Goal: Information Seeking & Learning: Learn about a topic

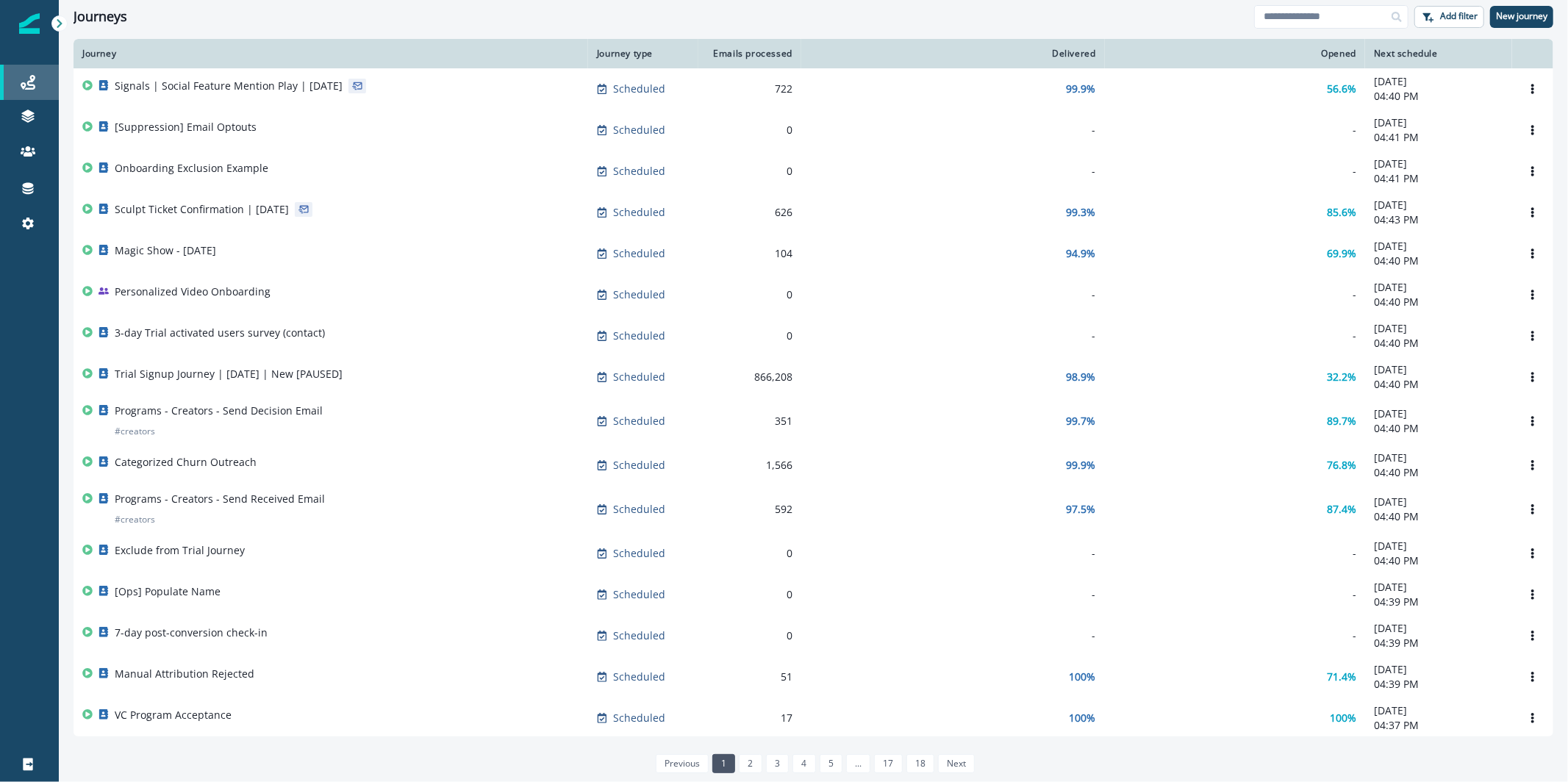
click at [19, 91] on div "Journeys" at bounding box center [29, 82] width 47 height 18
click at [35, 136] on link at bounding box center [29, 153] width 59 height 36
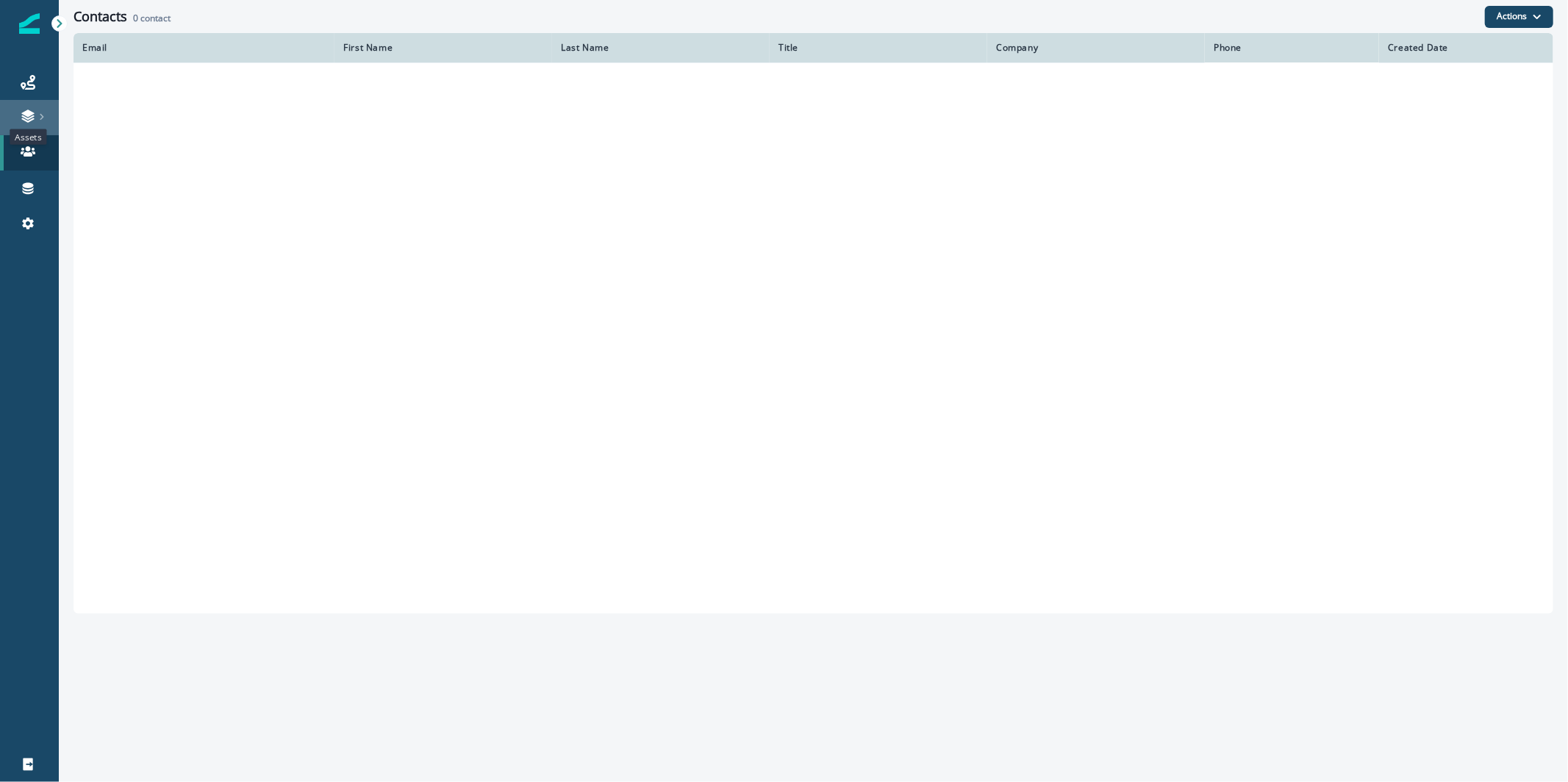
click at [30, 115] on icon at bounding box center [27, 112] width 12 height 7
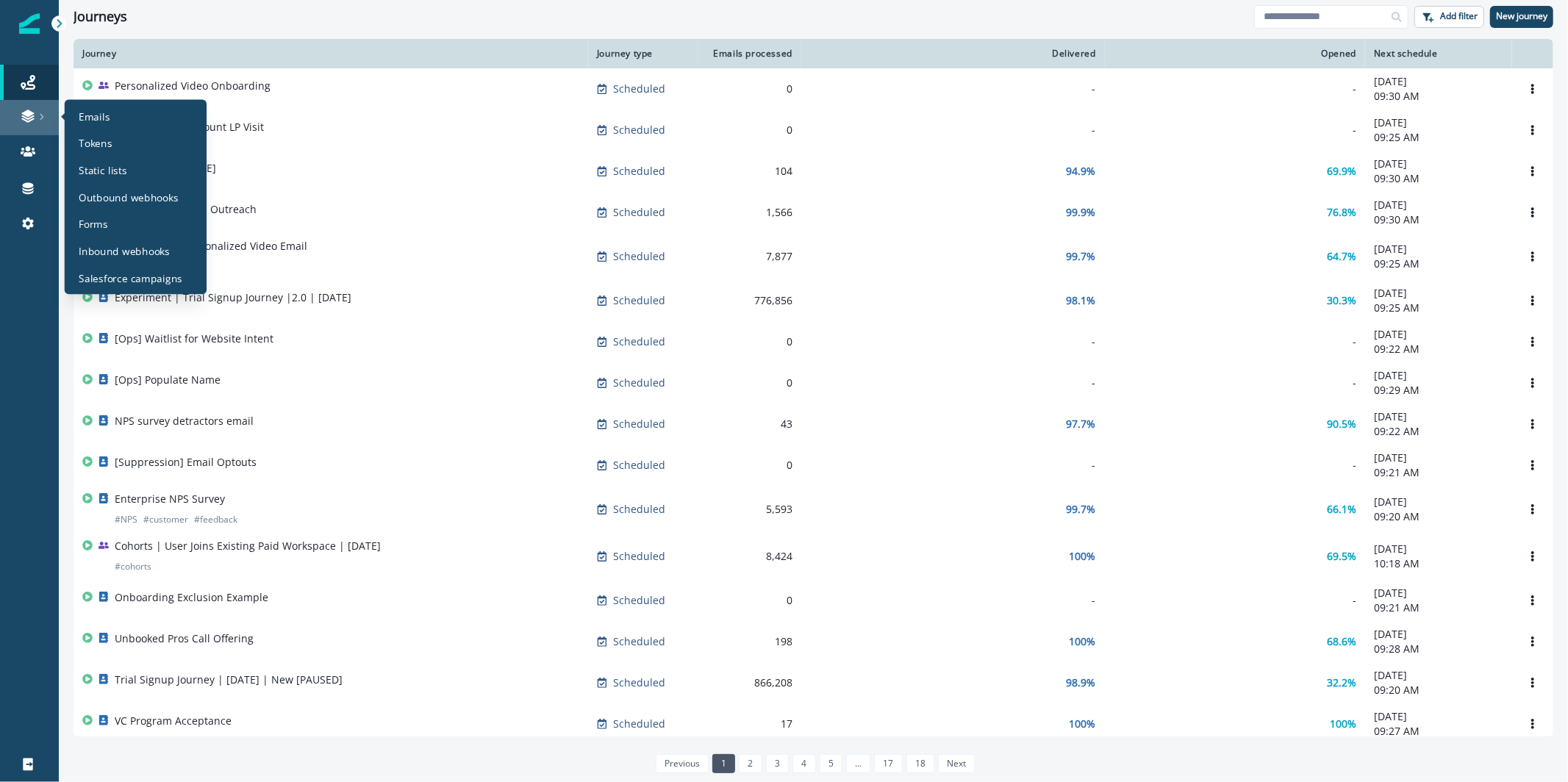
click at [49, 120] on div at bounding box center [29, 116] width 47 height 15
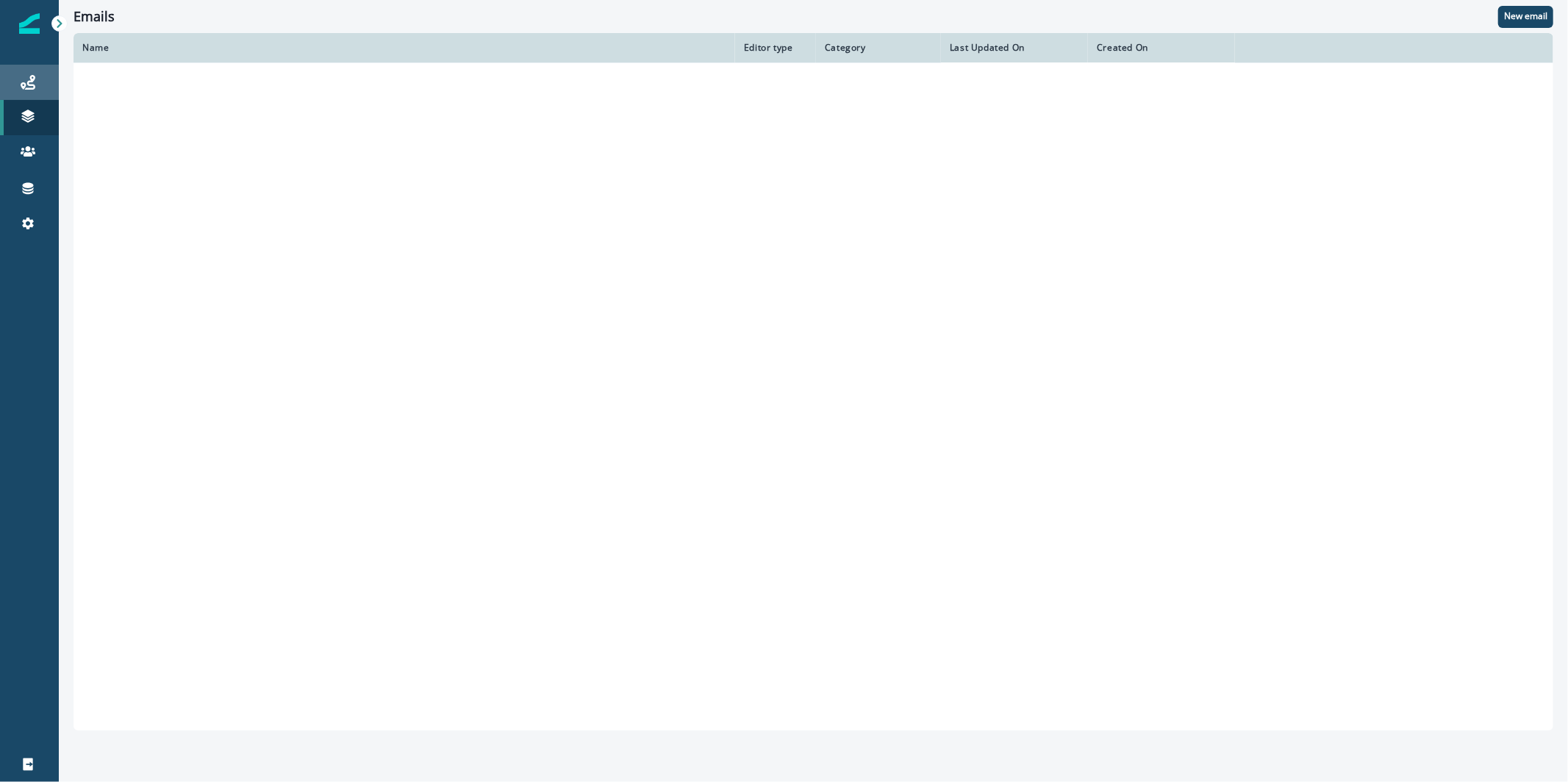
click at [32, 86] on icon at bounding box center [28, 82] width 15 height 15
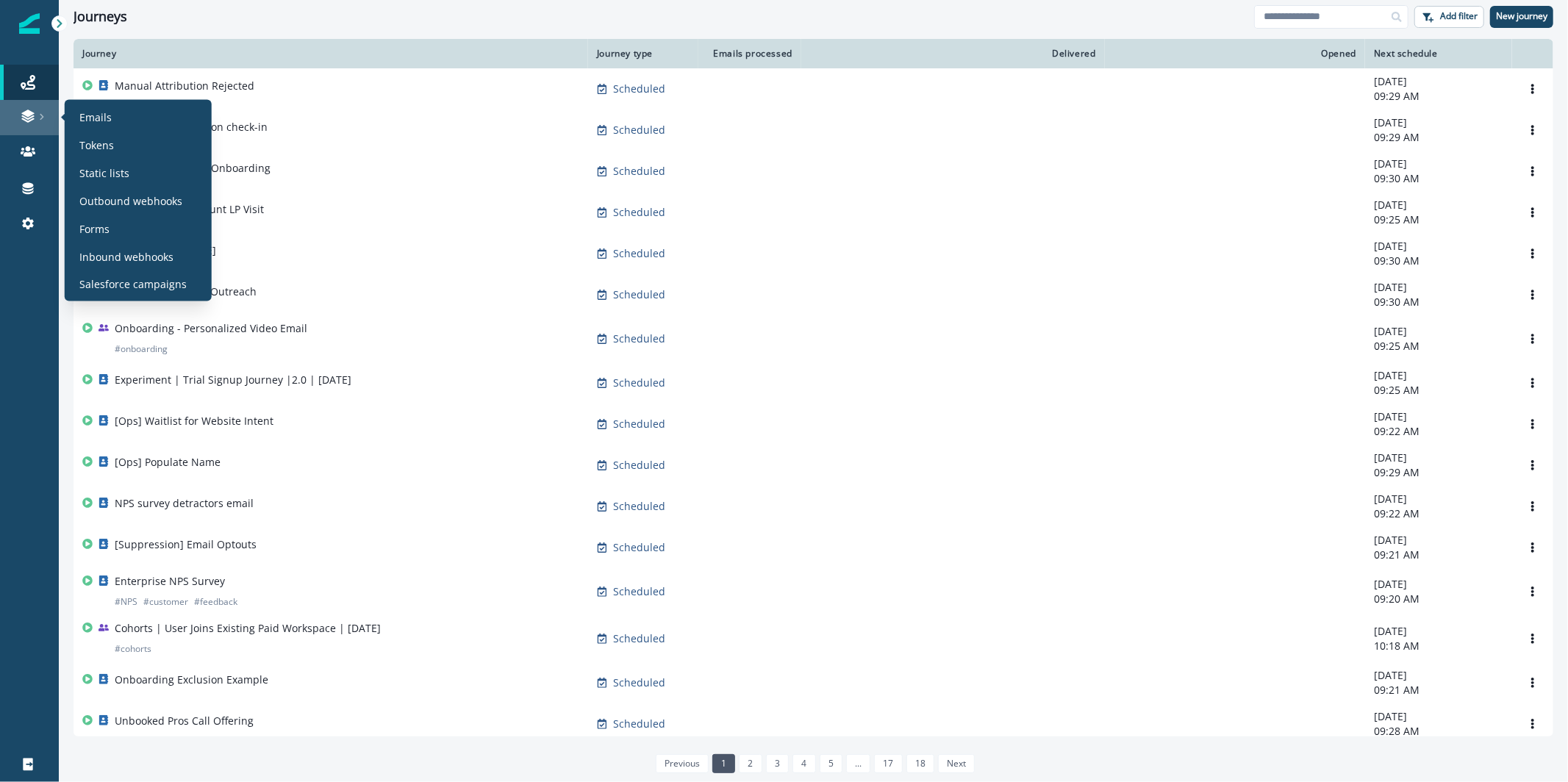
click at [13, 113] on div at bounding box center [29, 116] width 47 height 15
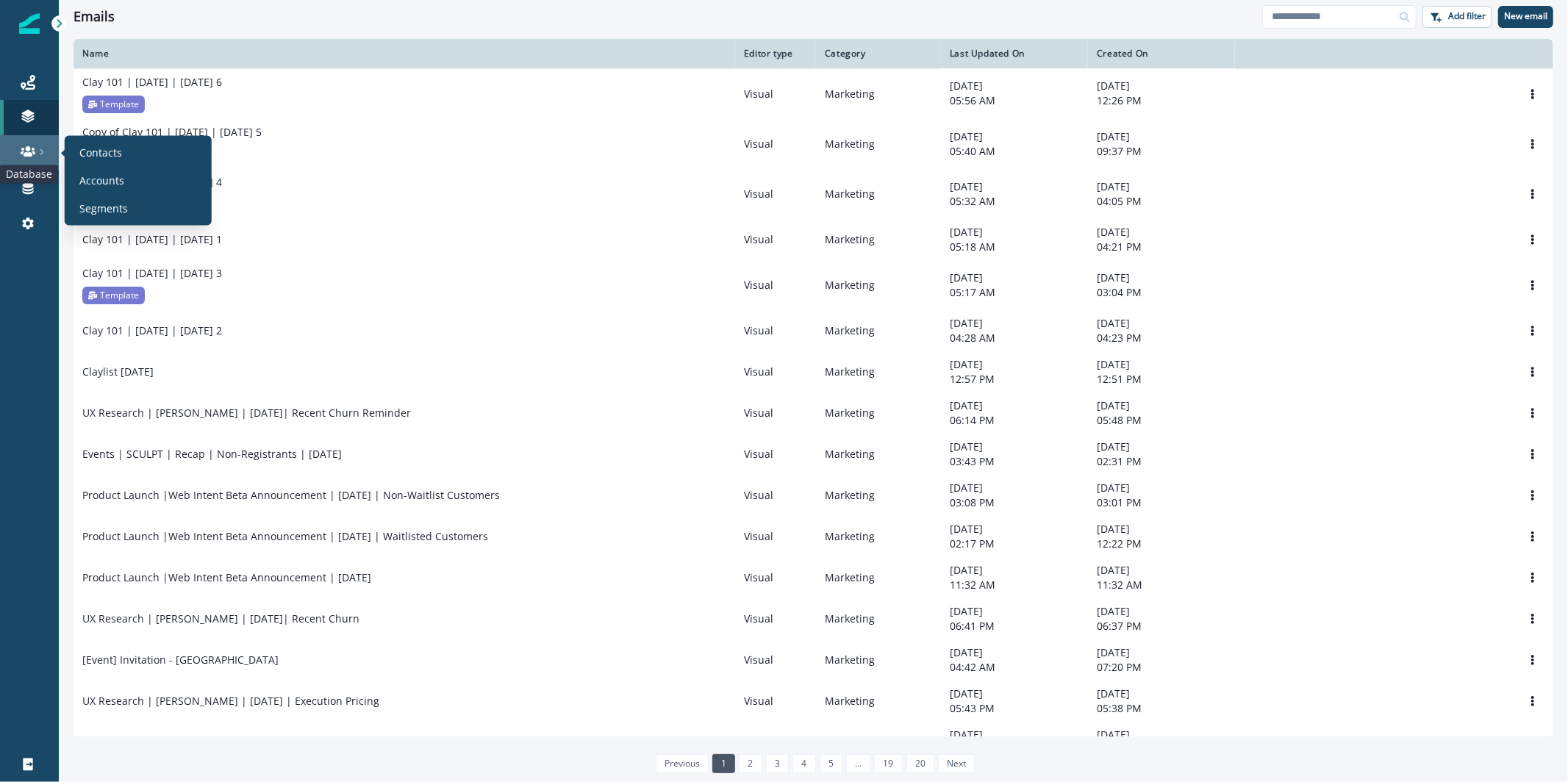
click at [29, 144] on icon at bounding box center [28, 151] width 15 height 15
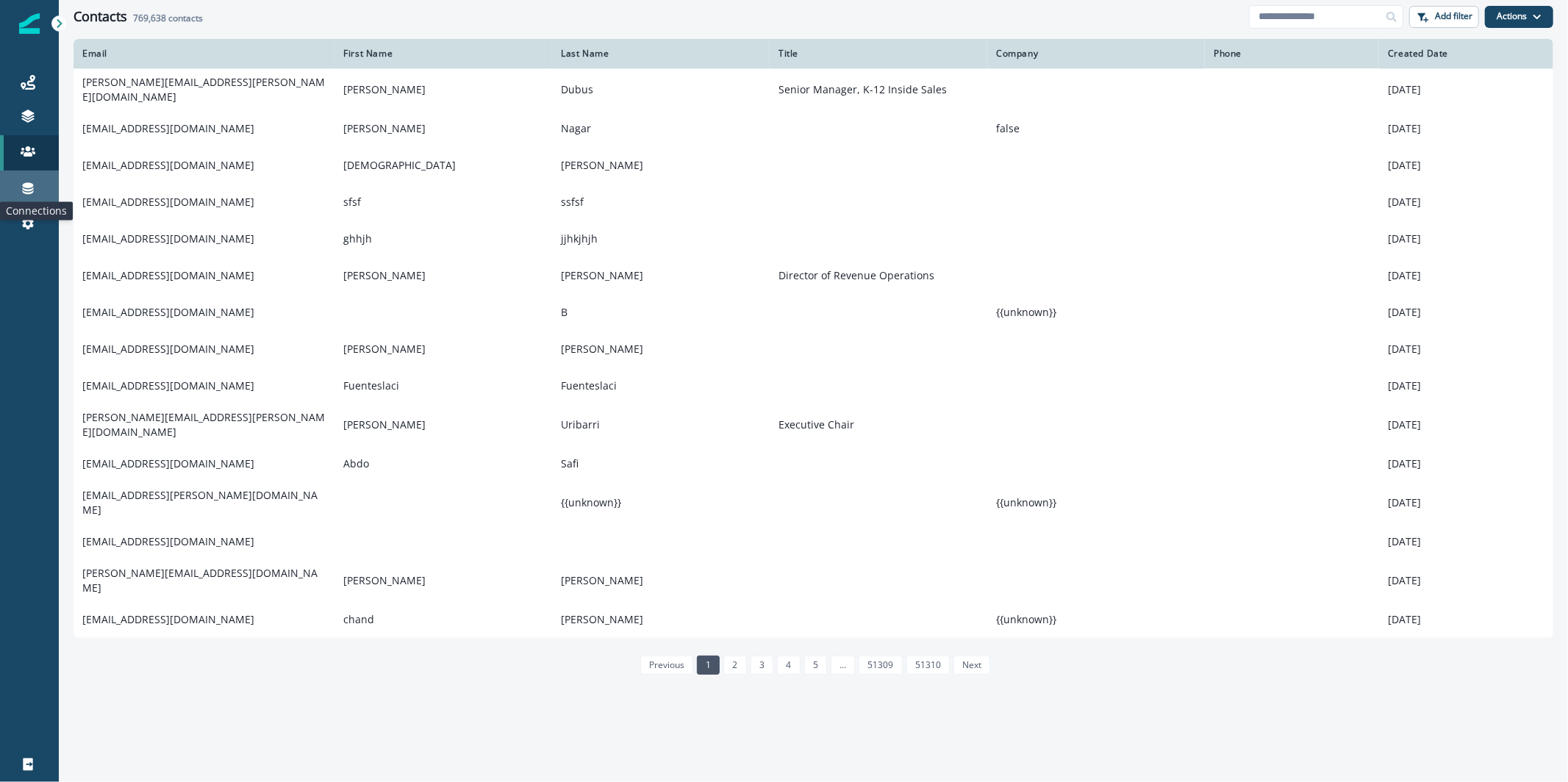
click at [26, 188] on icon at bounding box center [28, 188] width 11 height 12
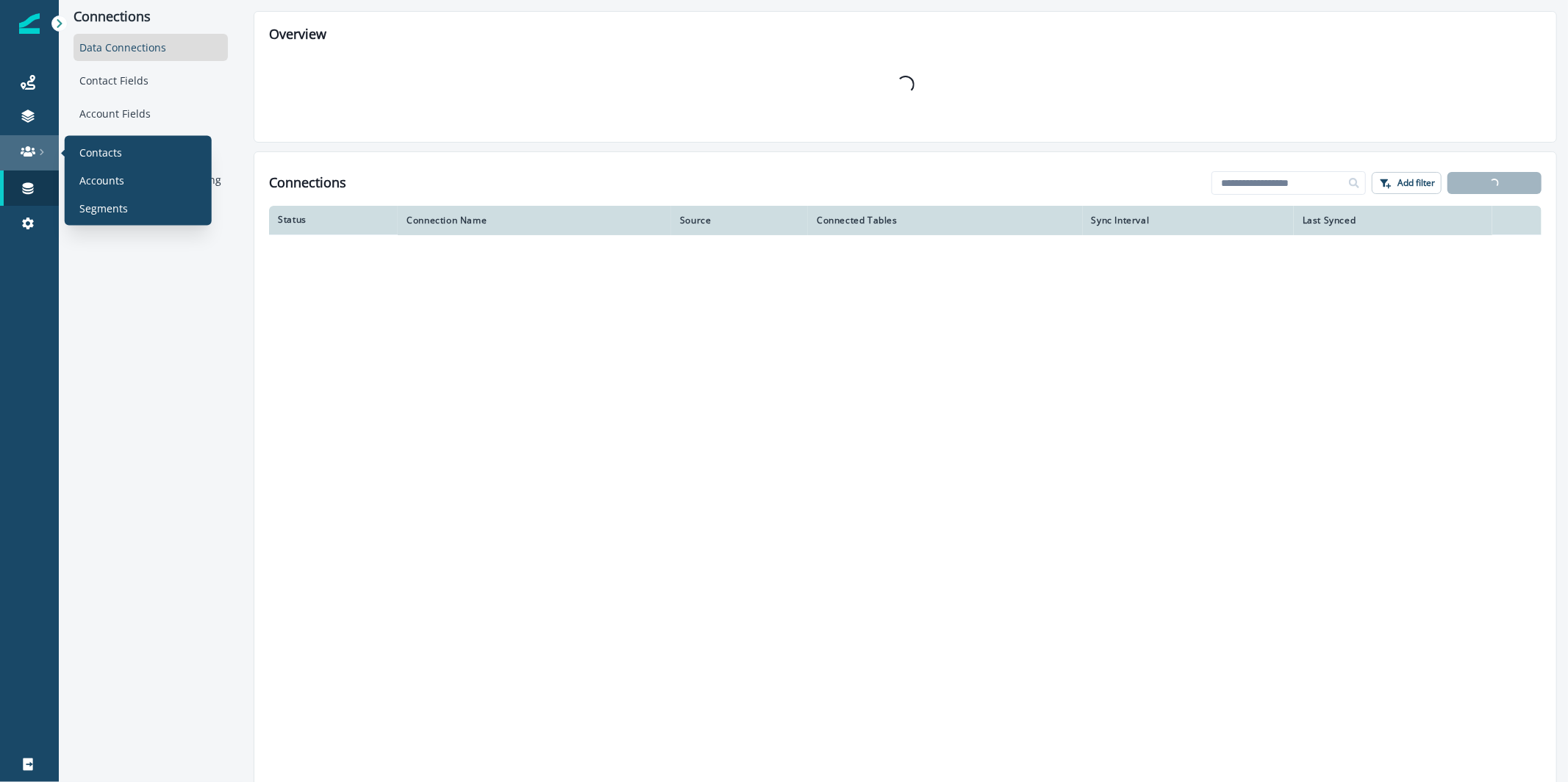
click at [27, 163] on link at bounding box center [29, 153] width 59 height 36
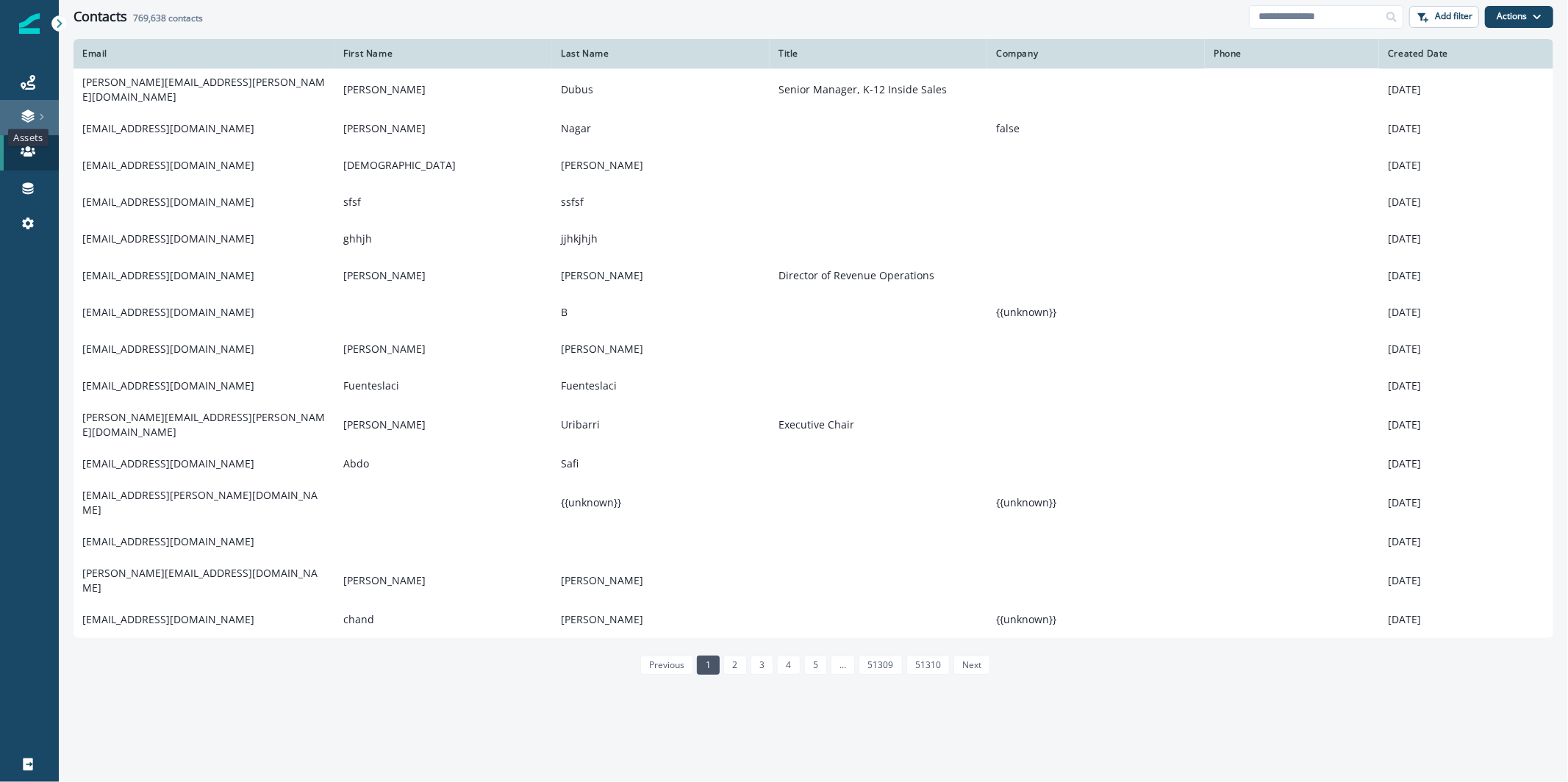
click at [28, 108] on icon at bounding box center [28, 116] width 15 height 15
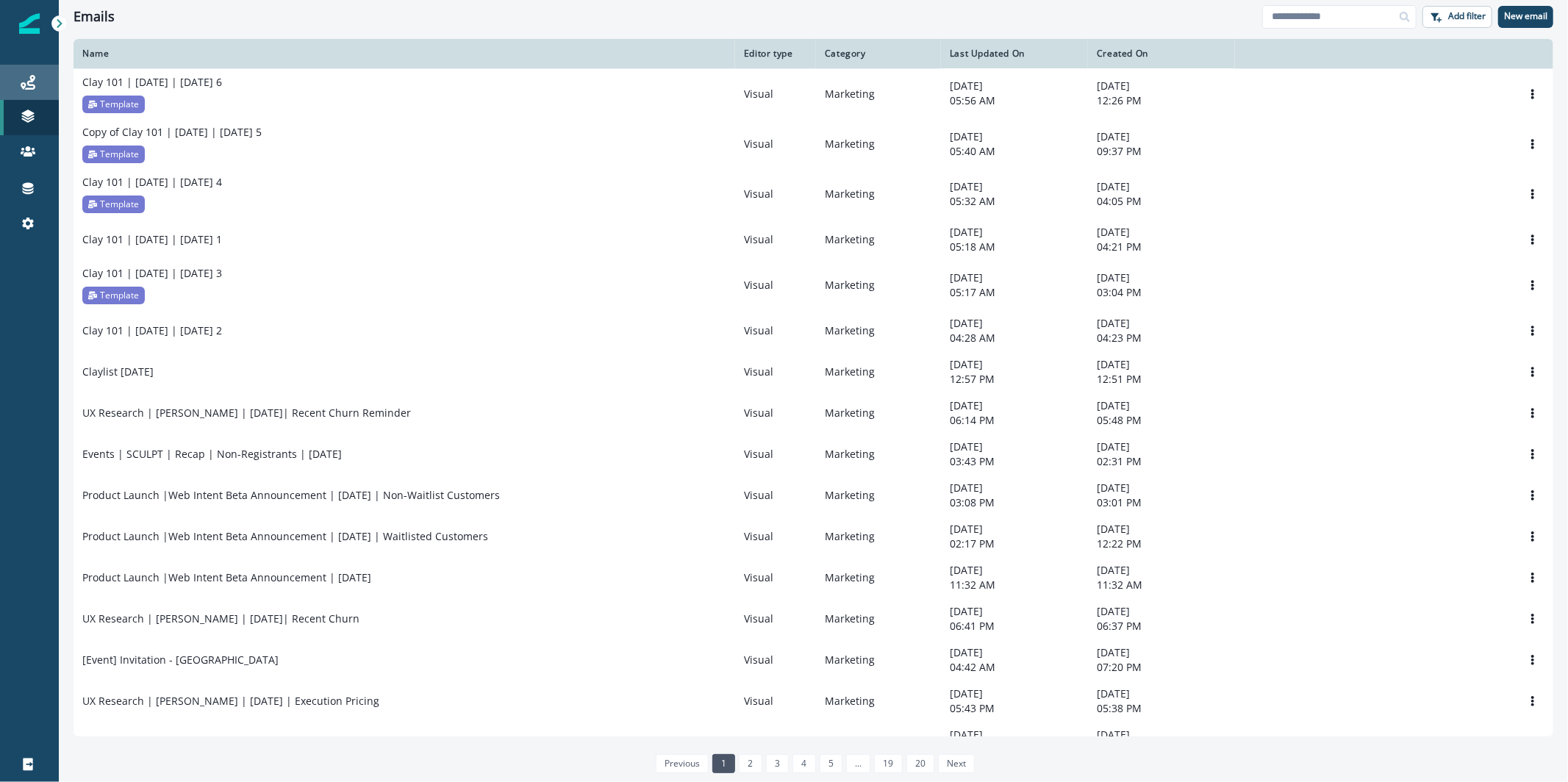
click at [33, 70] on link "Journeys" at bounding box center [29, 82] width 59 height 36
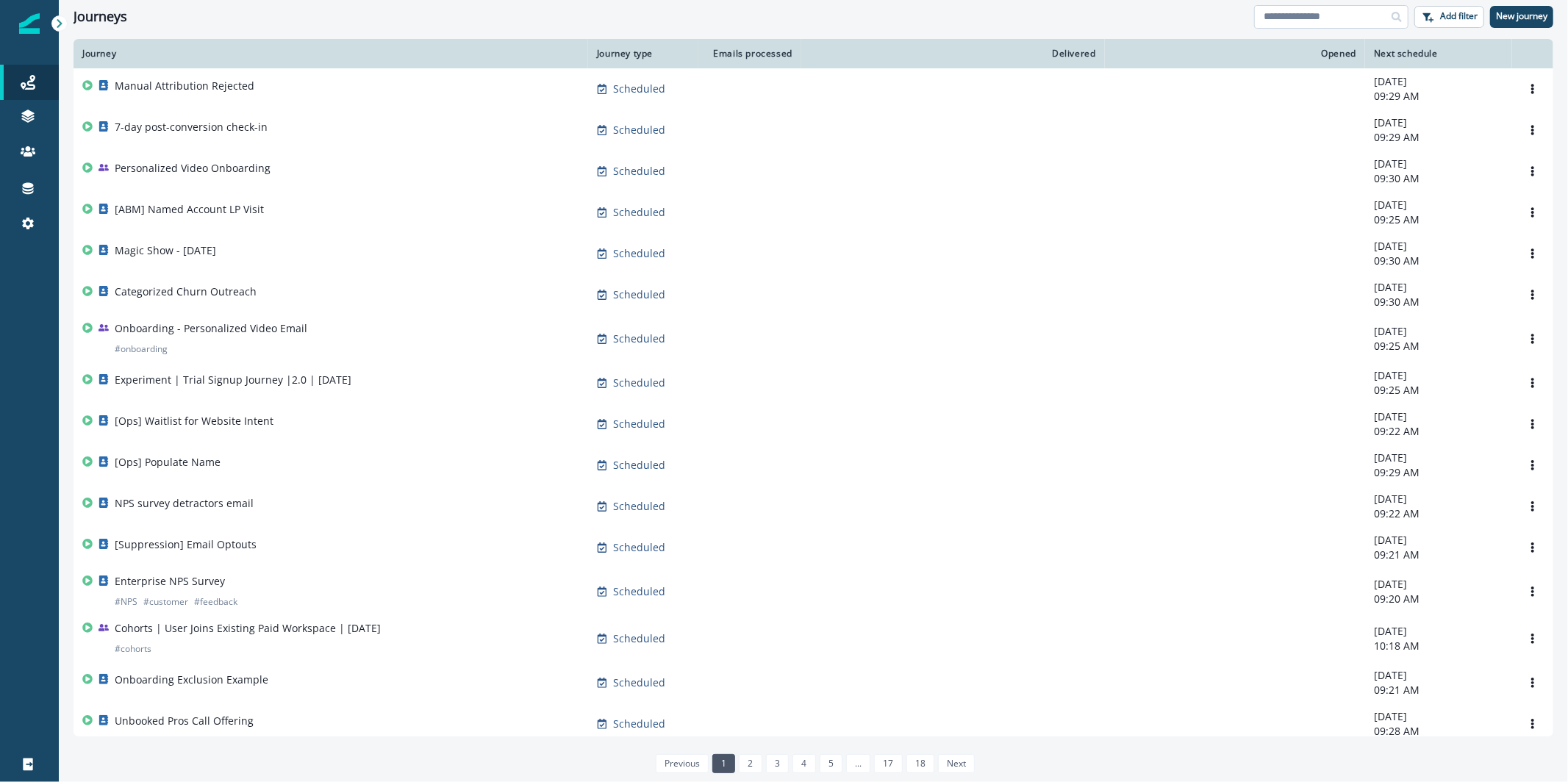
click at [1353, 6] on input at bounding box center [1331, 16] width 155 height 23
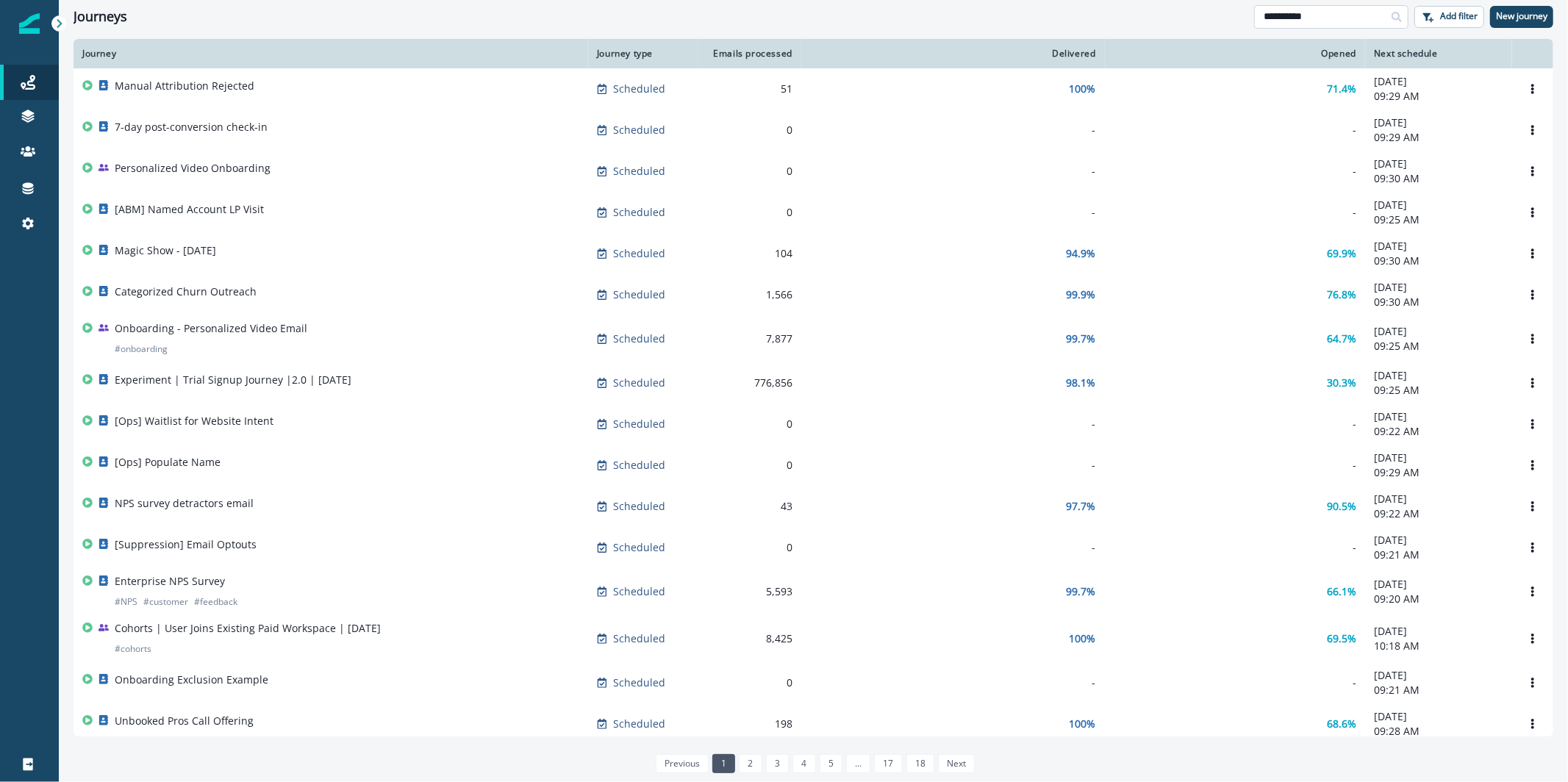
type input "**********"
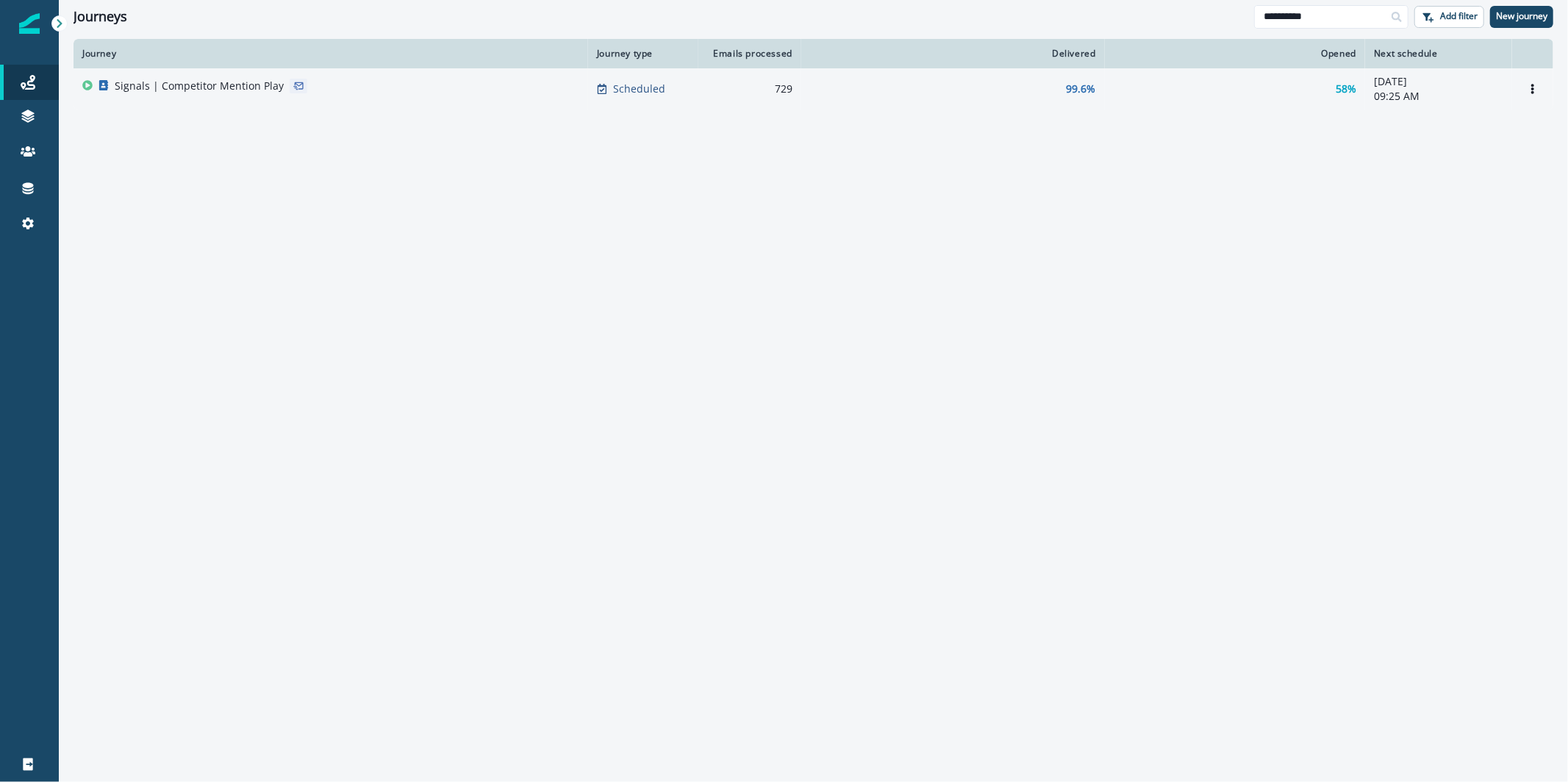
click at [488, 91] on div "Signals | Competitor Mention Play" at bounding box center [331, 88] width 497 height 20
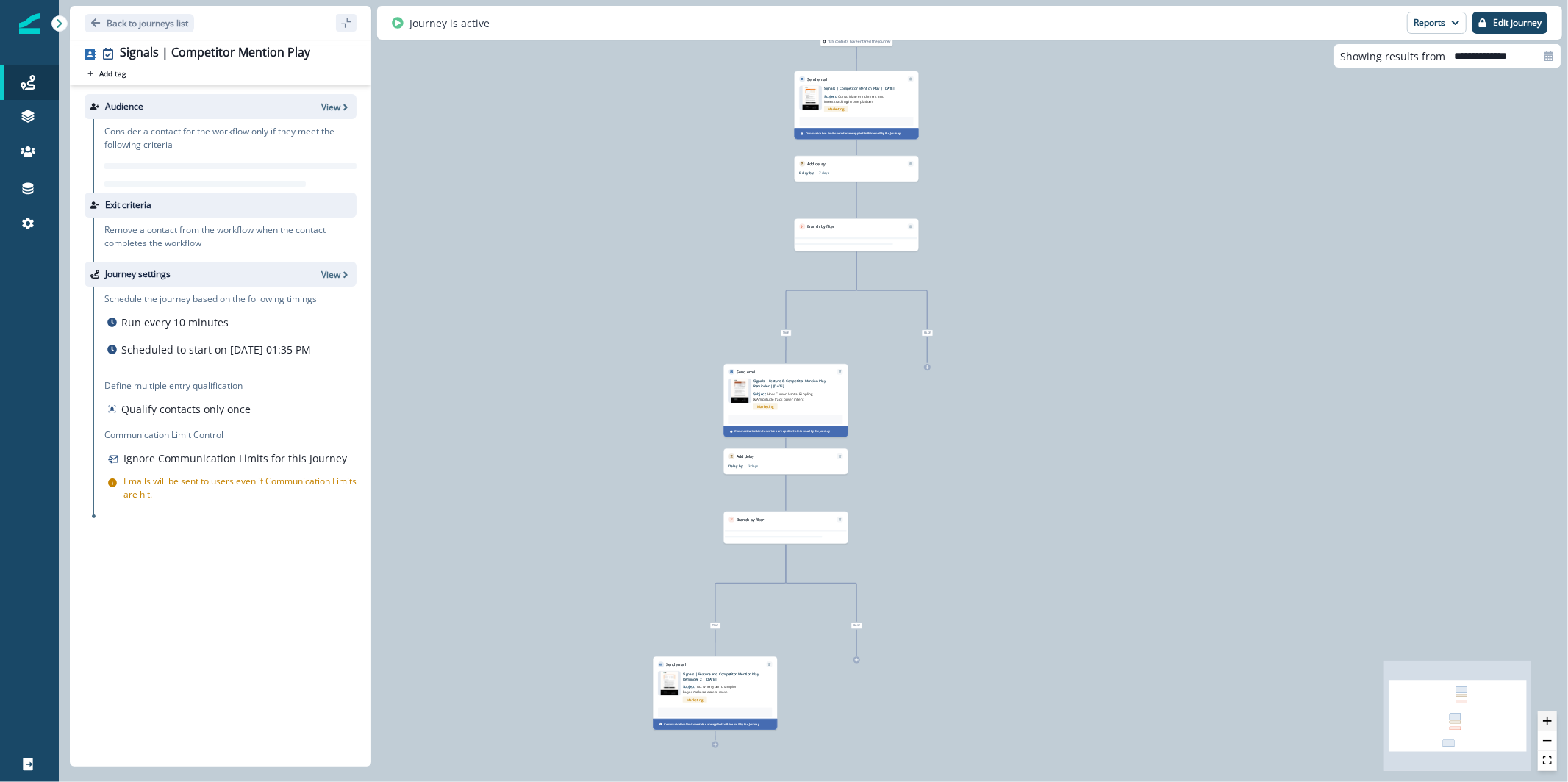
click at [1545, 721] on icon "zoom in" at bounding box center [1548, 721] width 9 height 9
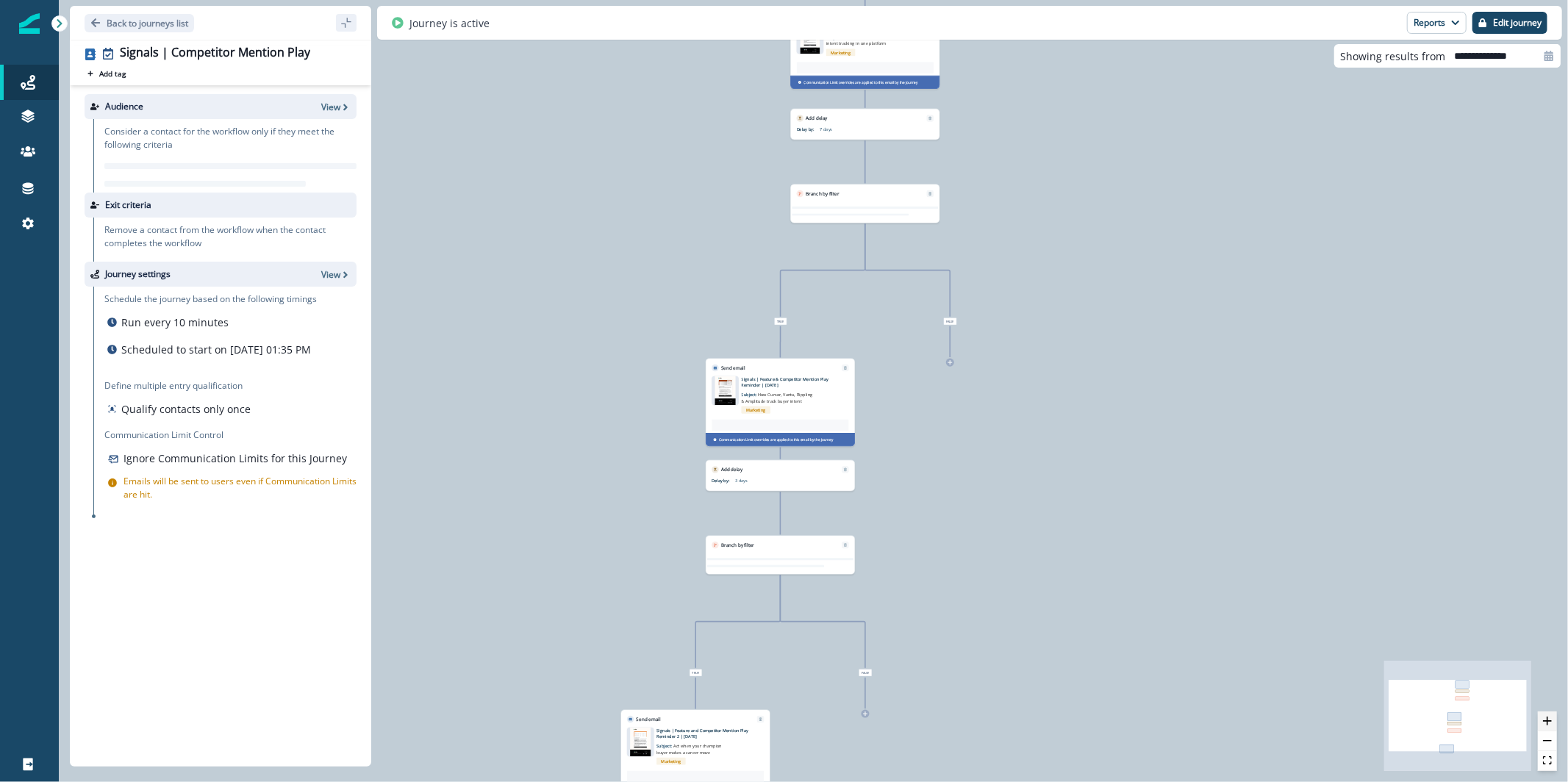
click at [1545, 721] on icon "zoom in" at bounding box center [1548, 721] width 9 height 9
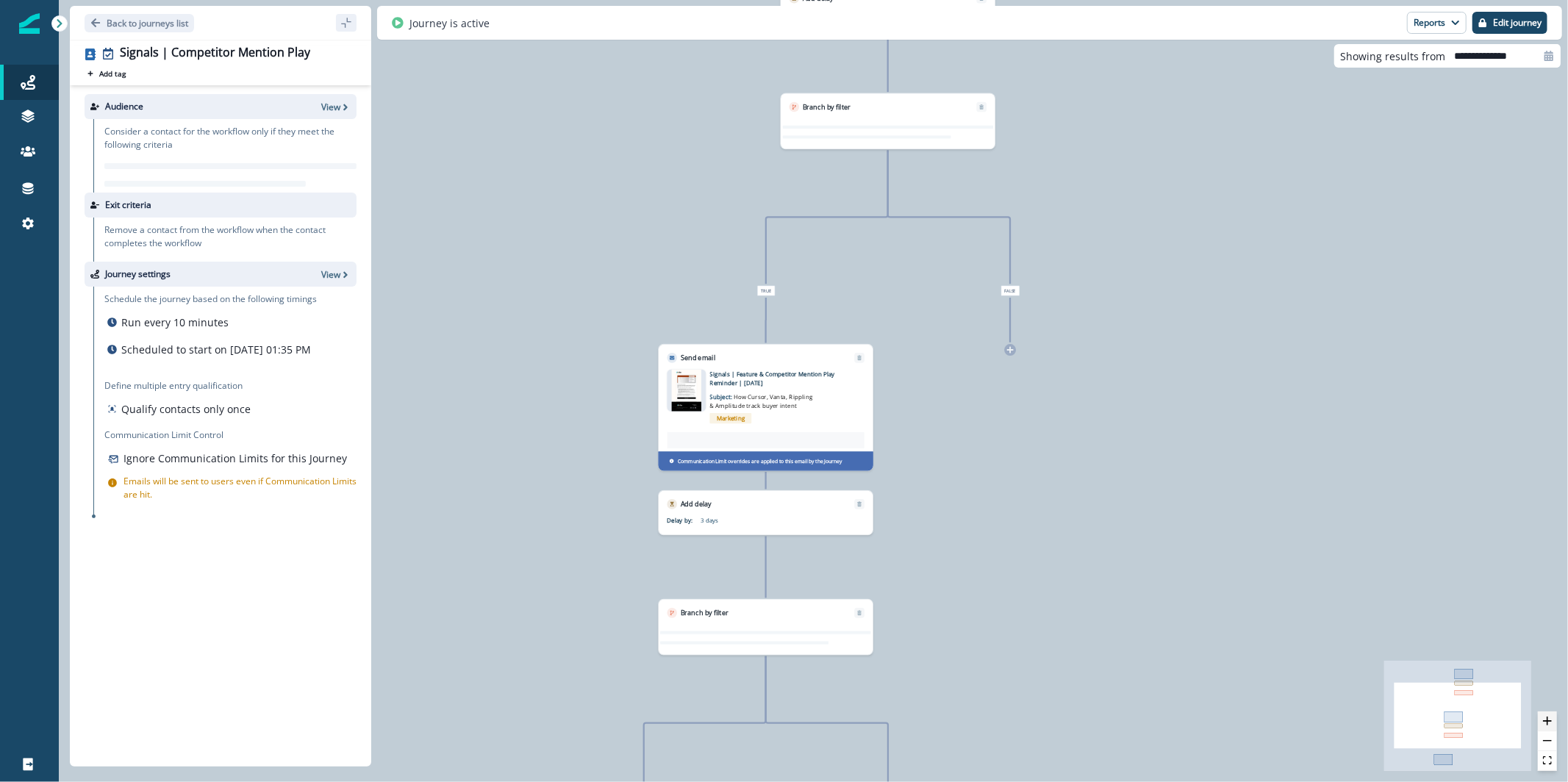
click at [1545, 721] on icon "zoom in" at bounding box center [1548, 721] width 9 height 9
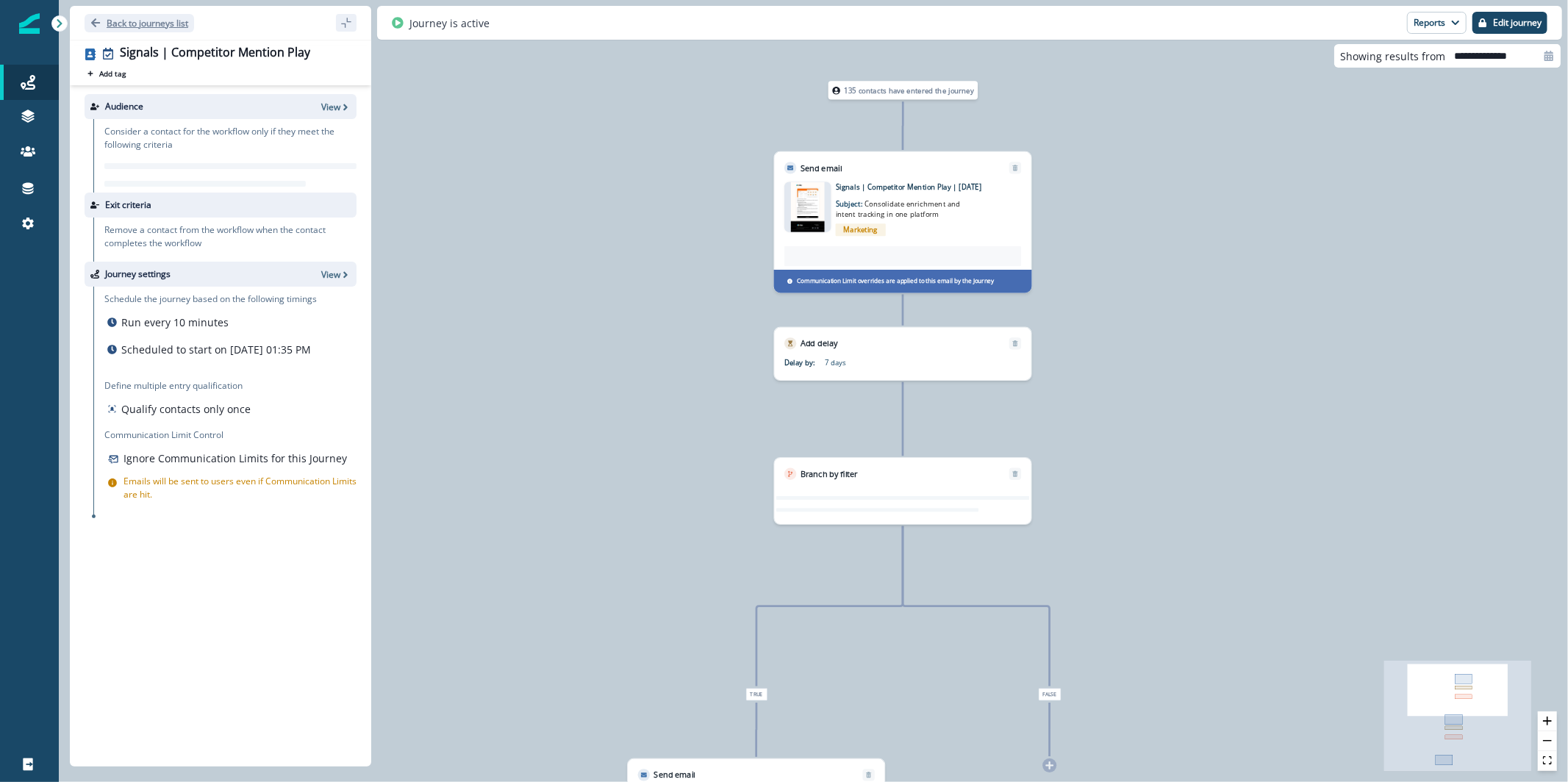
click at [167, 21] on p "Back to journeys list" at bounding box center [147, 23] width 82 height 12
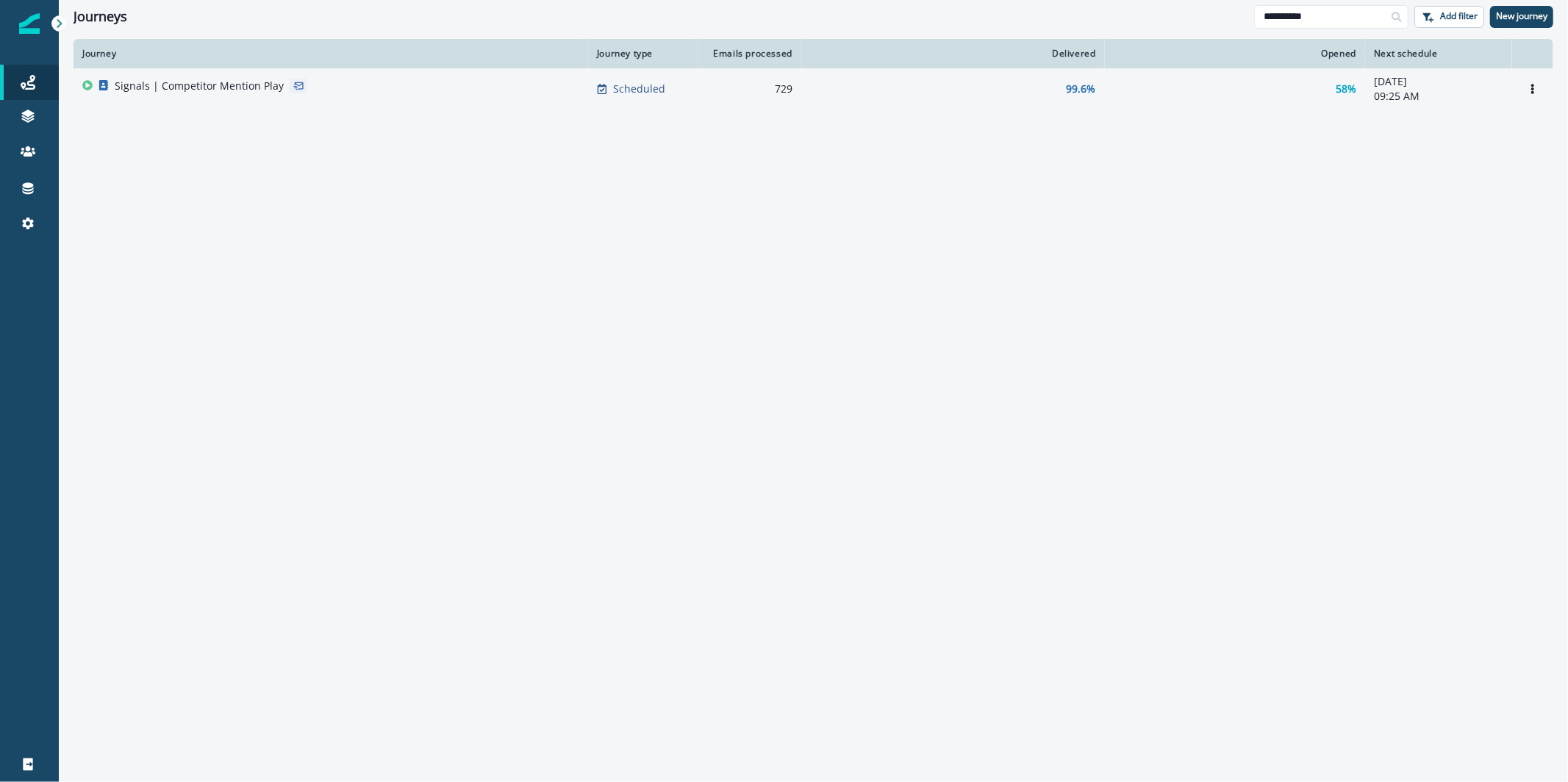
click at [367, 83] on div "Signals | Competitor Mention Play" at bounding box center [331, 88] width 497 height 20
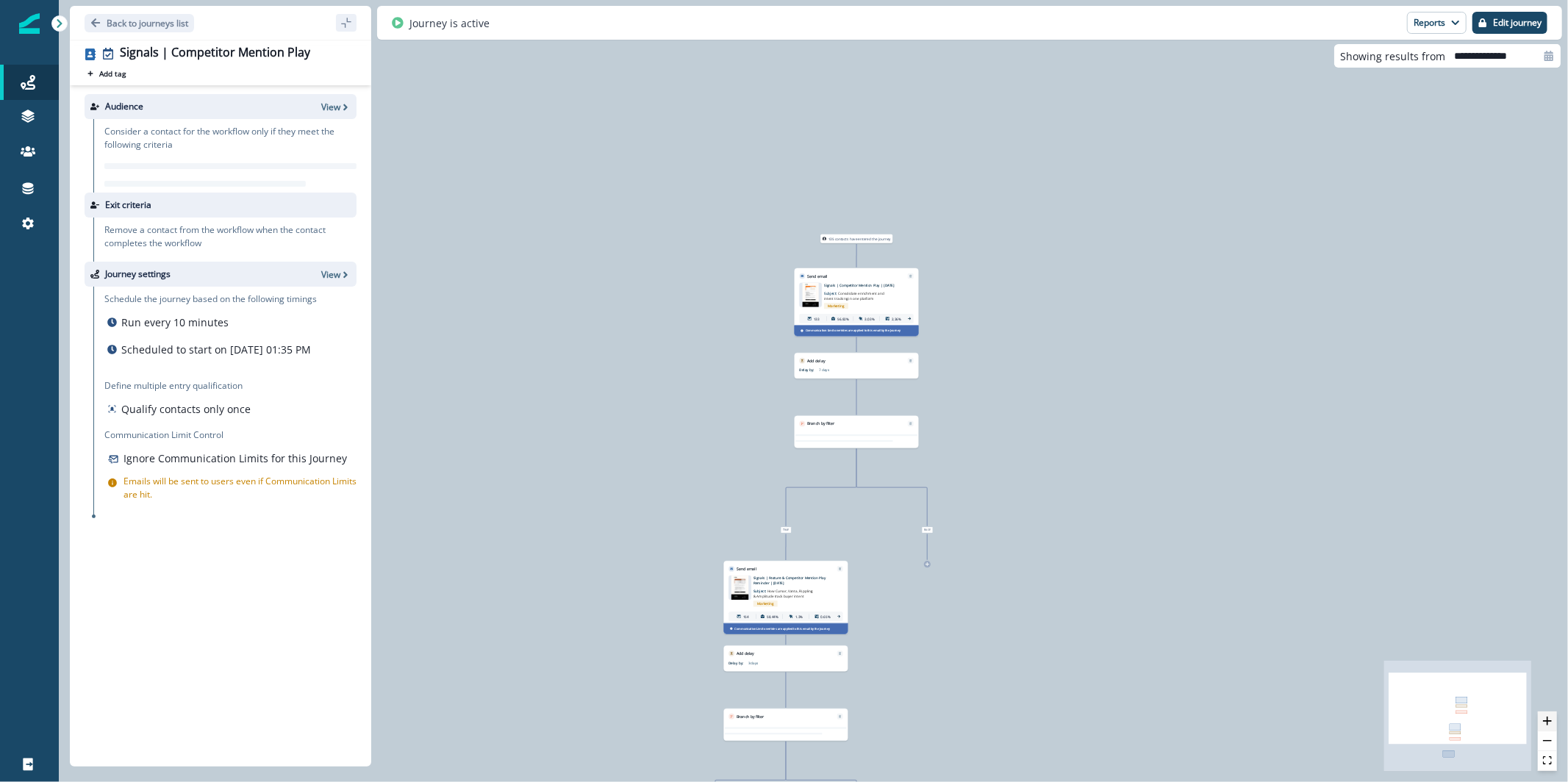
click at [1547, 716] on icon "zoom in" at bounding box center [1548, 721] width 9 height 9
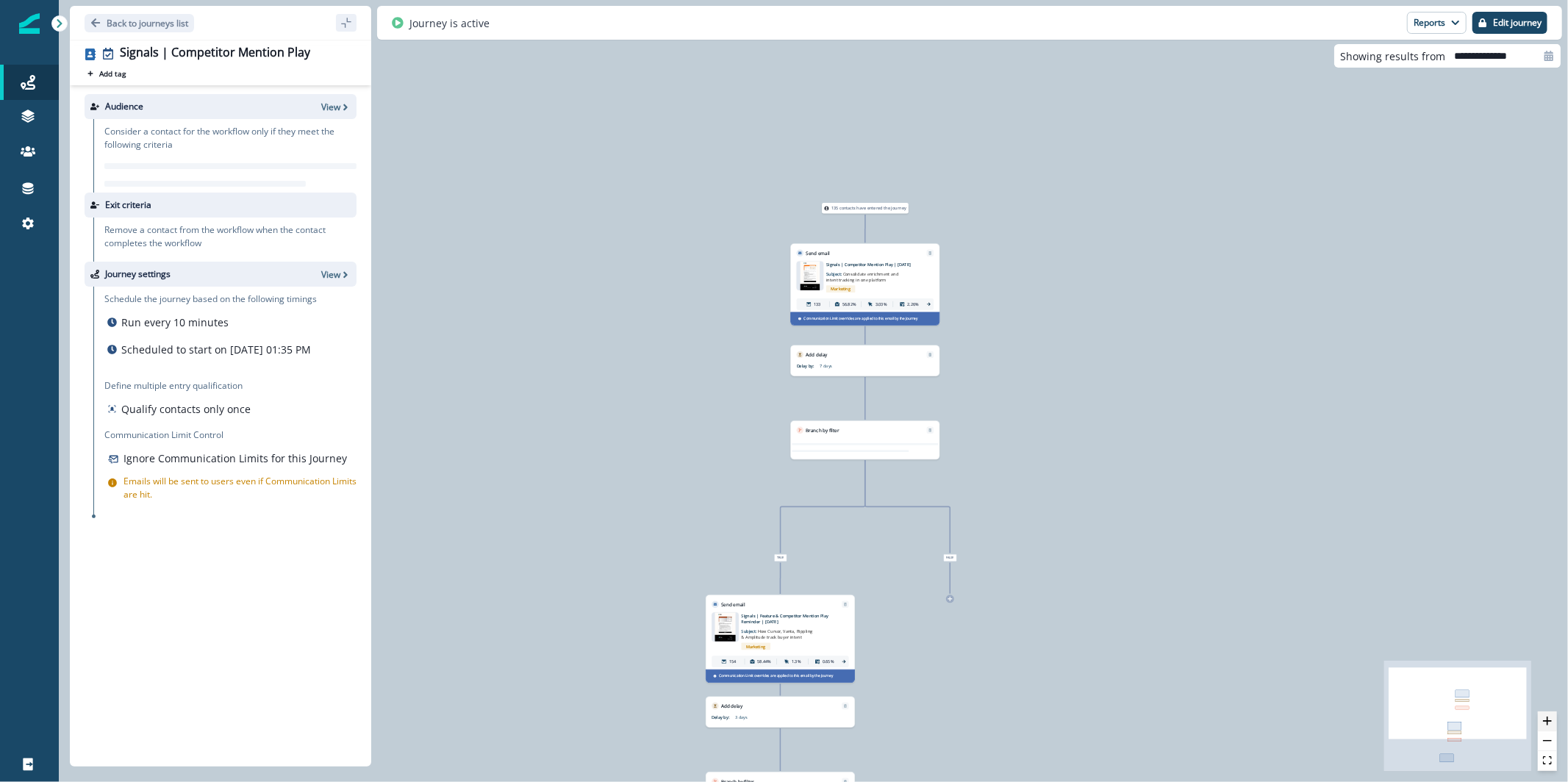
click at [1547, 716] on icon "zoom in" at bounding box center [1548, 721] width 9 height 9
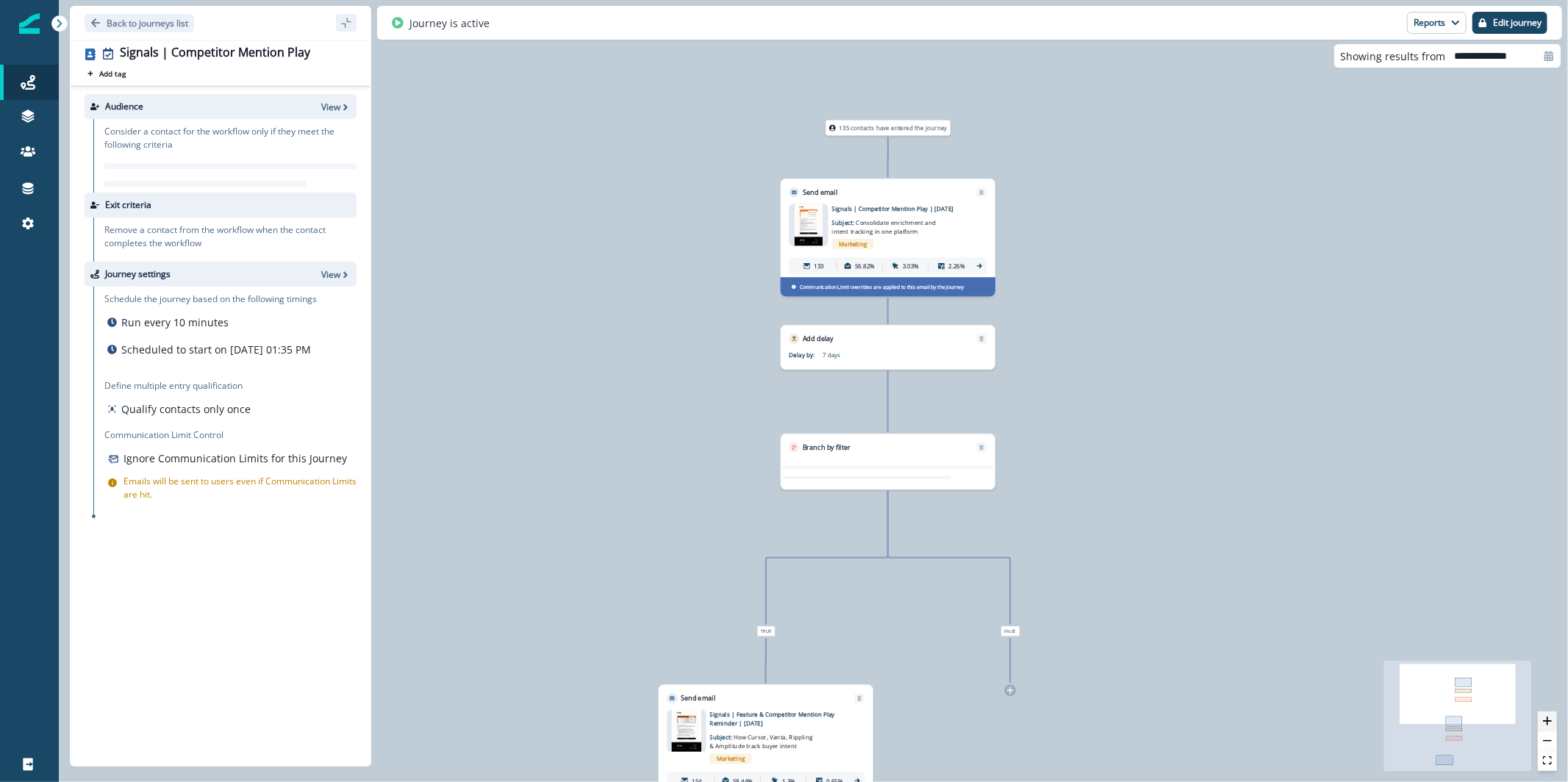
click at [1547, 716] on icon "zoom in" at bounding box center [1548, 721] width 9 height 9
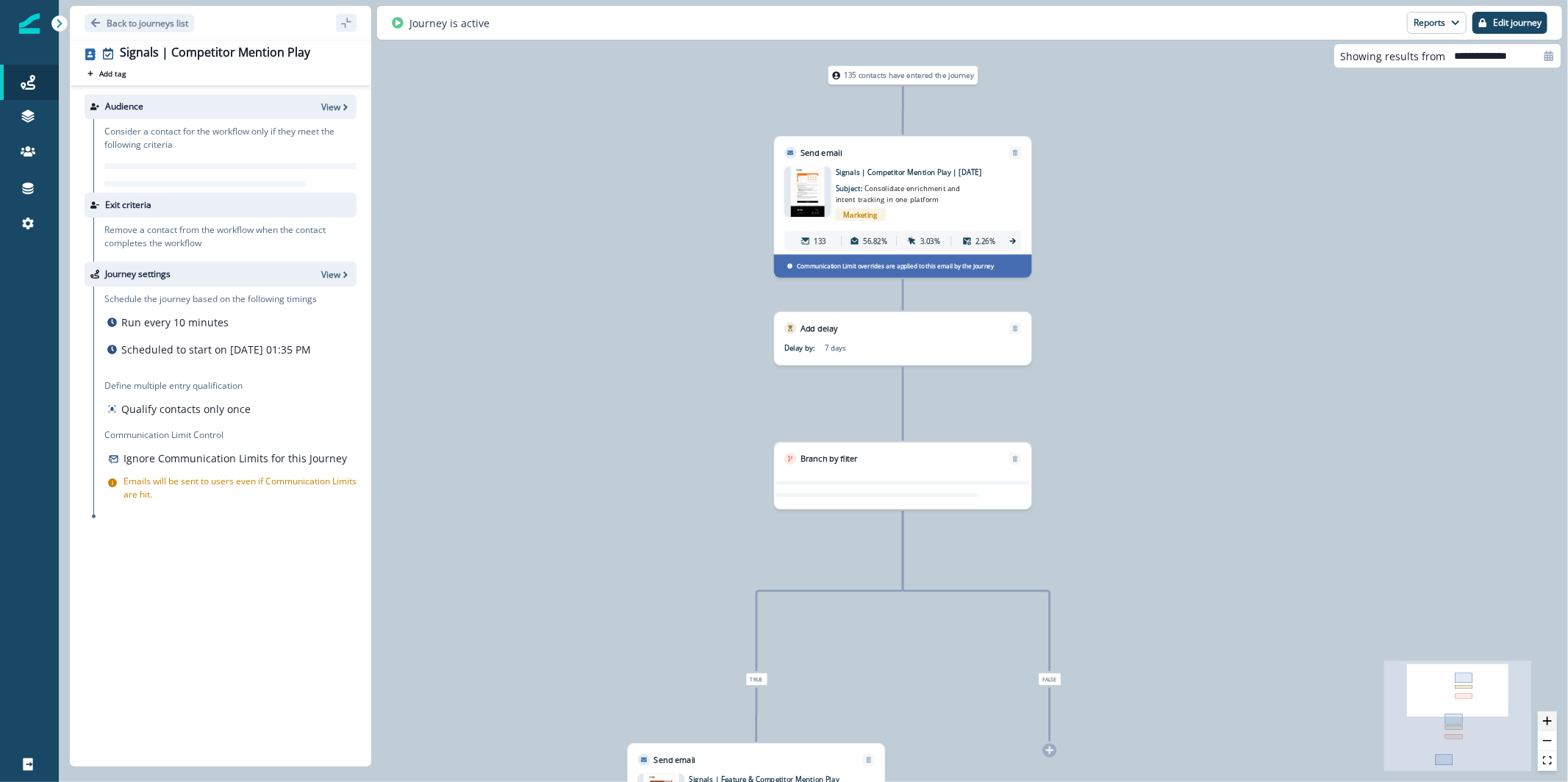
click at [1547, 716] on icon "zoom in" at bounding box center [1548, 721] width 9 height 9
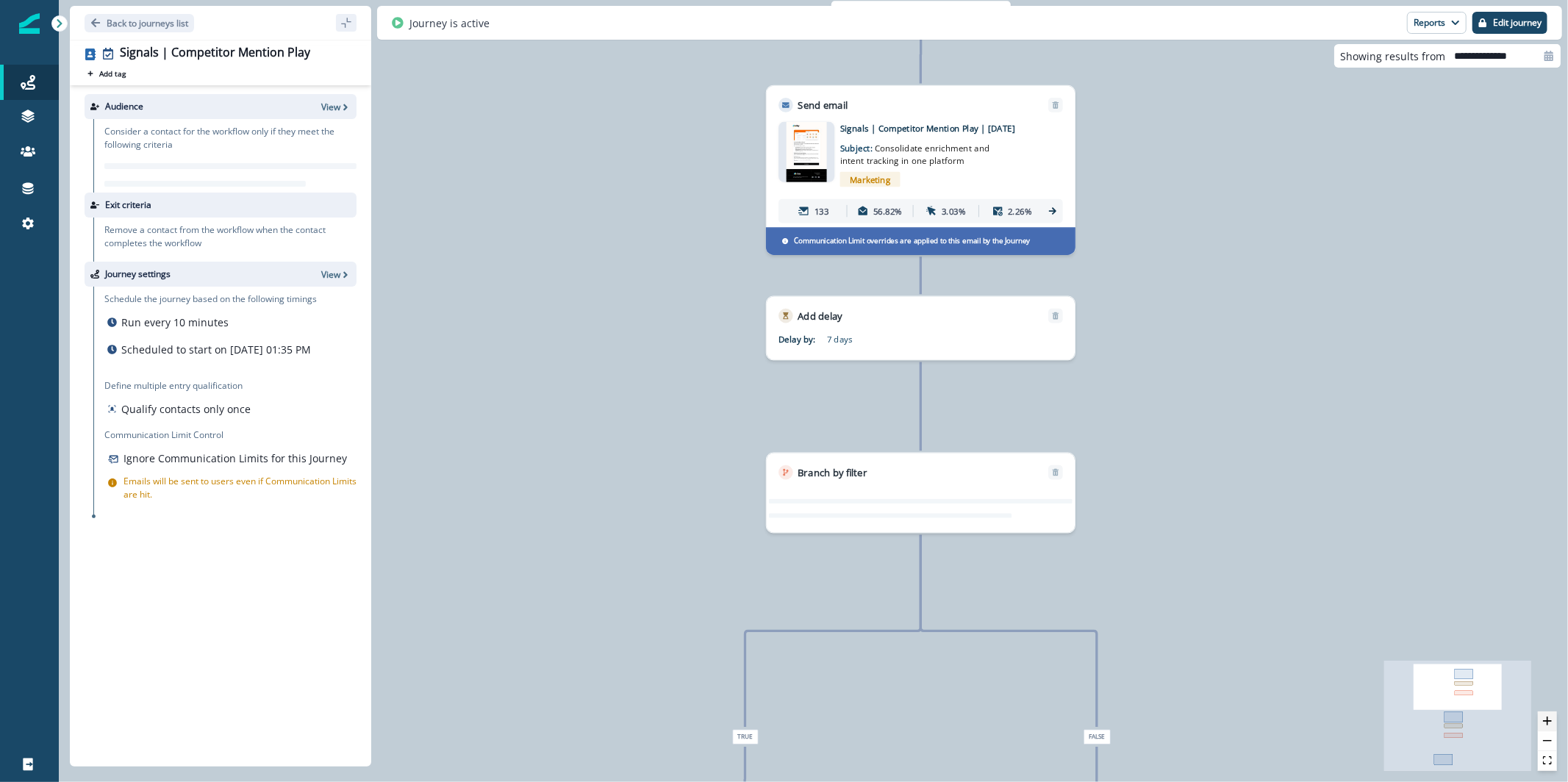
click at [1547, 716] on icon "zoom in" at bounding box center [1548, 721] width 9 height 9
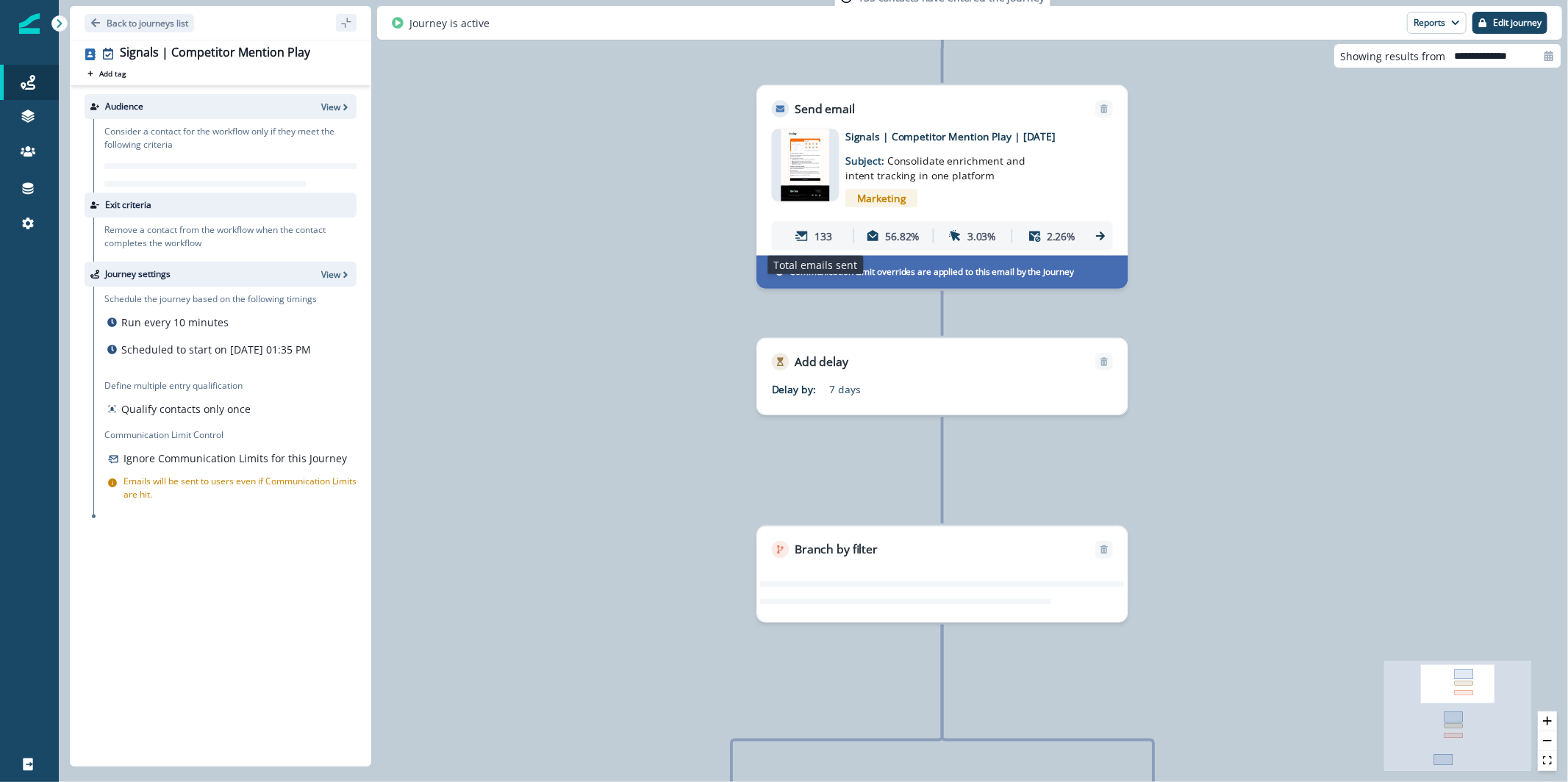
click at [815, 240] on p "133" at bounding box center [824, 236] width 18 height 15
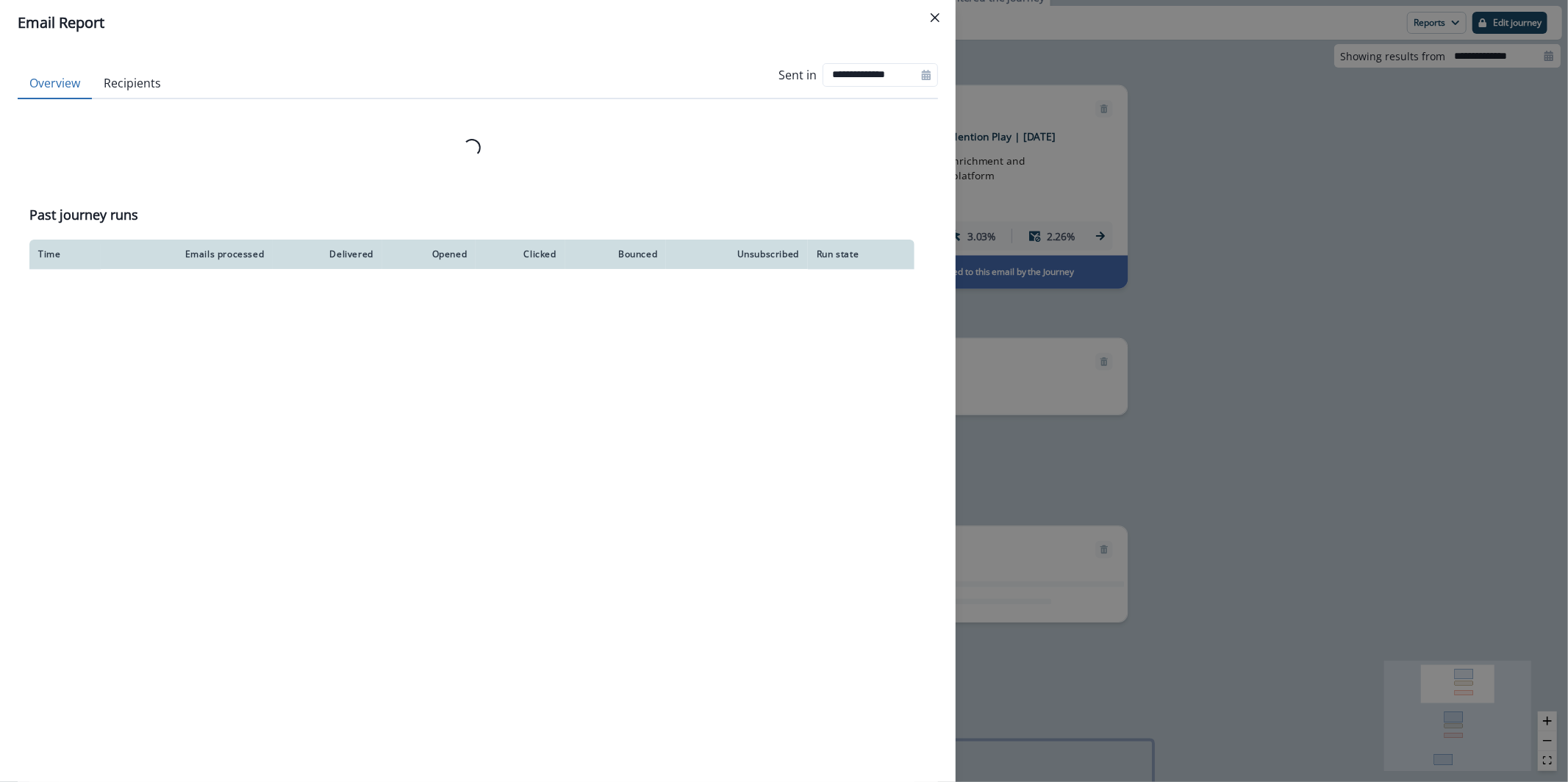
click at [915, 70] on div at bounding box center [926, 74] width 23 height 23
select select "*"
select select "****"
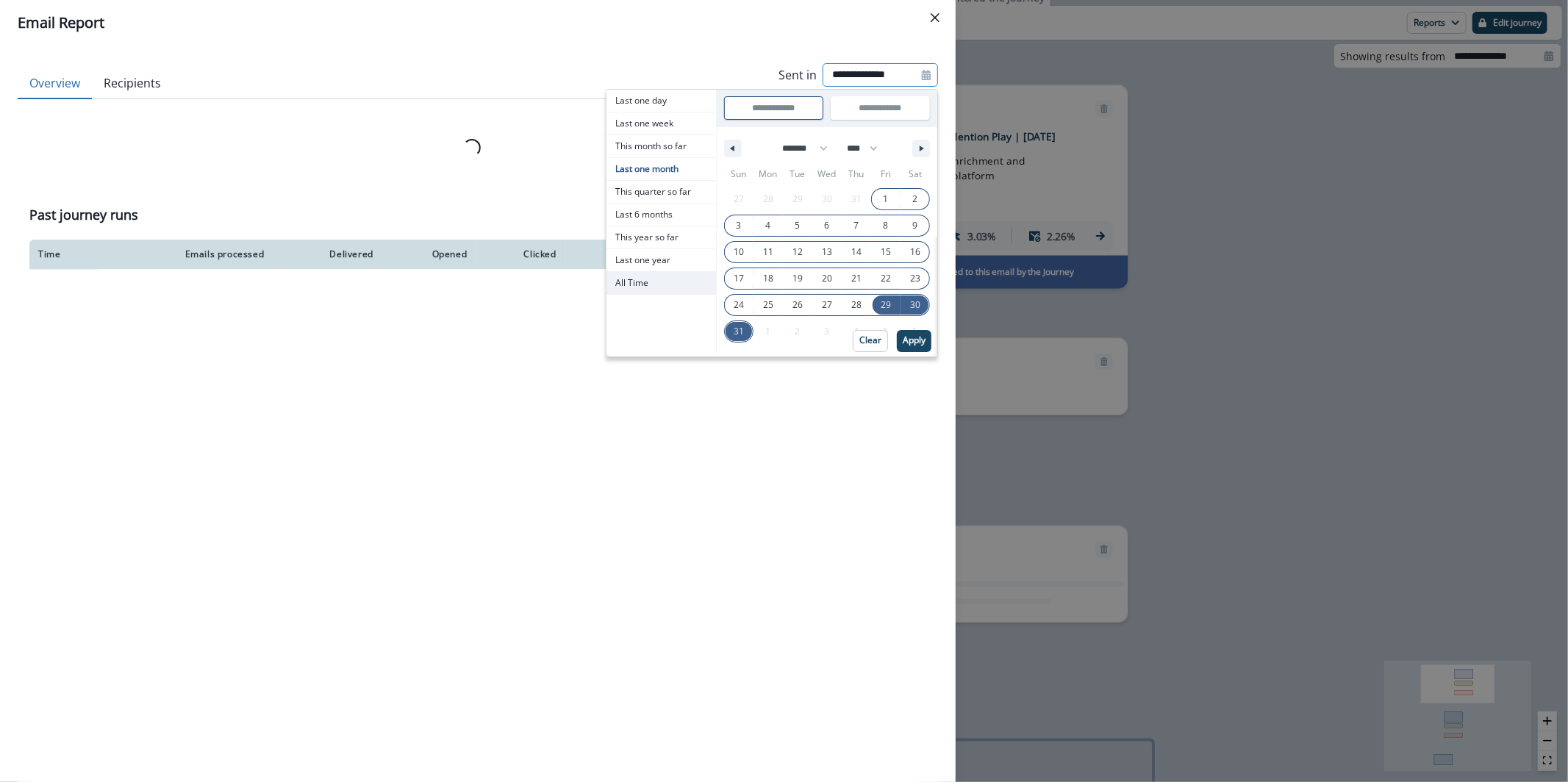
click at [637, 284] on span "All Time" at bounding box center [661, 282] width 109 height 22
type input "********"
type input "**********"
select select "**"
select select "****"
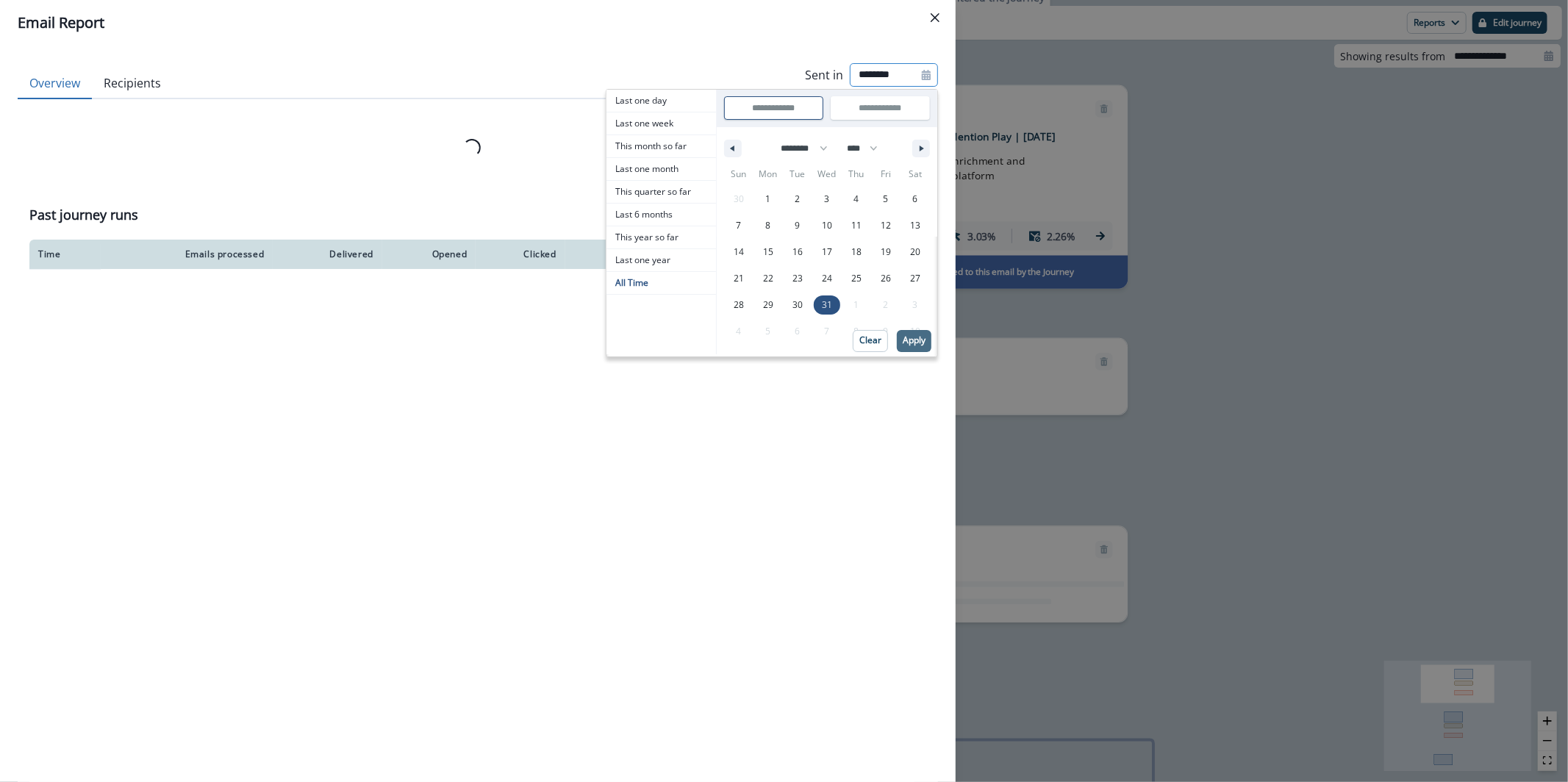
click at [905, 341] on p "Apply" at bounding box center [914, 340] width 23 height 11
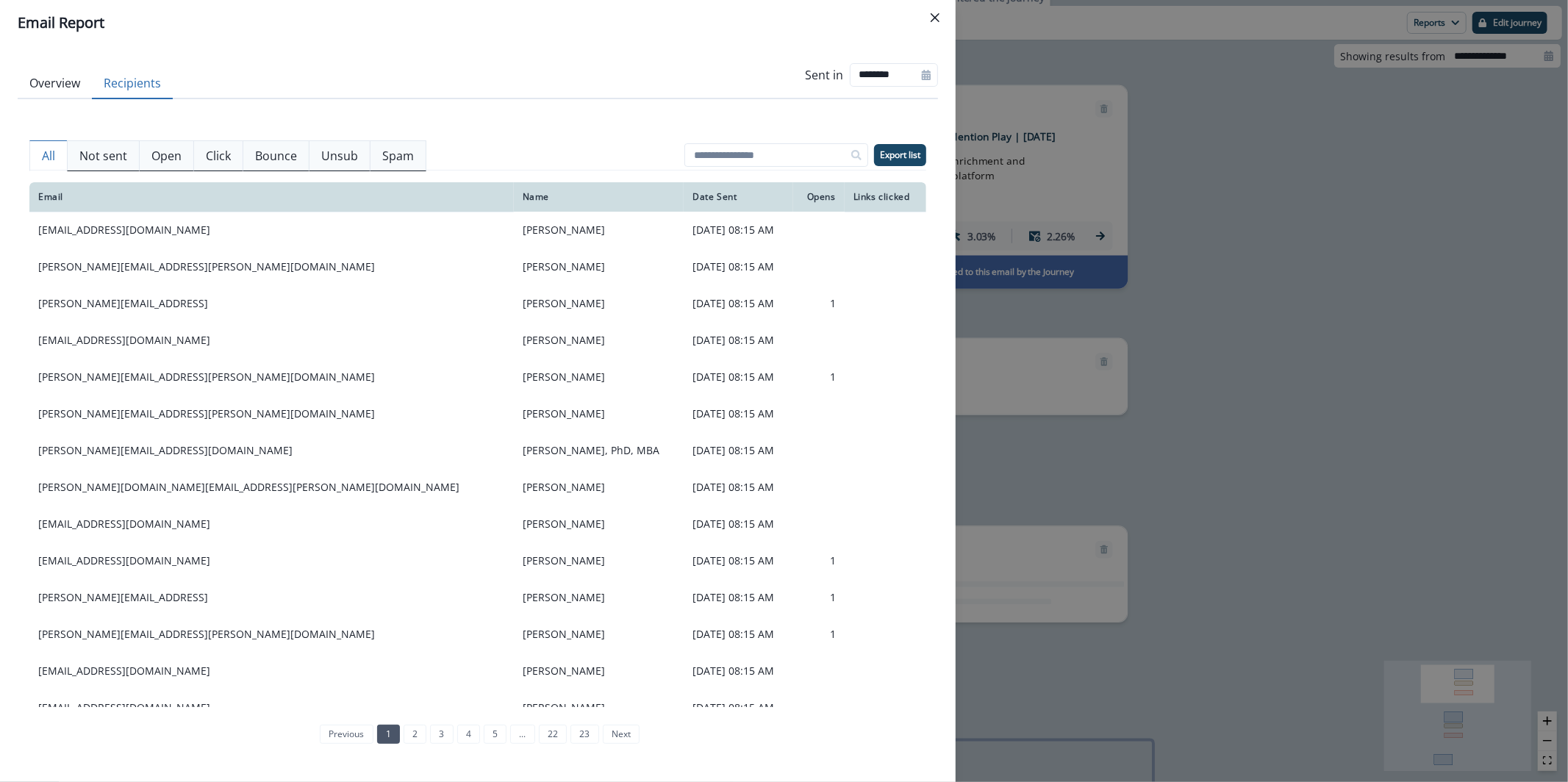
click at [159, 70] on button "Recipients" at bounding box center [133, 84] width 81 height 31
click at [783, 145] on input at bounding box center [776, 154] width 184 height 23
paste input "**********"
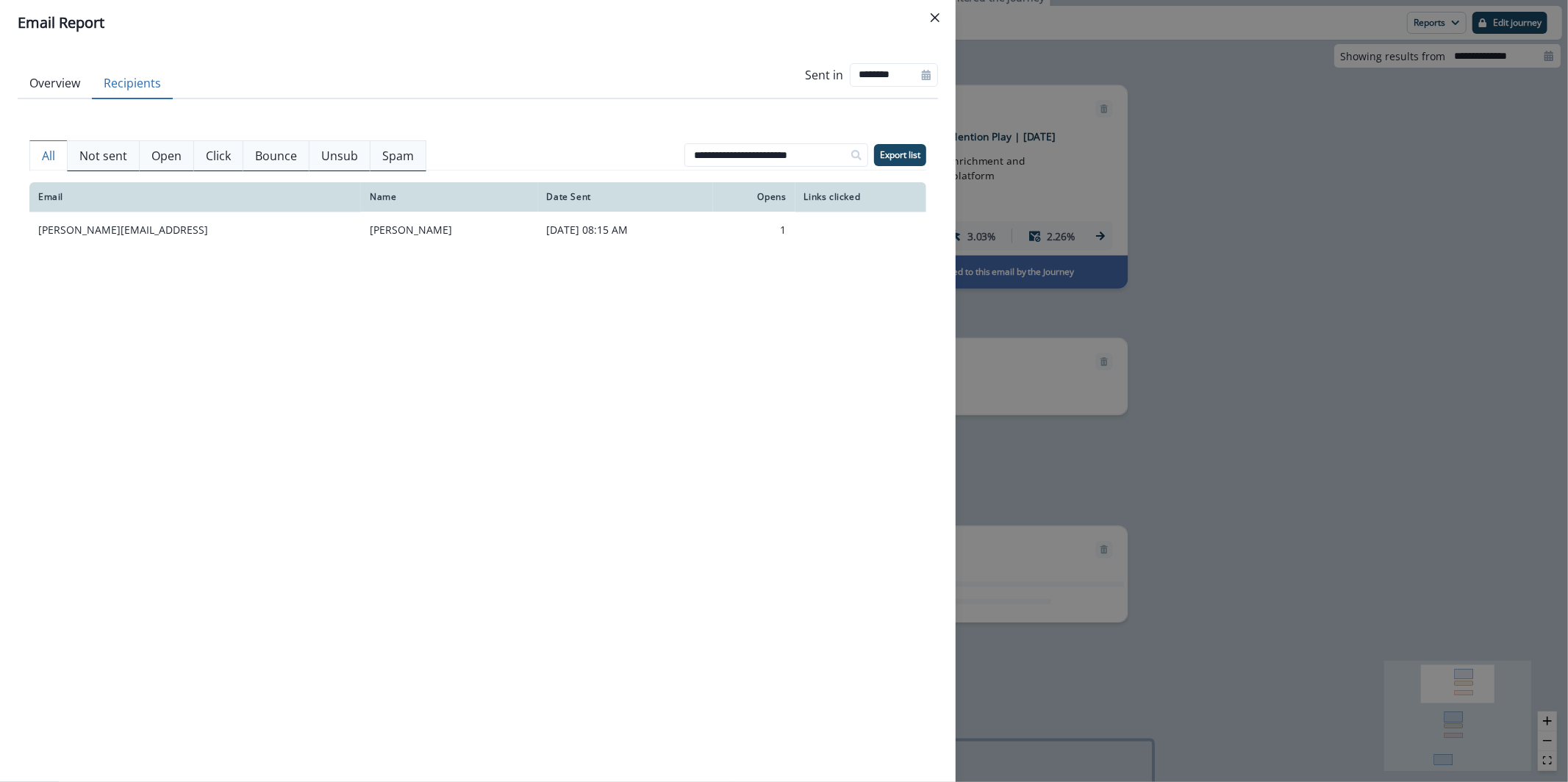
type input "**********"
click at [1409, 218] on div "Email Report Overview Recipients Sent in ******** Delivery Stats 342 Emails Pro…" at bounding box center [784, 391] width 1568 height 782
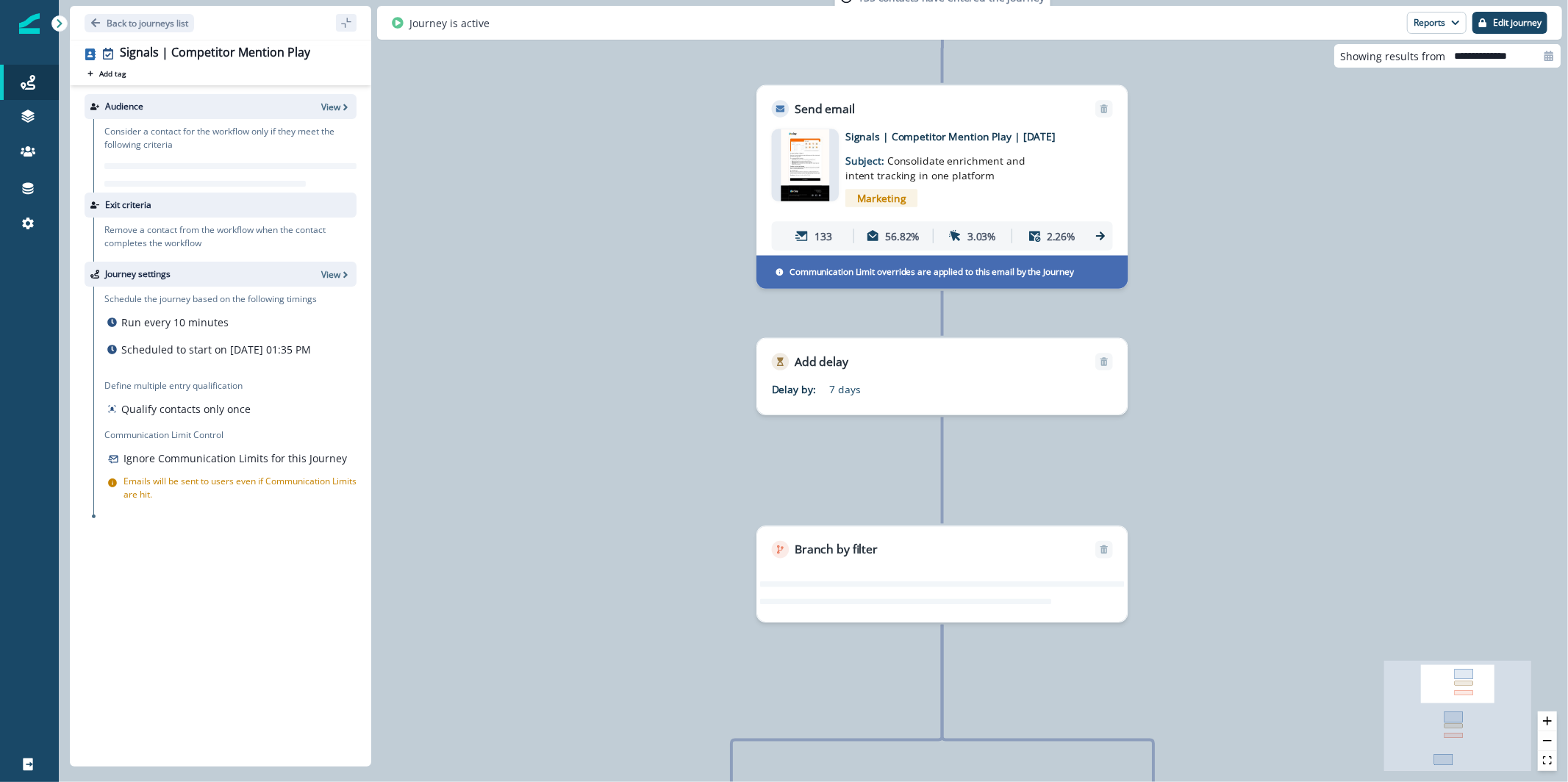
click at [785, 171] on img at bounding box center [806, 165] width 49 height 72
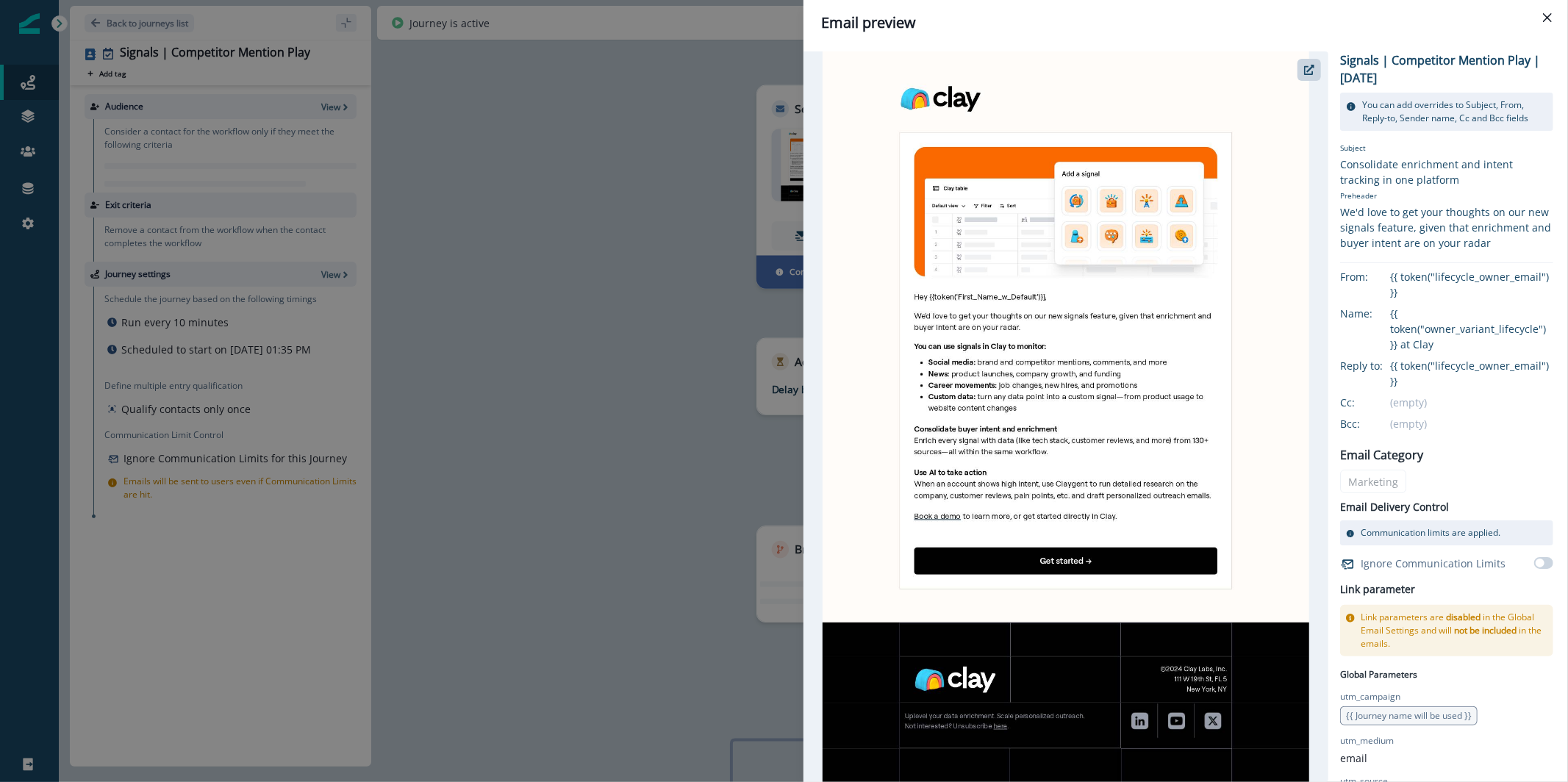
click at [662, 196] on div "Email preview Signals | Competitor Mention Play | June 2025 You can add overrid…" at bounding box center [784, 391] width 1568 height 782
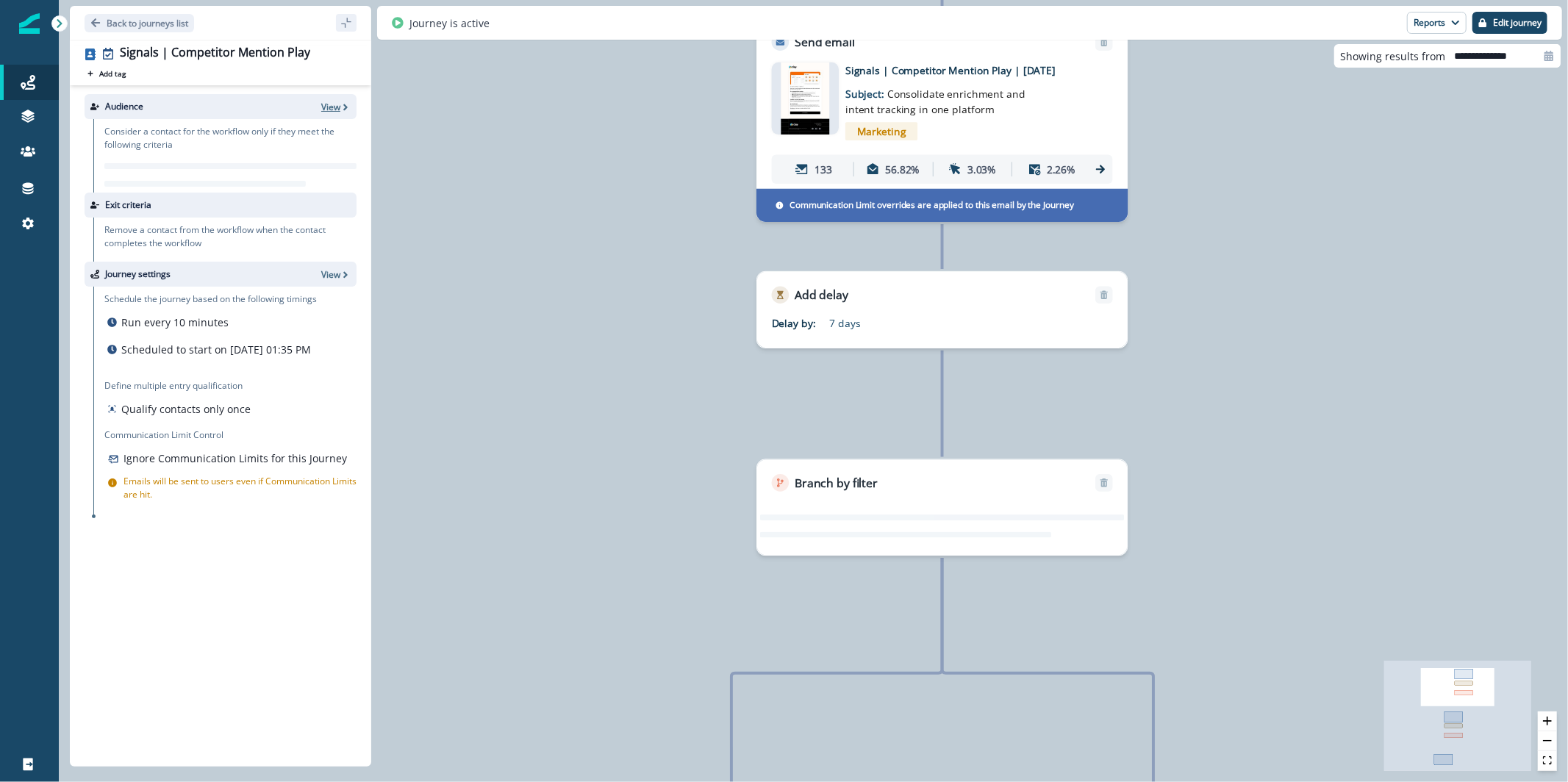
click at [341, 103] on icon "button" at bounding box center [345, 107] width 11 height 11
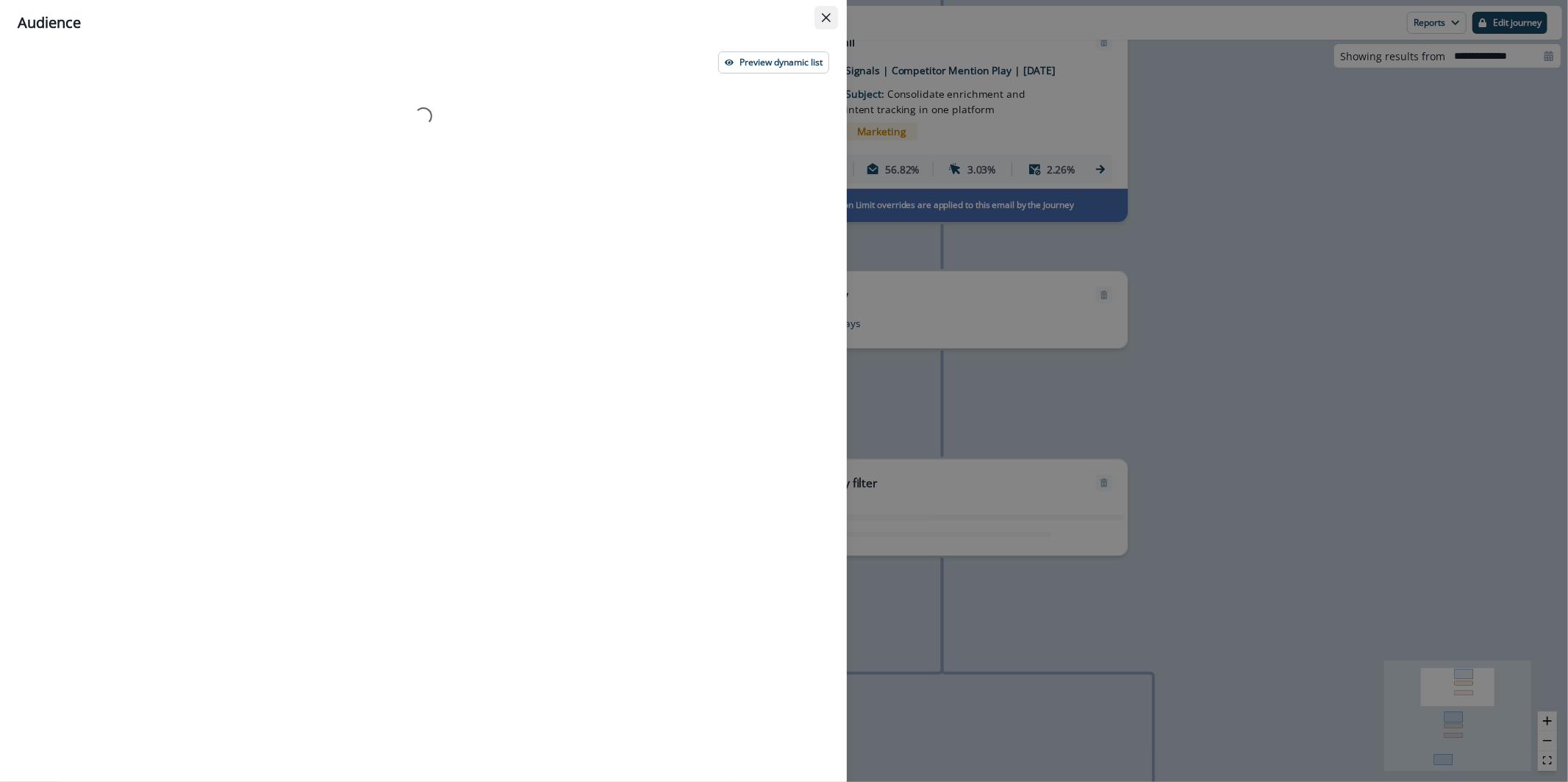
click at [820, 24] on button "Close" at bounding box center [826, 17] width 23 height 23
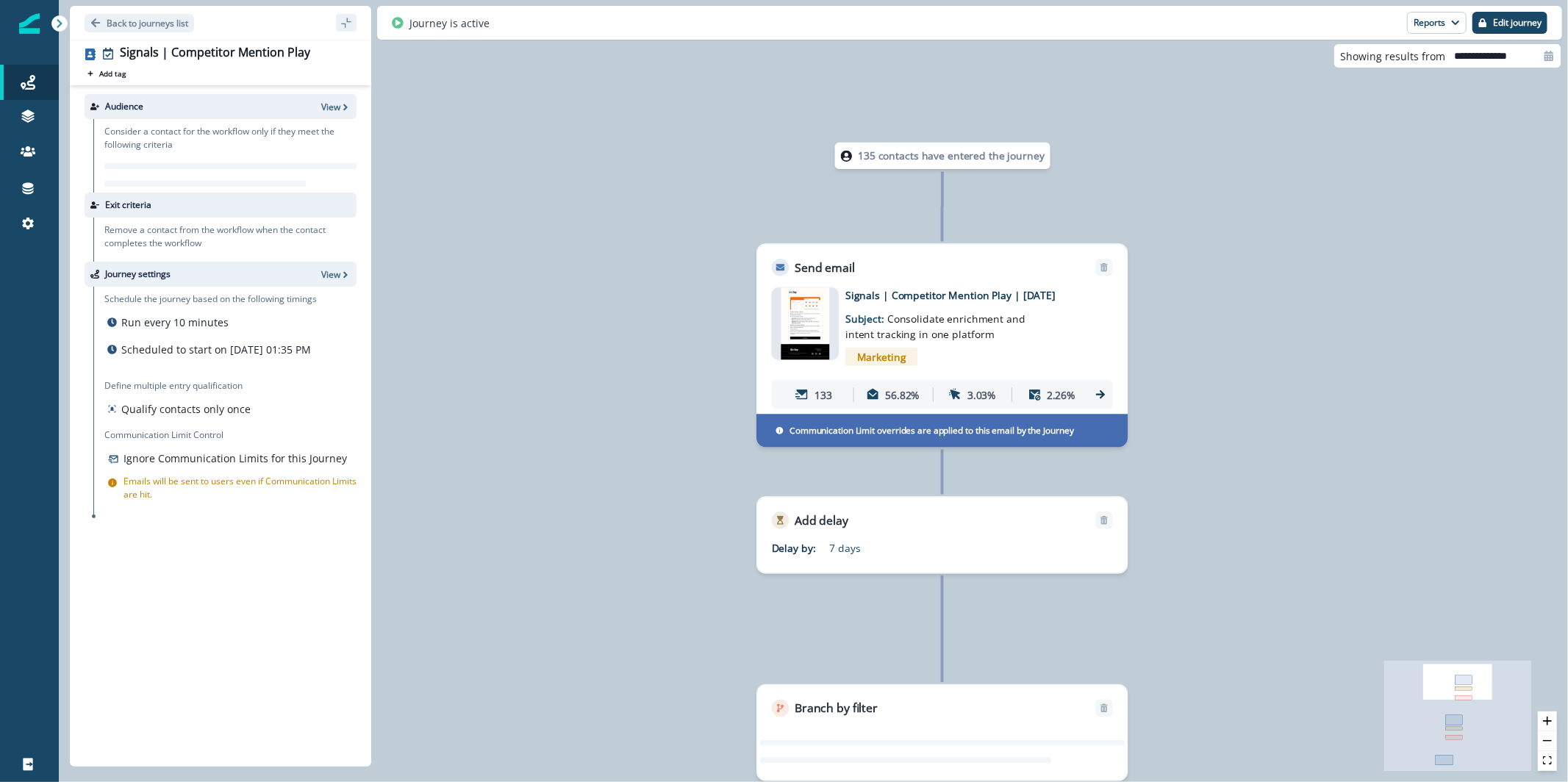
click at [902, 151] on p "135 contacts have entered the journey" at bounding box center [951, 156] width 187 height 15
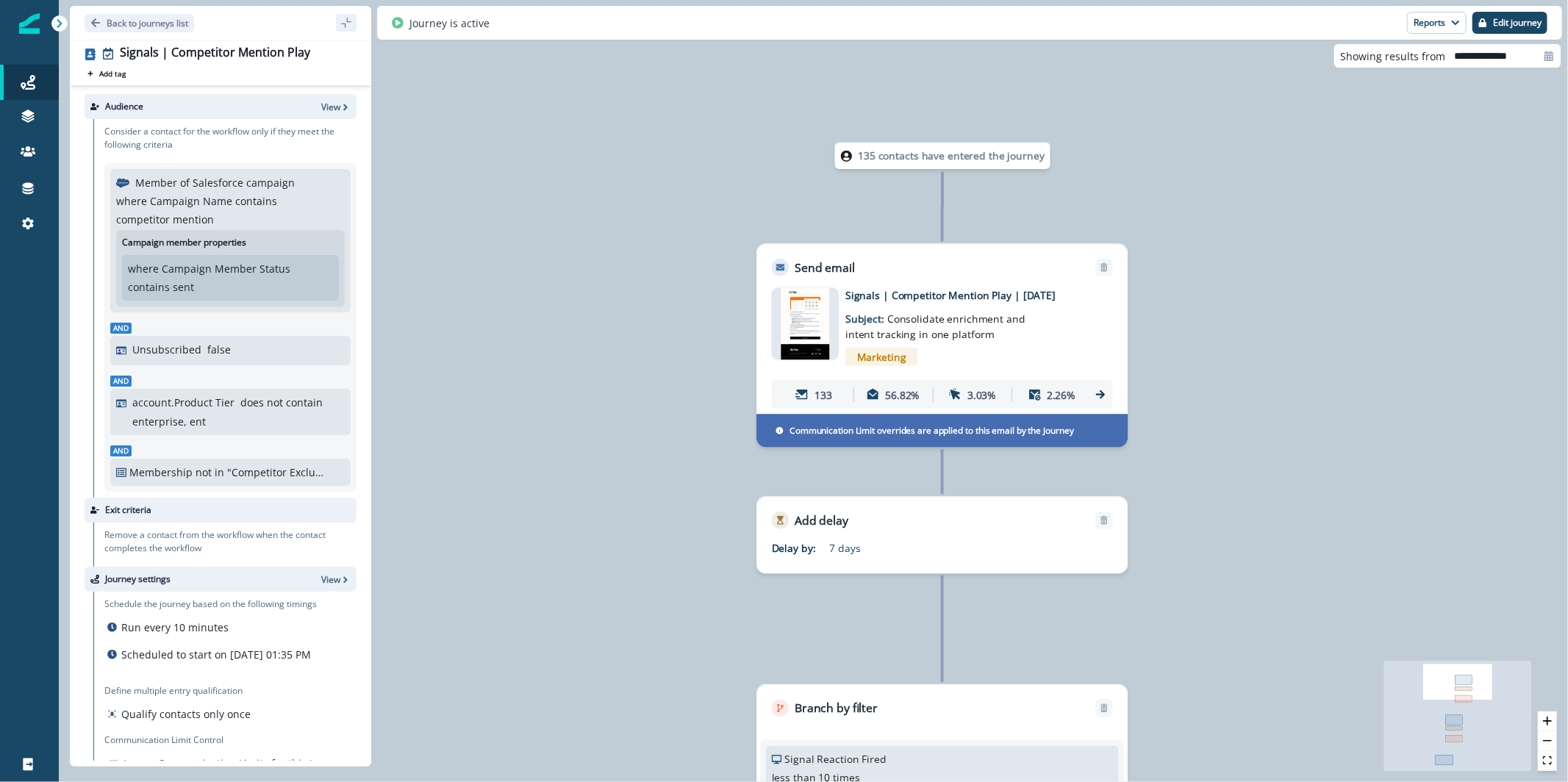
click at [946, 159] on p "135 contacts have entered the journey" at bounding box center [951, 156] width 187 height 15
click at [326, 104] on p "View" at bounding box center [331, 107] width 19 height 12
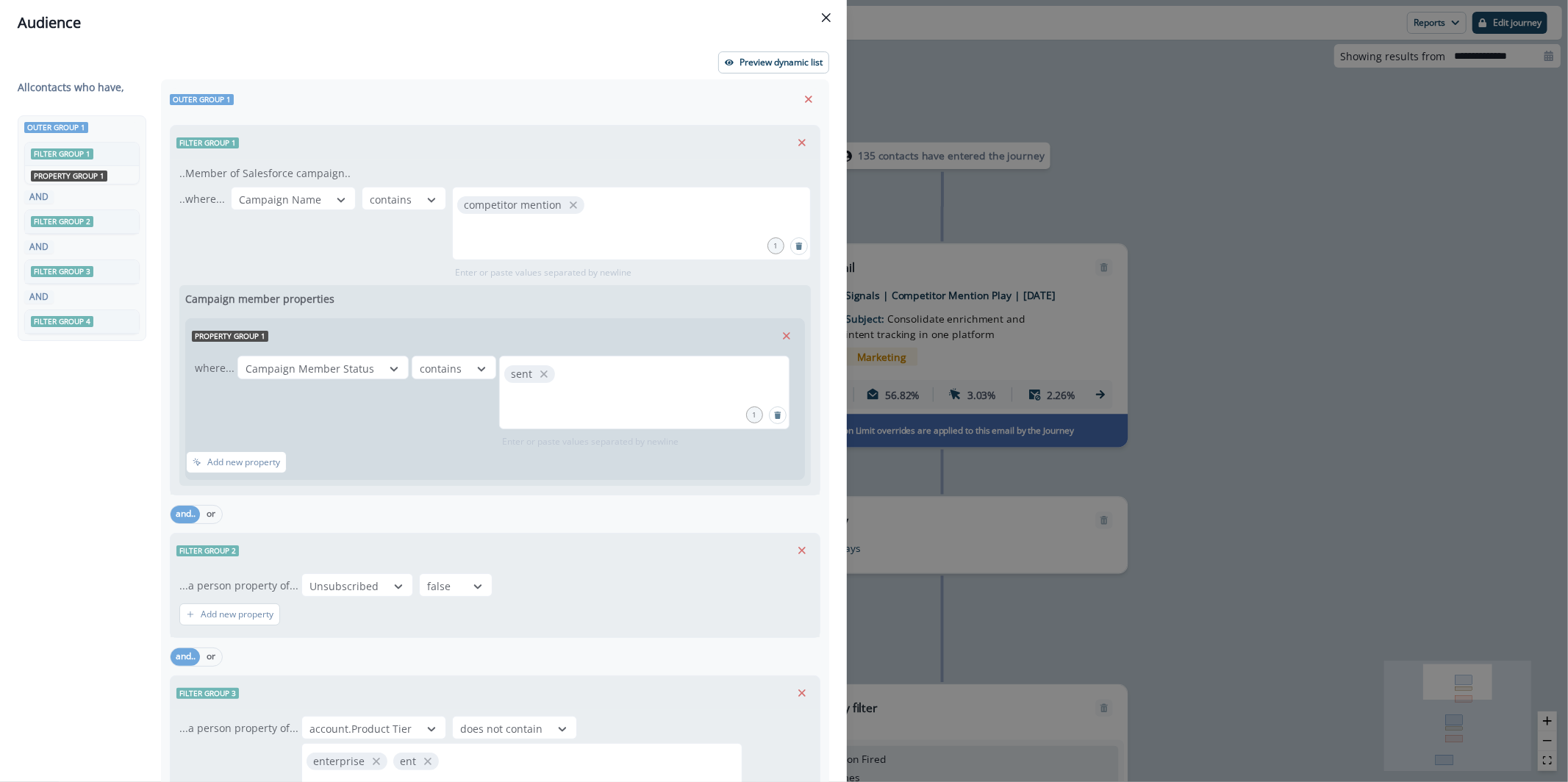
click at [1210, 120] on div "Audience Preview dynamic list All contact s who have, Outer group 1 Filter grou…" at bounding box center [784, 391] width 1568 height 782
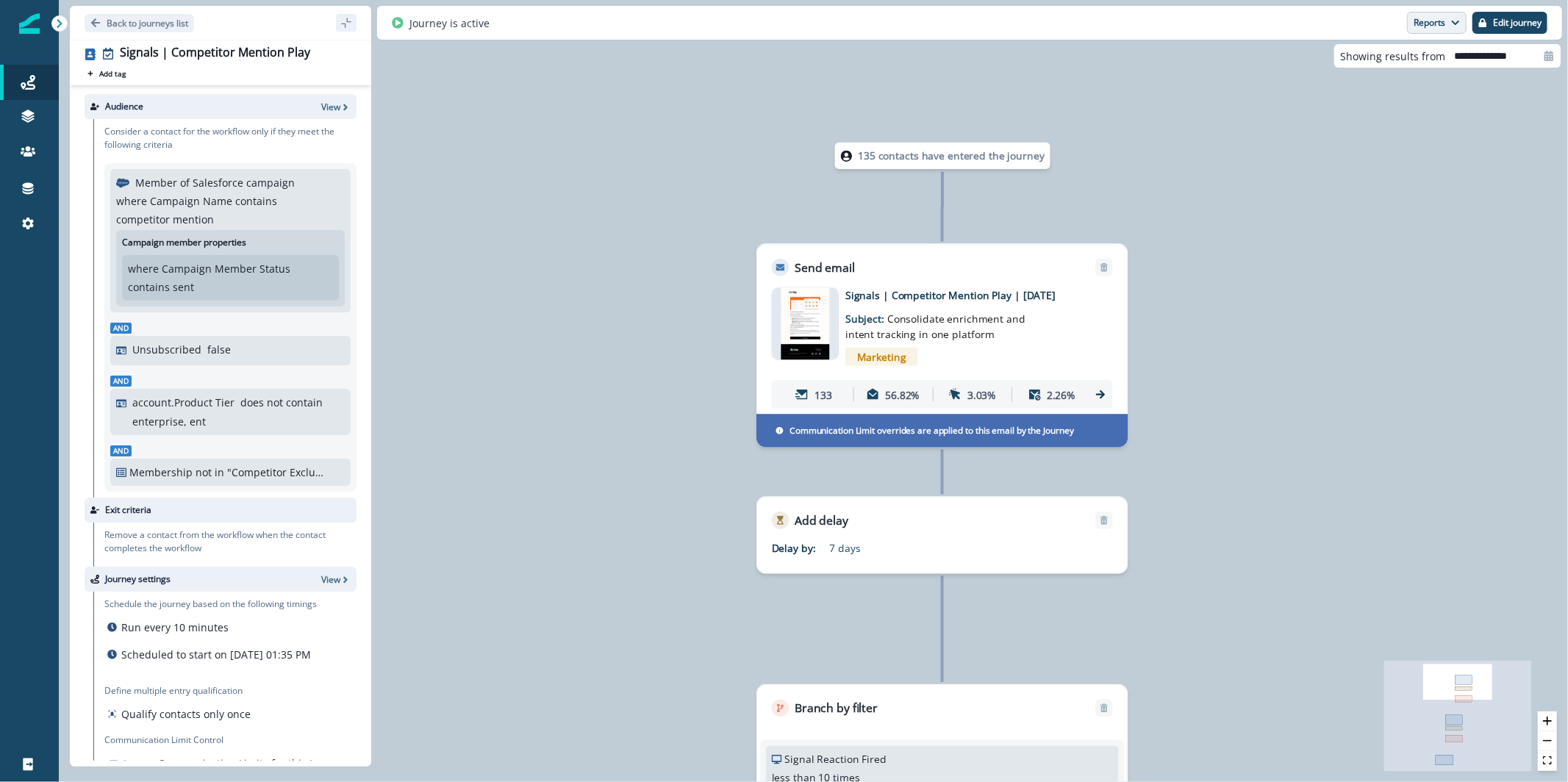
click at [1414, 19] on button "Reports" at bounding box center [1437, 23] width 60 height 22
click at [1364, 56] on p "Email Report" at bounding box center [1358, 60] width 71 height 18
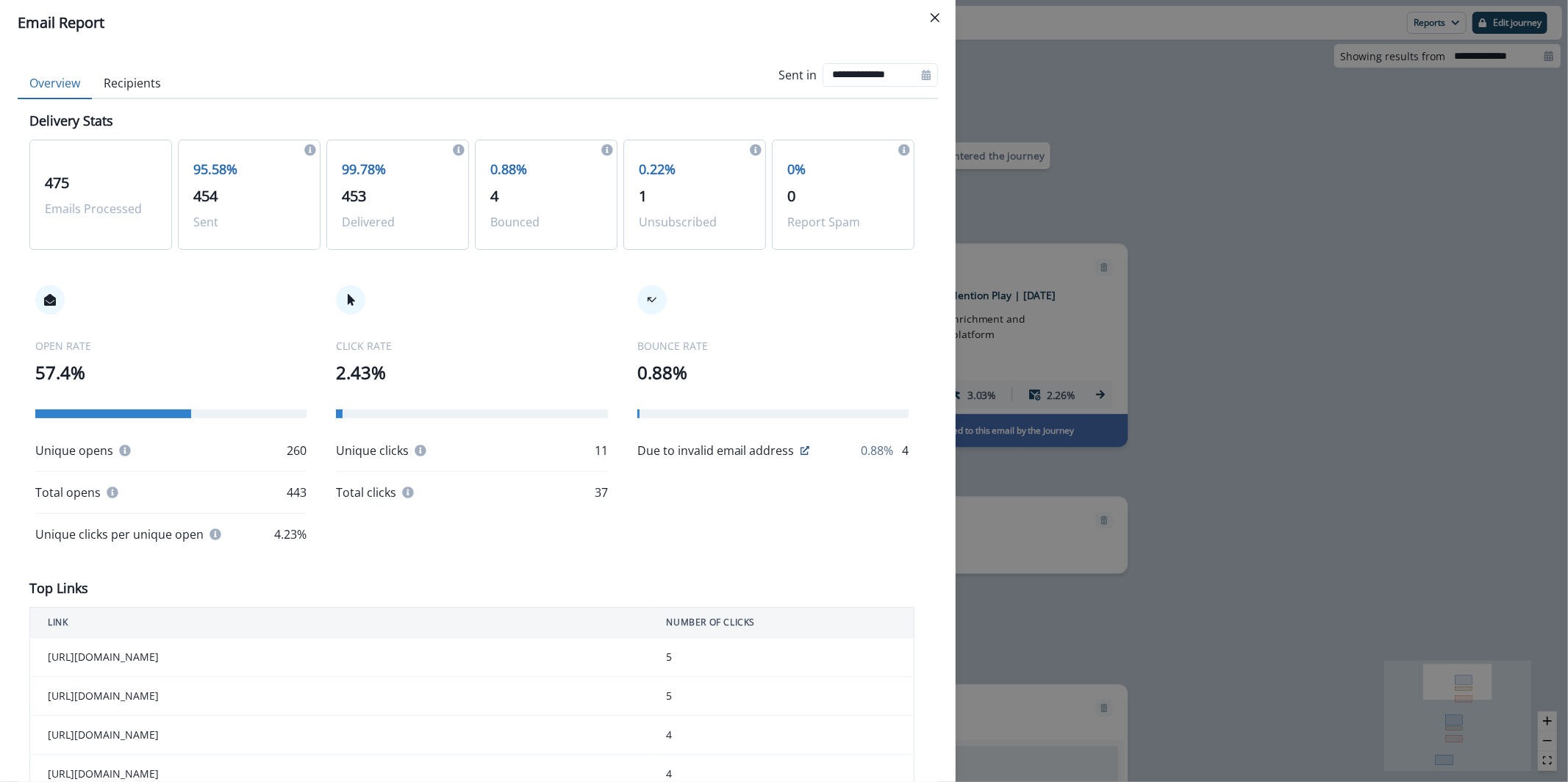
click at [1273, 181] on div "**********" at bounding box center [784, 391] width 1568 height 782
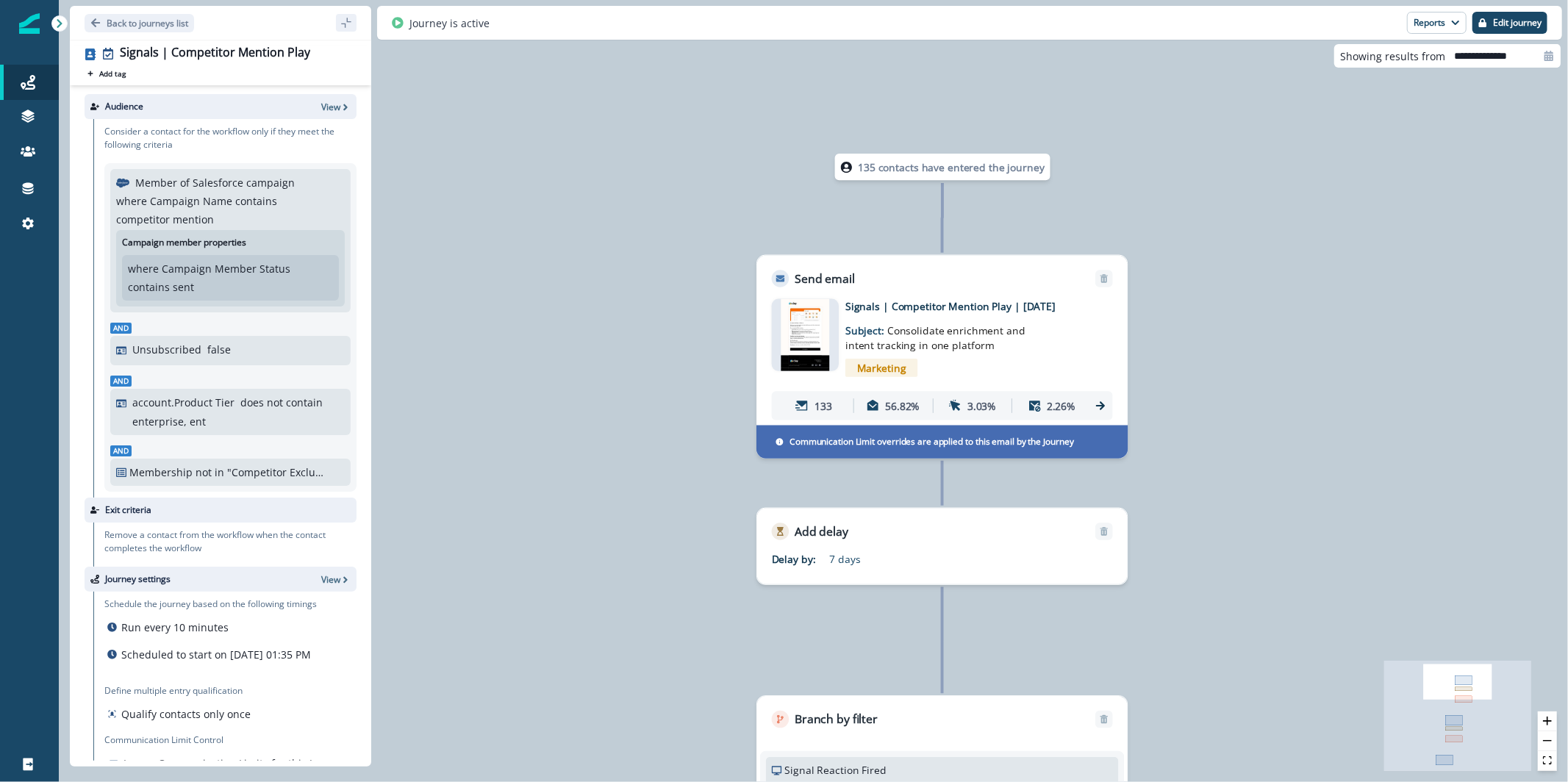
click at [879, 165] on p "135 contacts have entered the journey" at bounding box center [951, 167] width 187 height 15
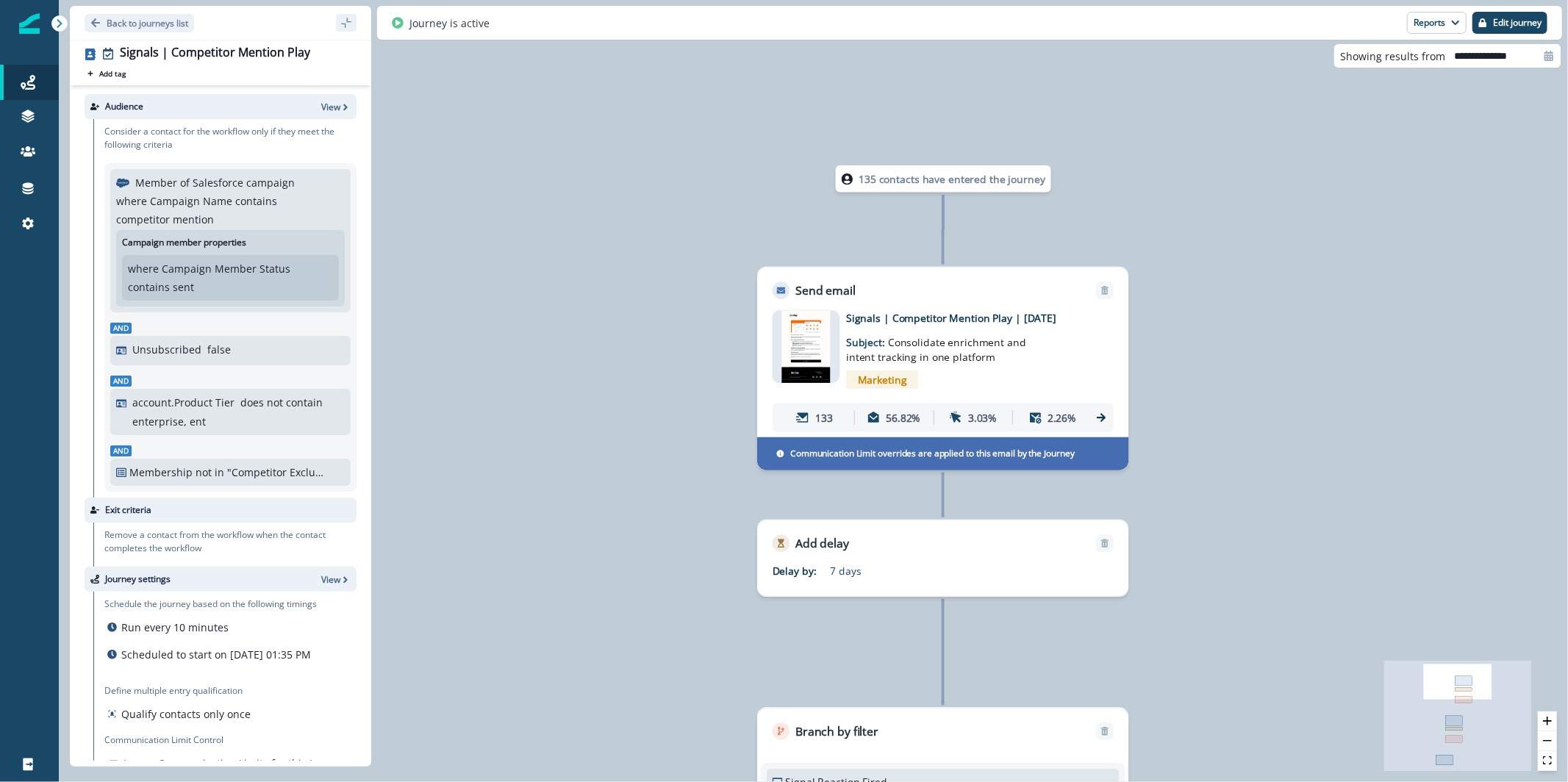
click at [870, 190] on div "135 contacts have entered the journey" at bounding box center [943, 178] width 215 height 27
click at [321, 107] on p "View" at bounding box center [331, 107] width 19 height 12
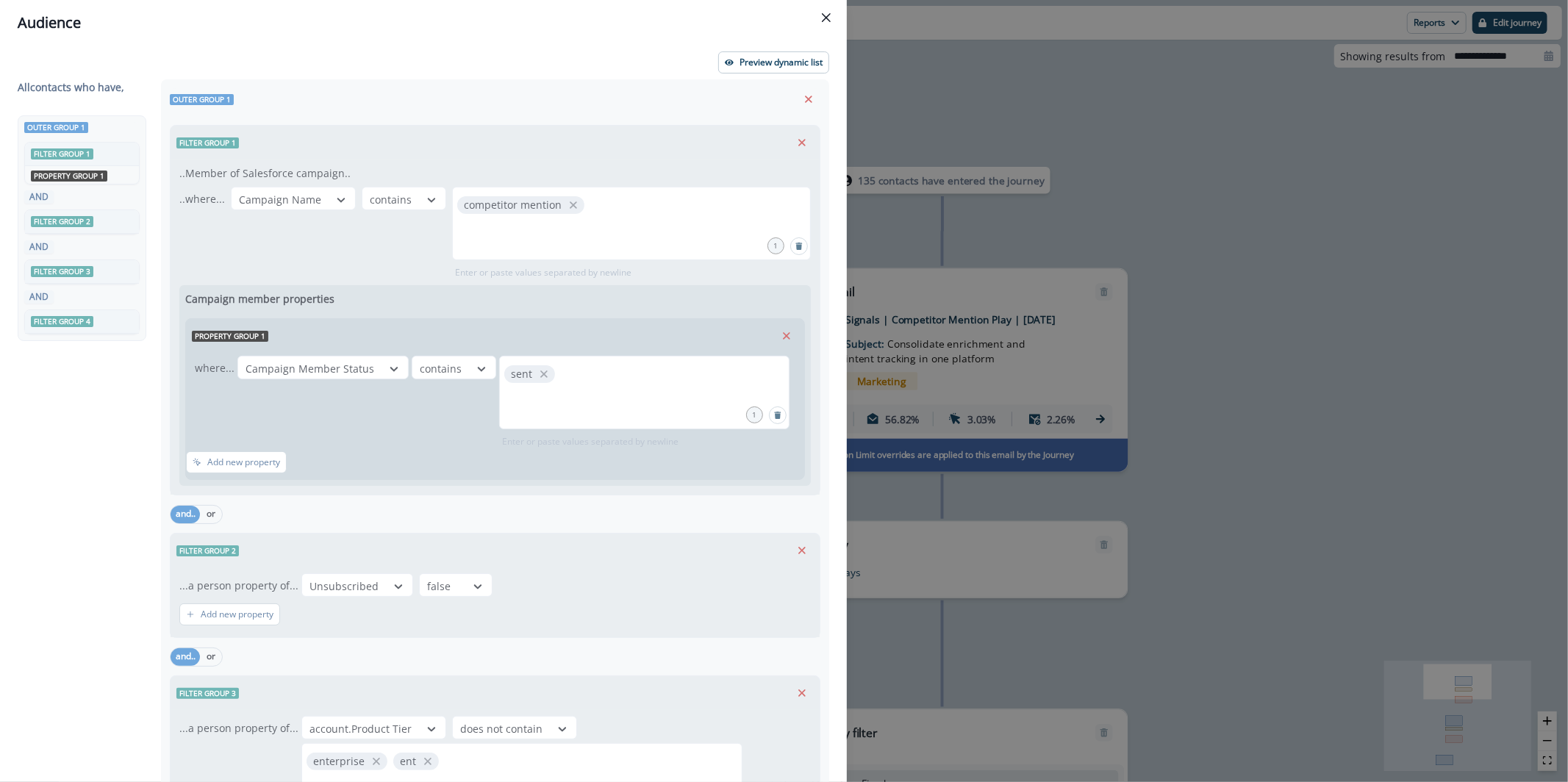
click at [1378, 181] on div "Audience Preview dynamic list All contact s who have, Outer group 1 Filter grou…" at bounding box center [784, 391] width 1568 height 782
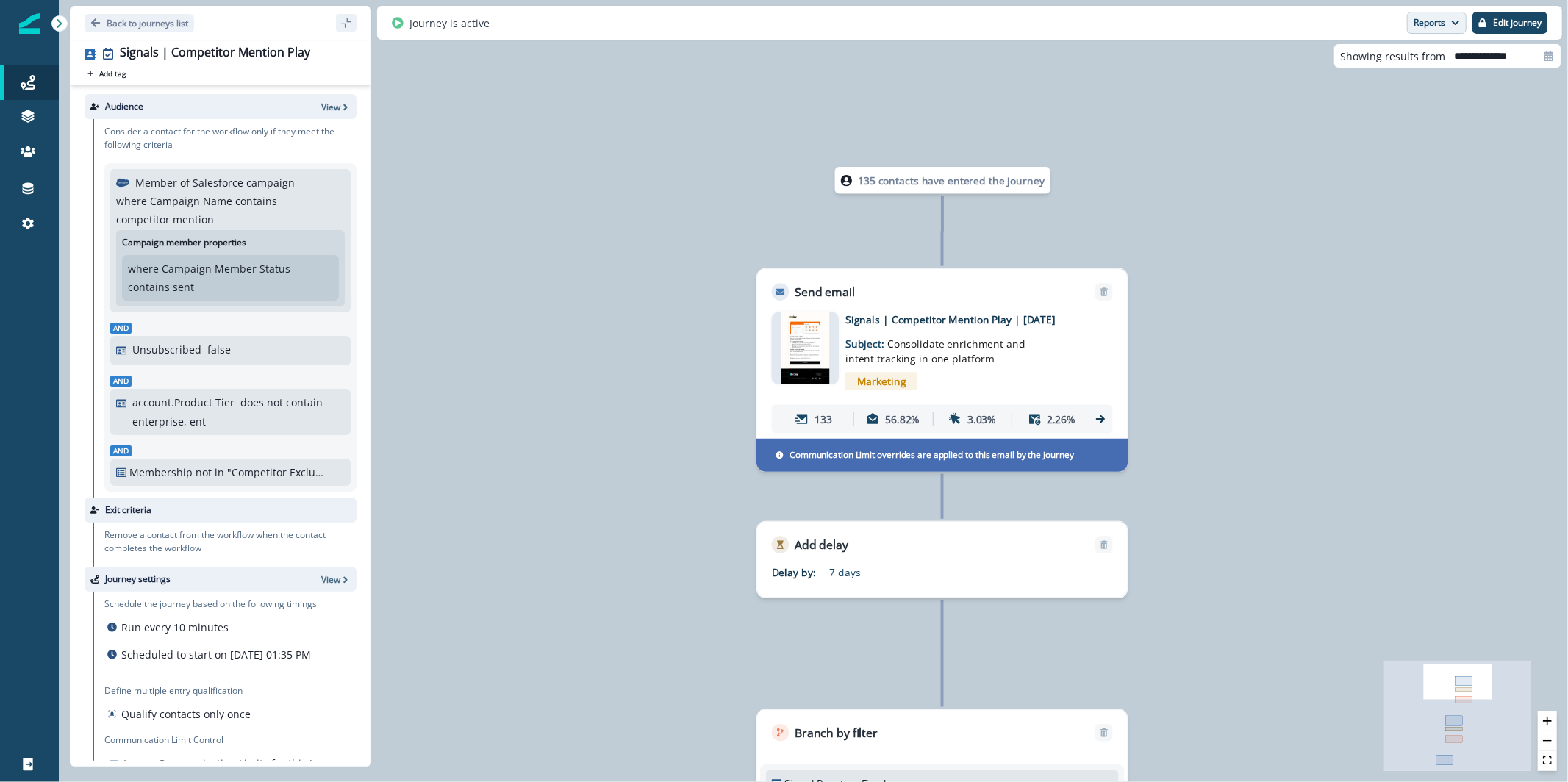
click at [1417, 20] on button "Reports" at bounding box center [1437, 23] width 60 height 22
click at [1379, 83] on p "Journey Member Report" at bounding box center [1389, 86] width 133 height 18
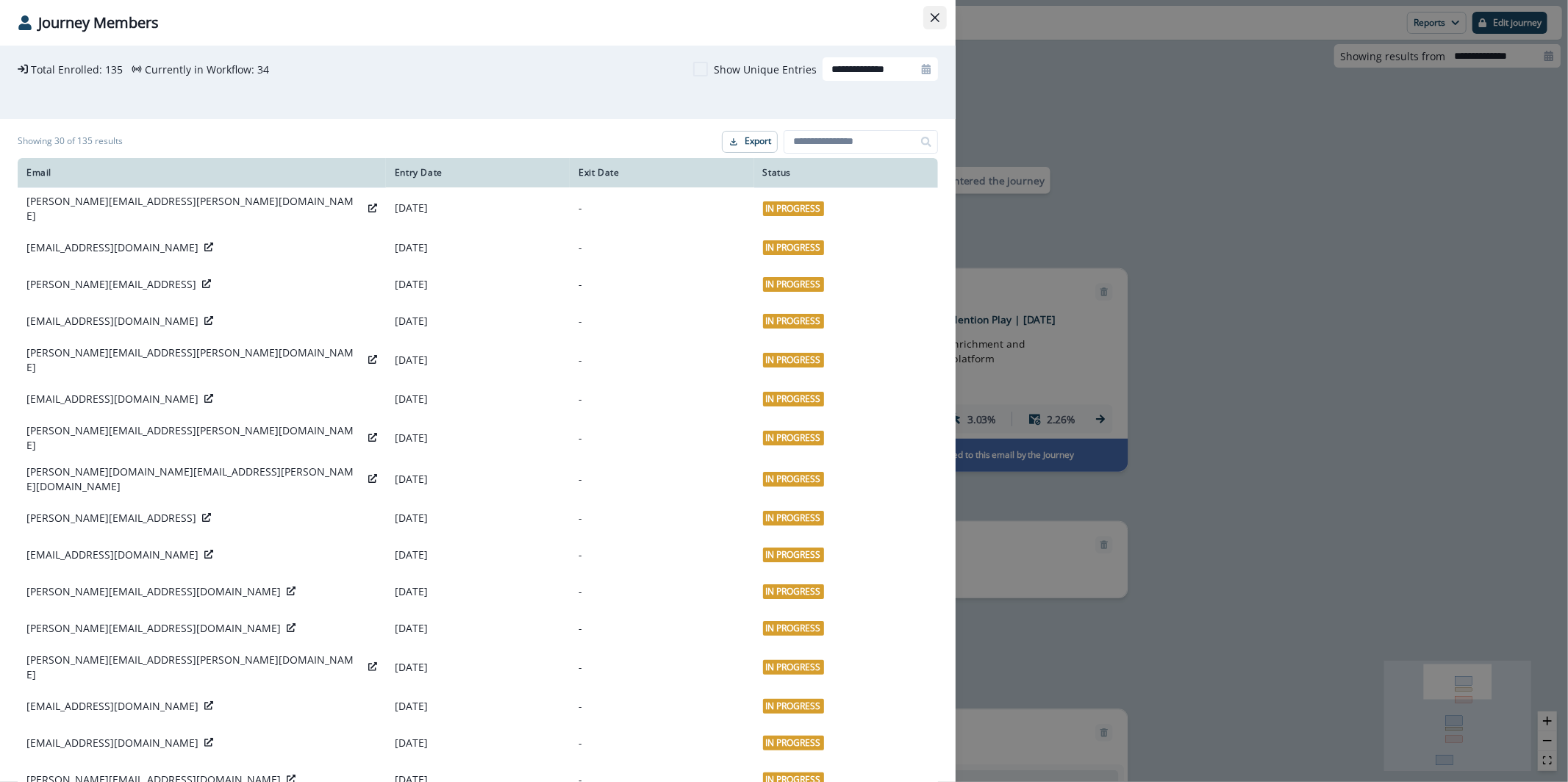
click at [934, 27] on button "Close" at bounding box center [934, 17] width 23 height 23
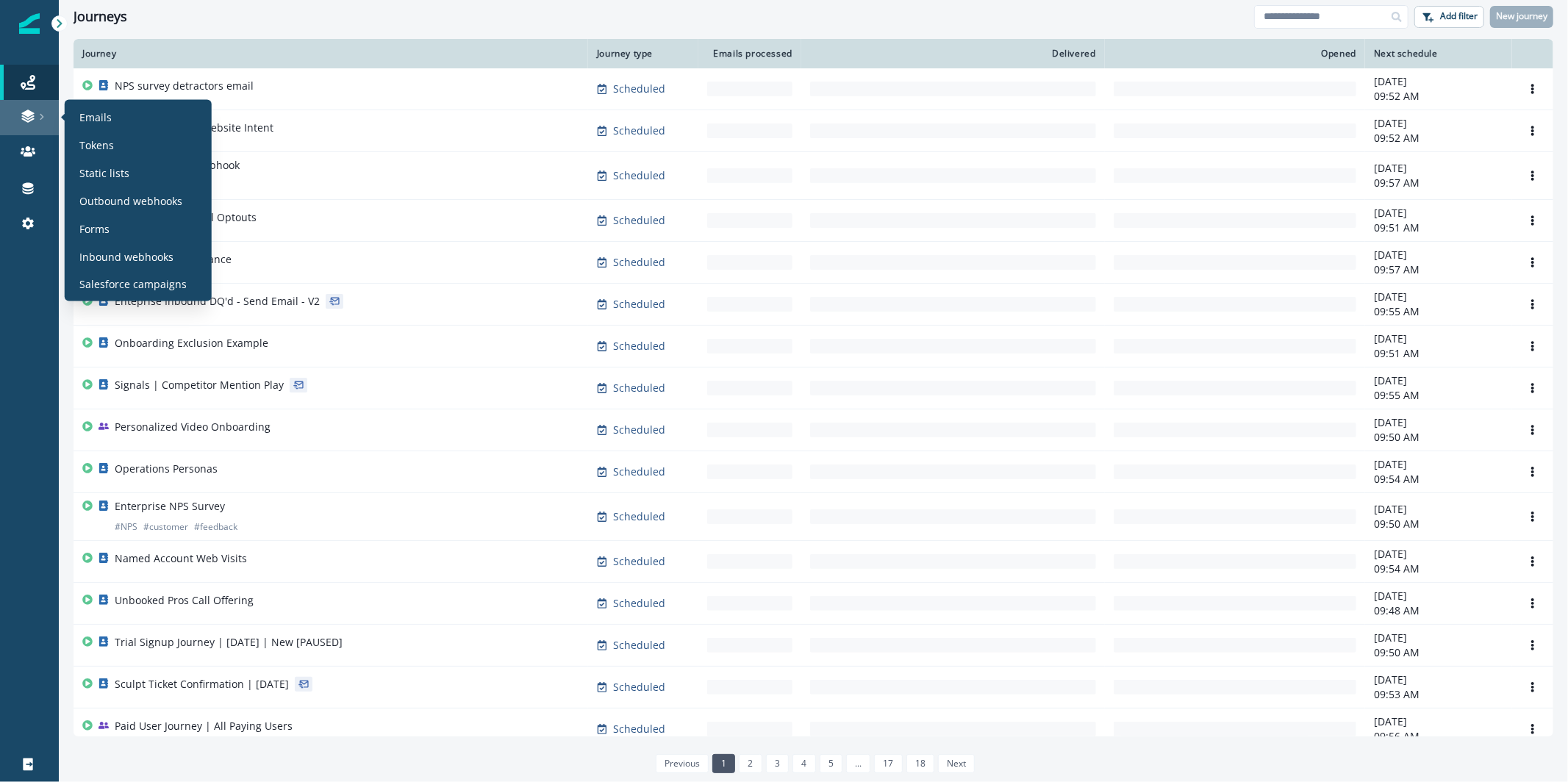
click at [46, 105] on link at bounding box center [29, 118] width 59 height 36
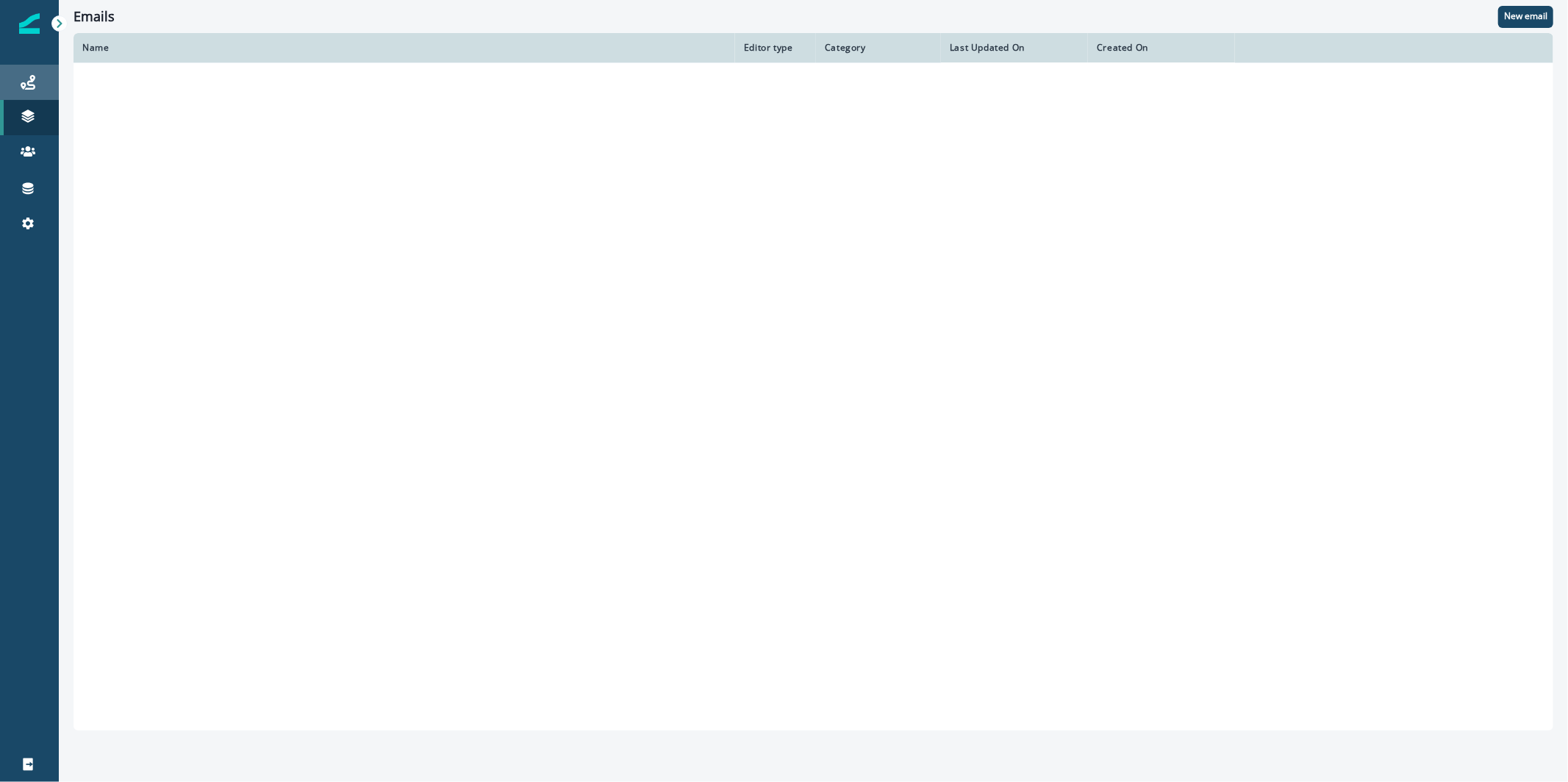
click at [43, 77] on div "Journeys" at bounding box center [29, 82] width 47 height 18
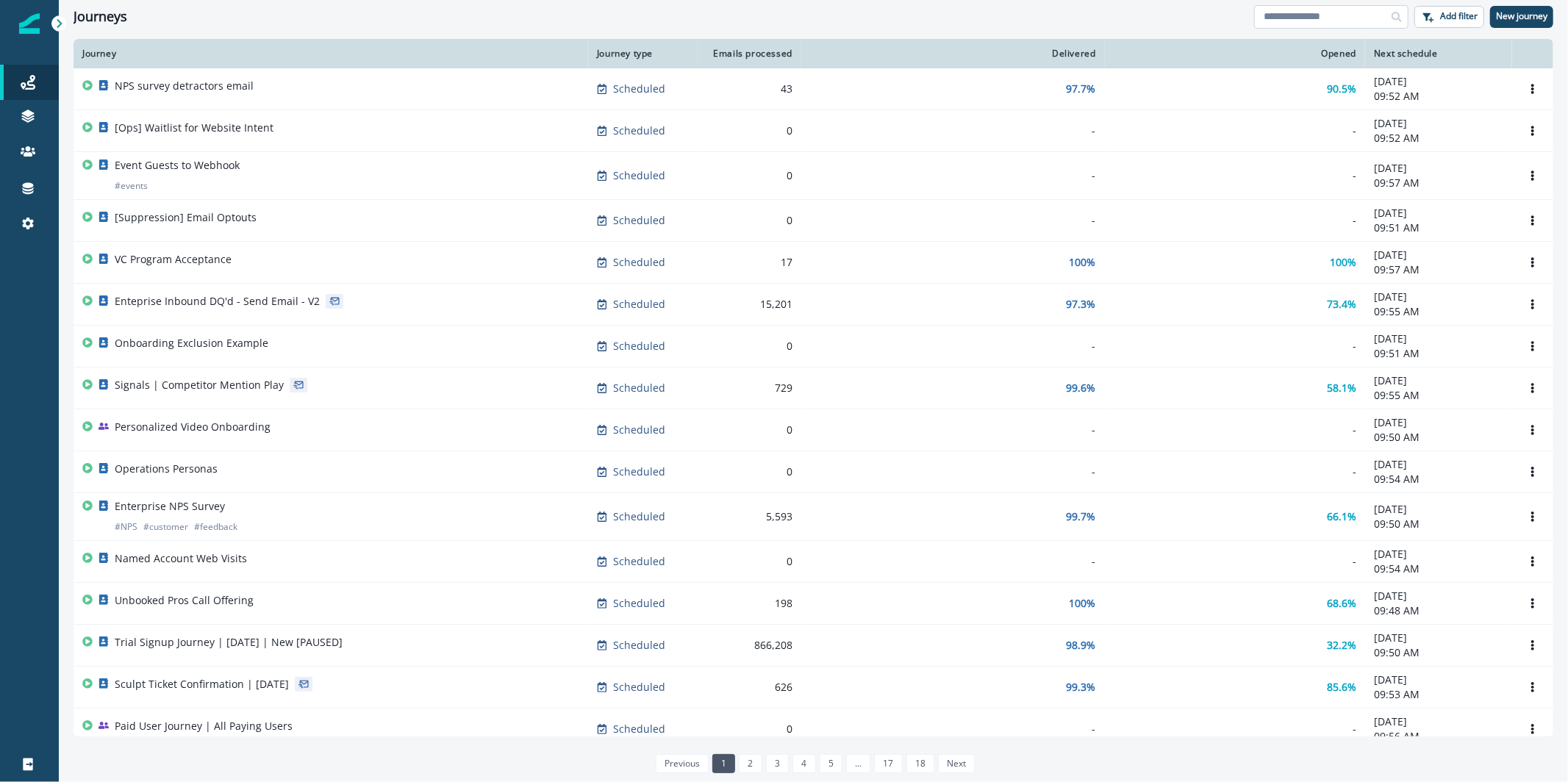
click at [1348, 18] on input at bounding box center [1331, 16] width 155 height 23
type input "*"
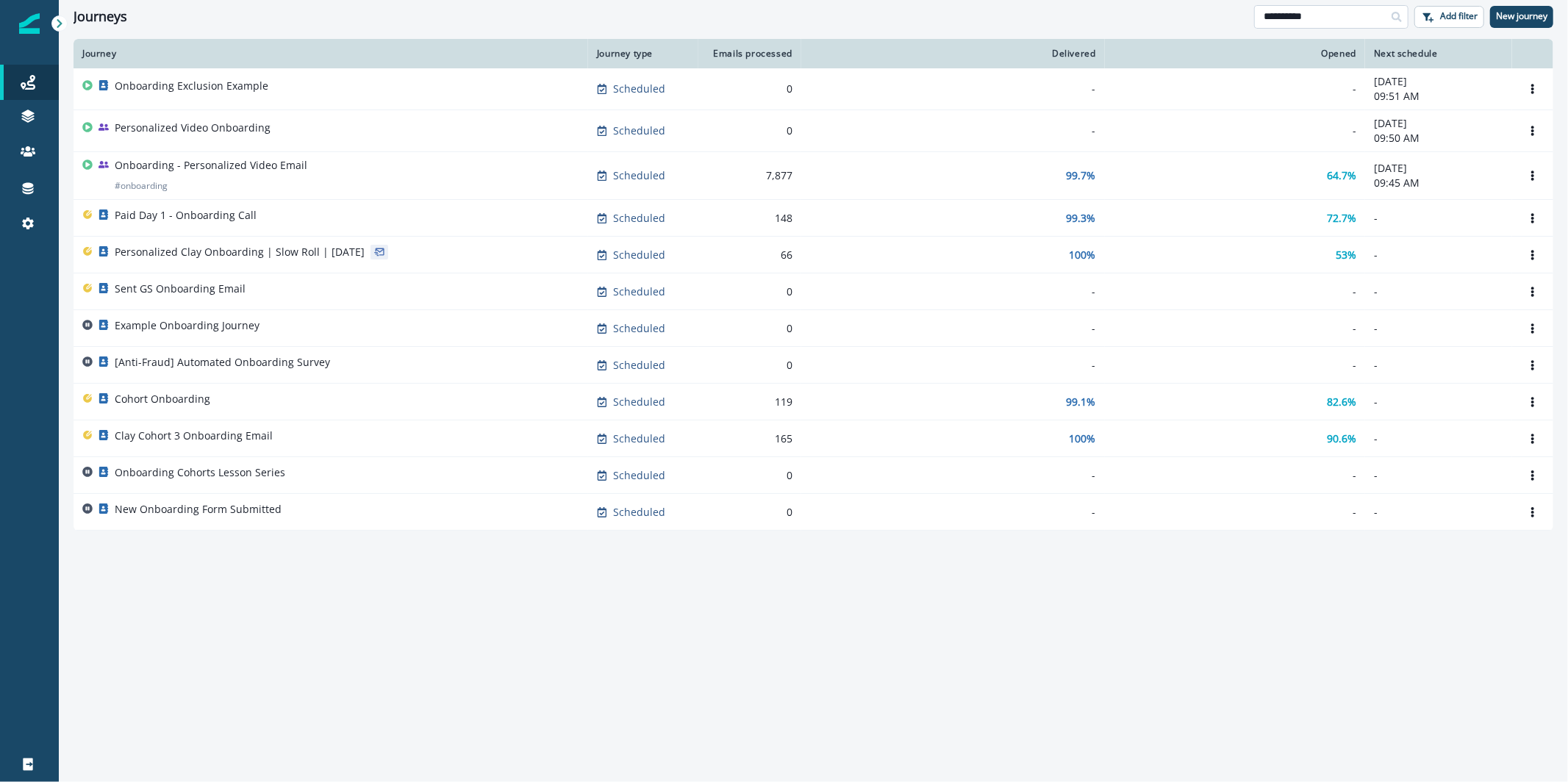
click at [1329, 21] on input "**********" at bounding box center [1331, 16] width 155 height 23
type input "**********"
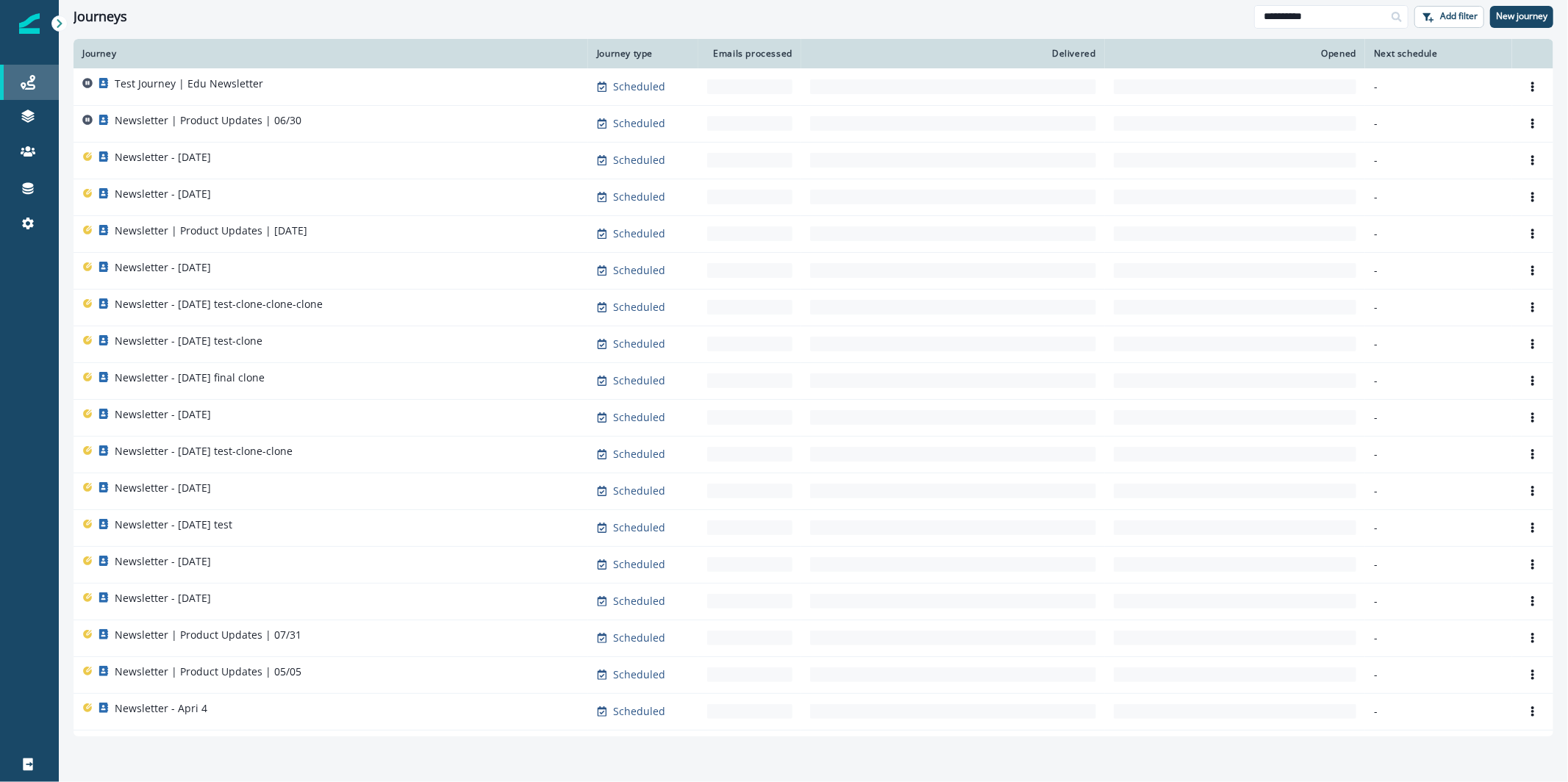
click at [42, 91] on div "Journeys" at bounding box center [29, 82] width 47 height 18
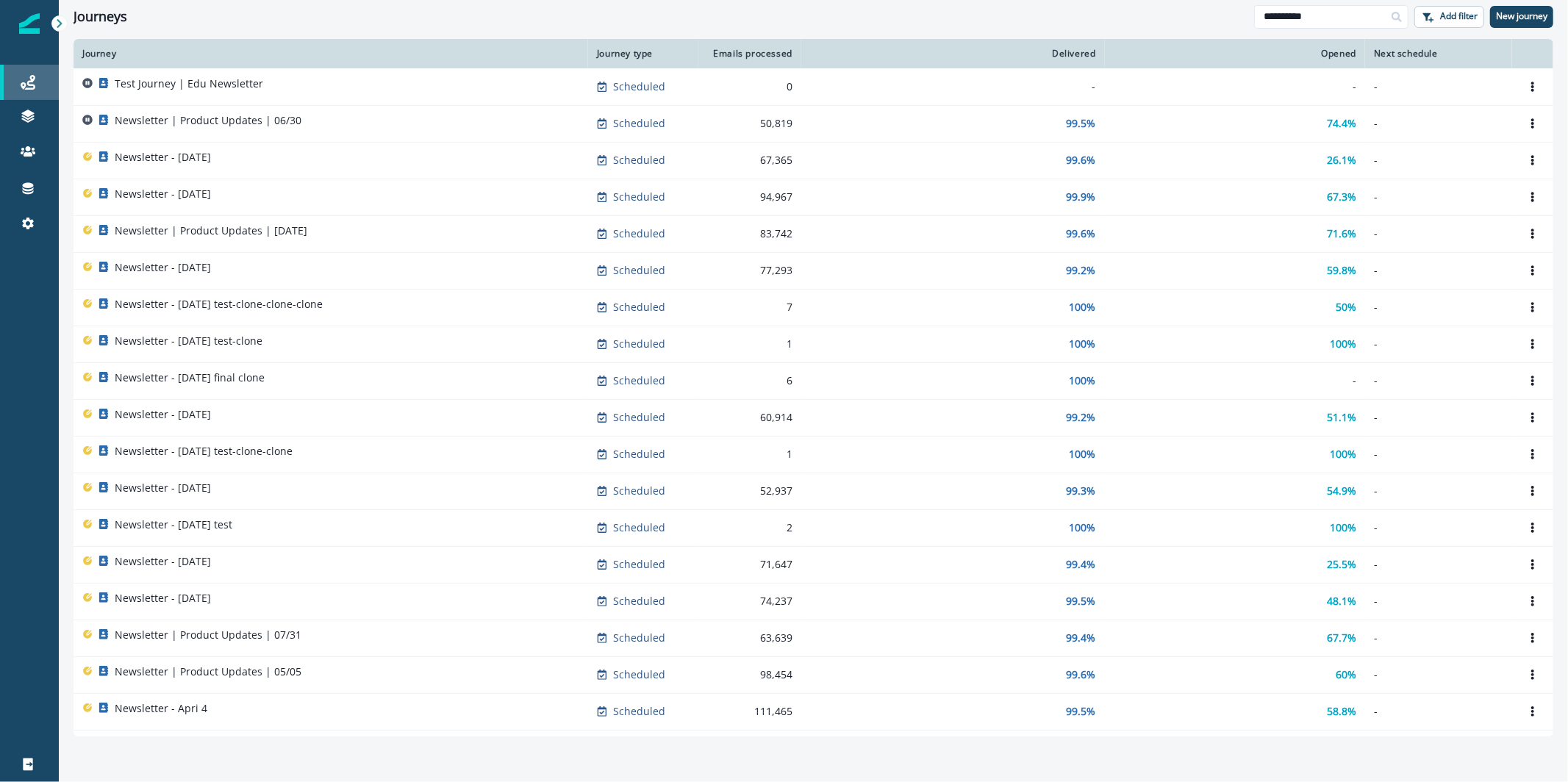
click at [36, 89] on div "Journeys" at bounding box center [29, 82] width 47 height 18
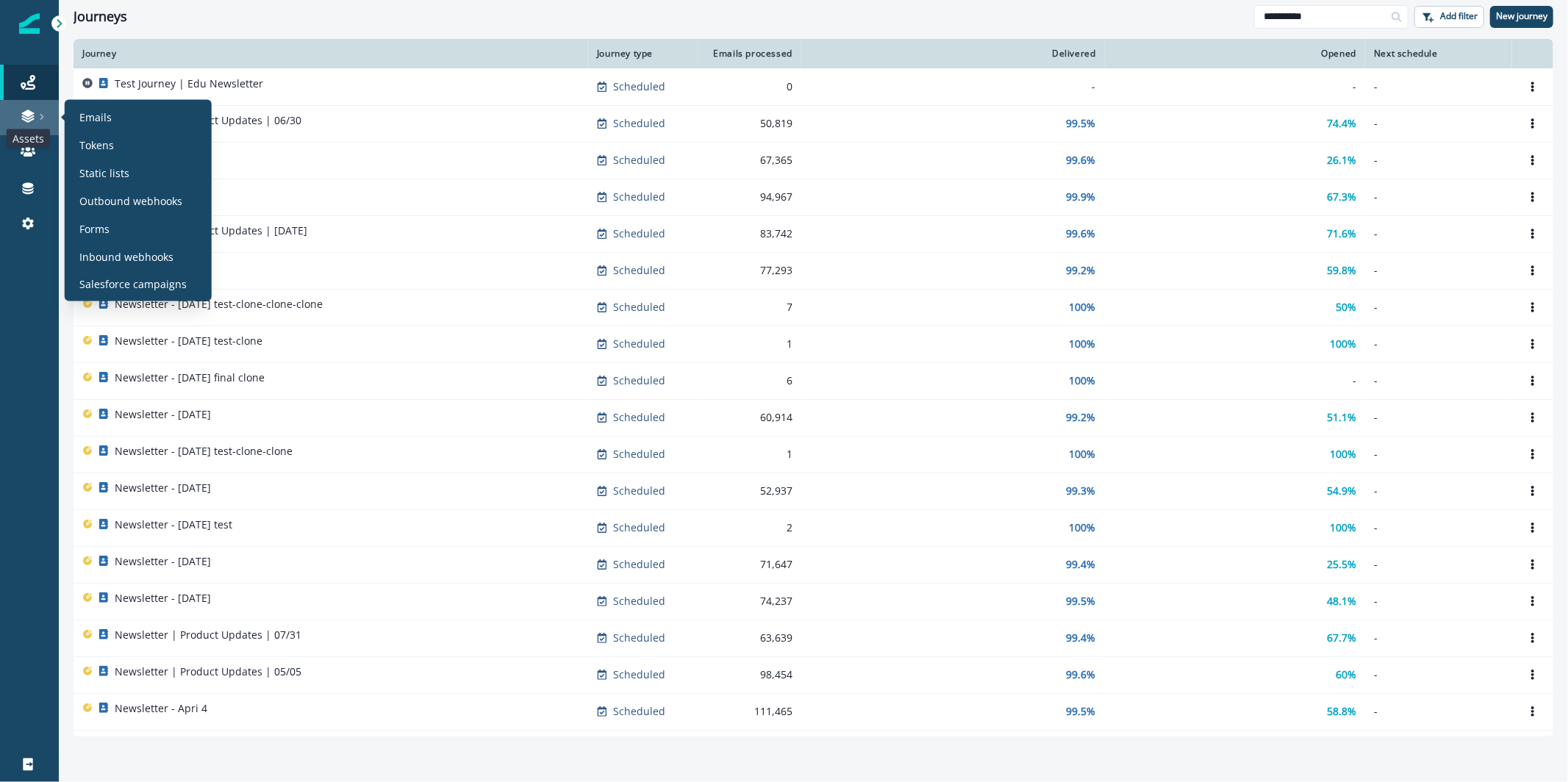
click at [32, 115] on icon at bounding box center [28, 116] width 15 height 15
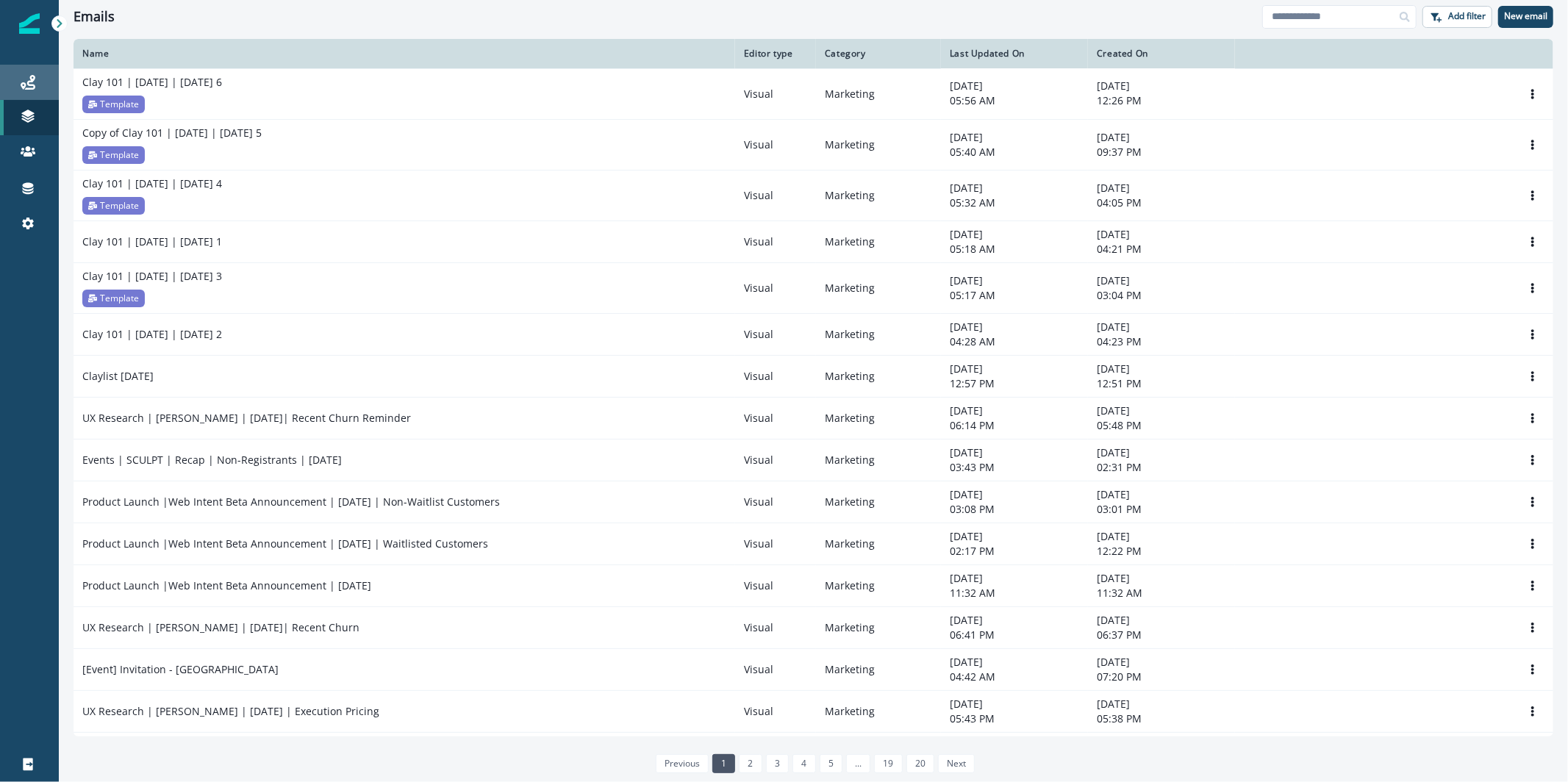
click at [37, 83] on div "Journeys" at bounding box center [29, 82] width 47 height 18
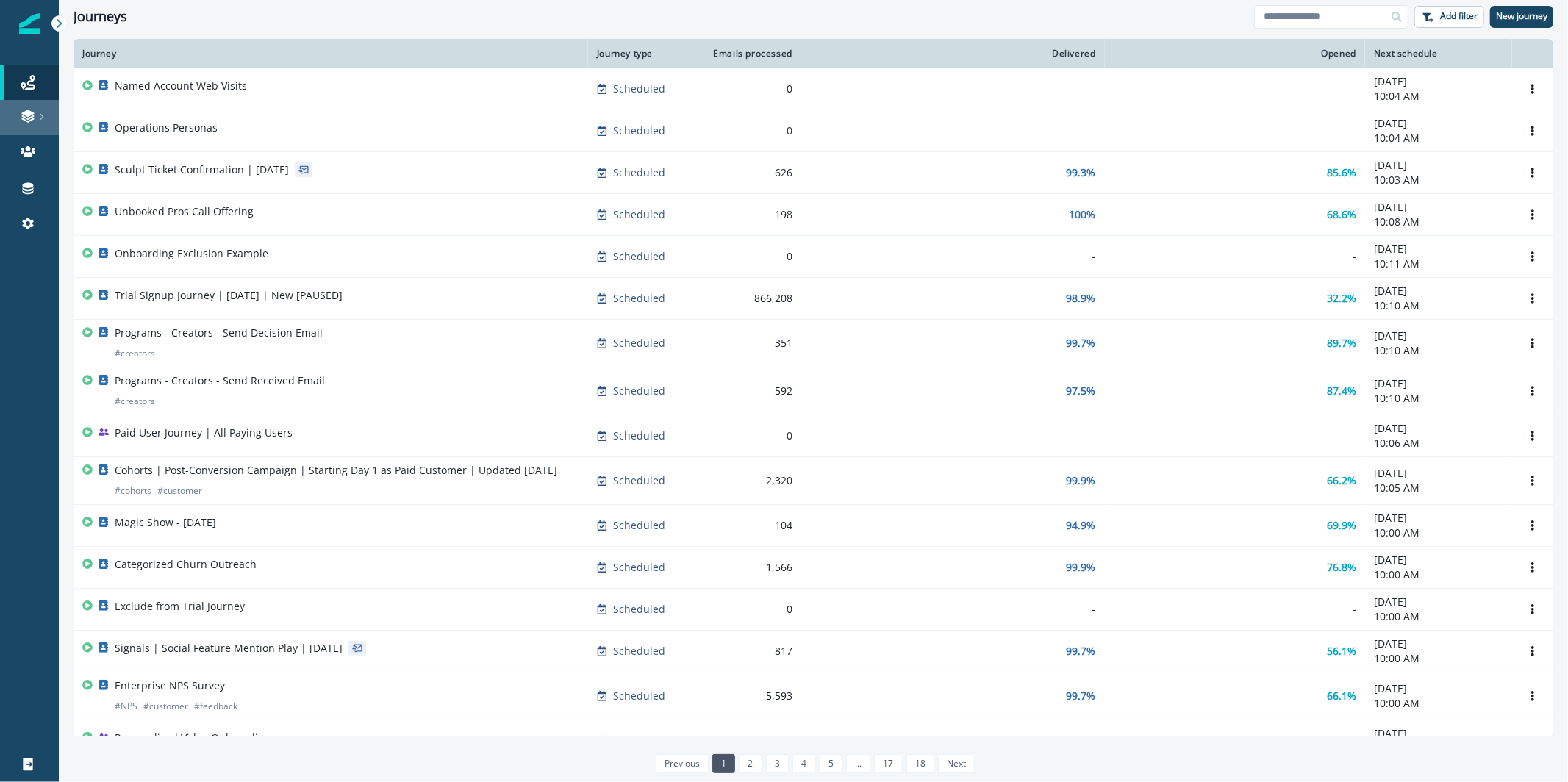
click at [33, 110] on icon at bounding box center [28, 116] width 15 height 15
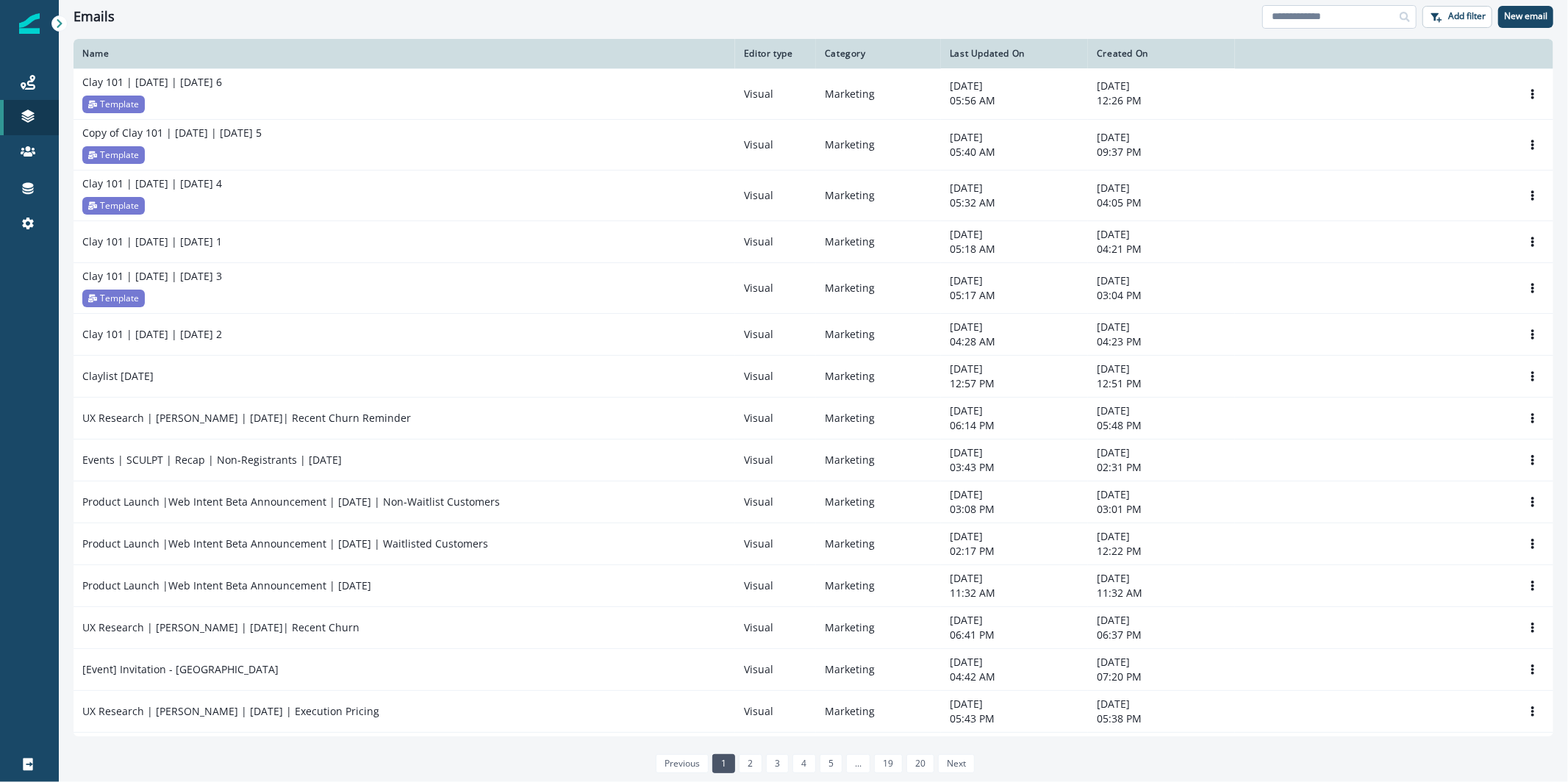
click at [1310, 14] on input at bounding box center [1339, 16] width 155 height 23
type input "**********"
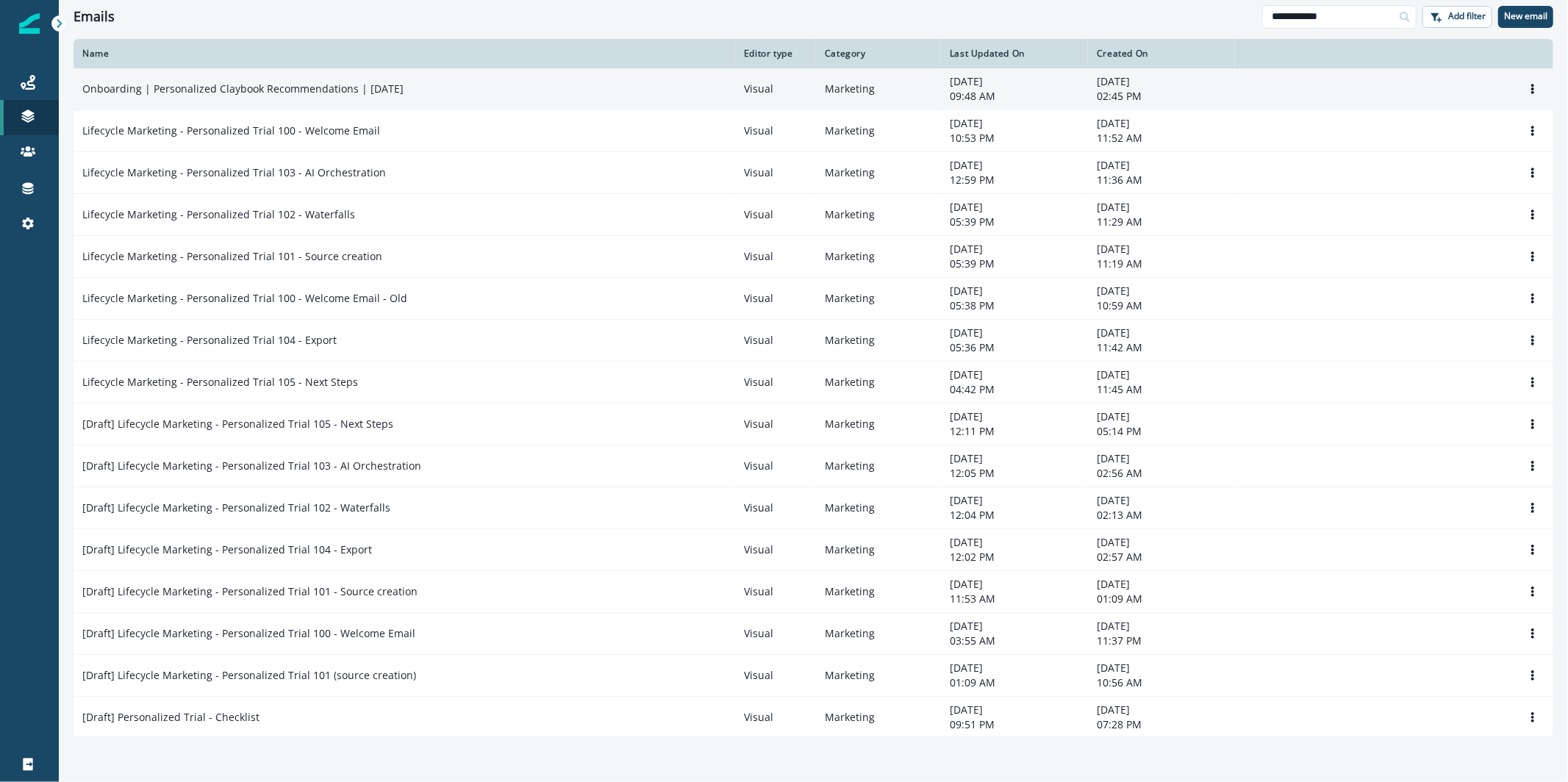
click at [256, 84] on p "Onboarding | Personalized Claybook Recommendations | [DATE]" at bounding box center [243, 89] width 321 height 15
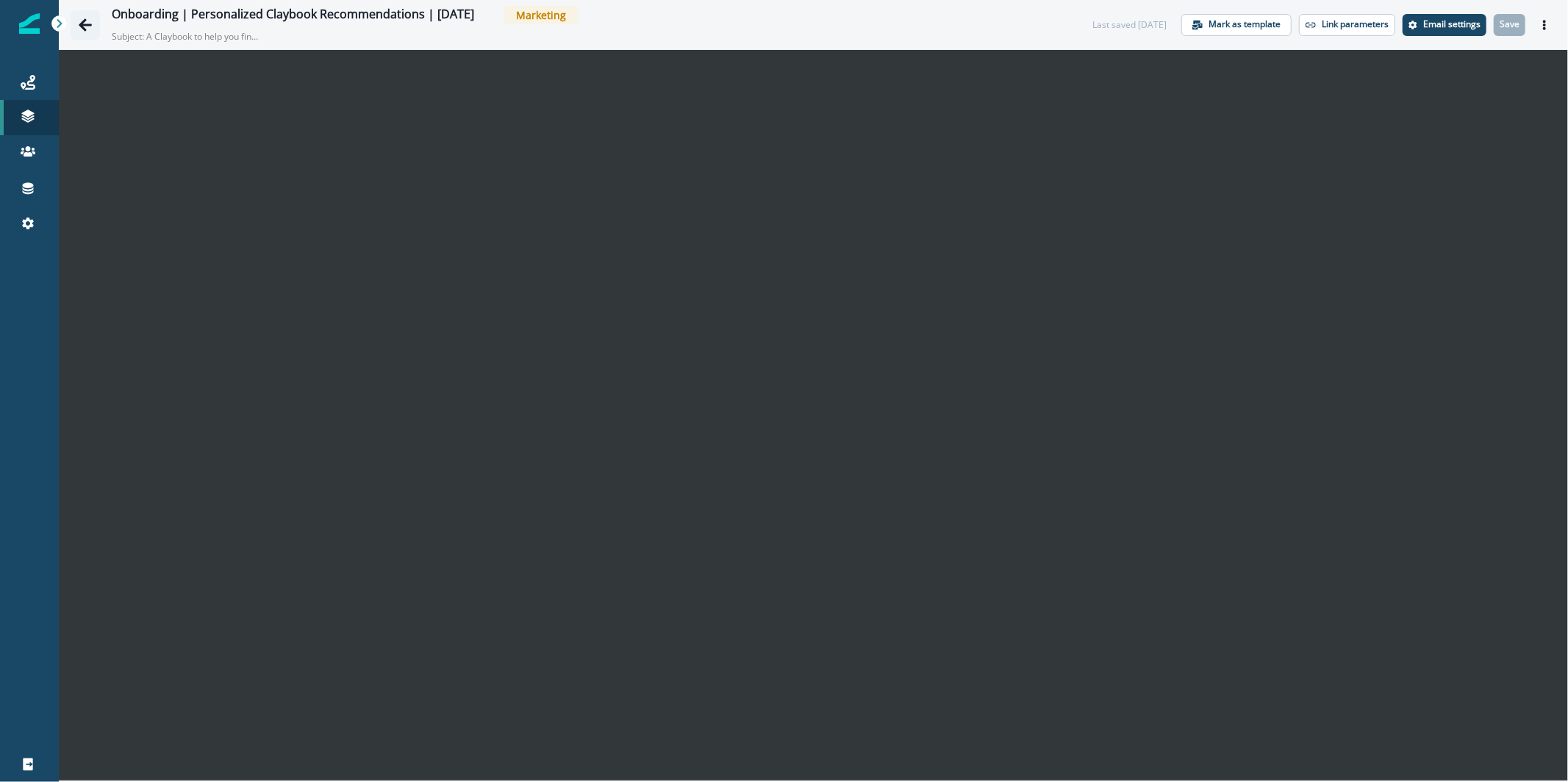
click at [81, 15] on button "Go back" at bounding box center [85, 25] width 29 height 29
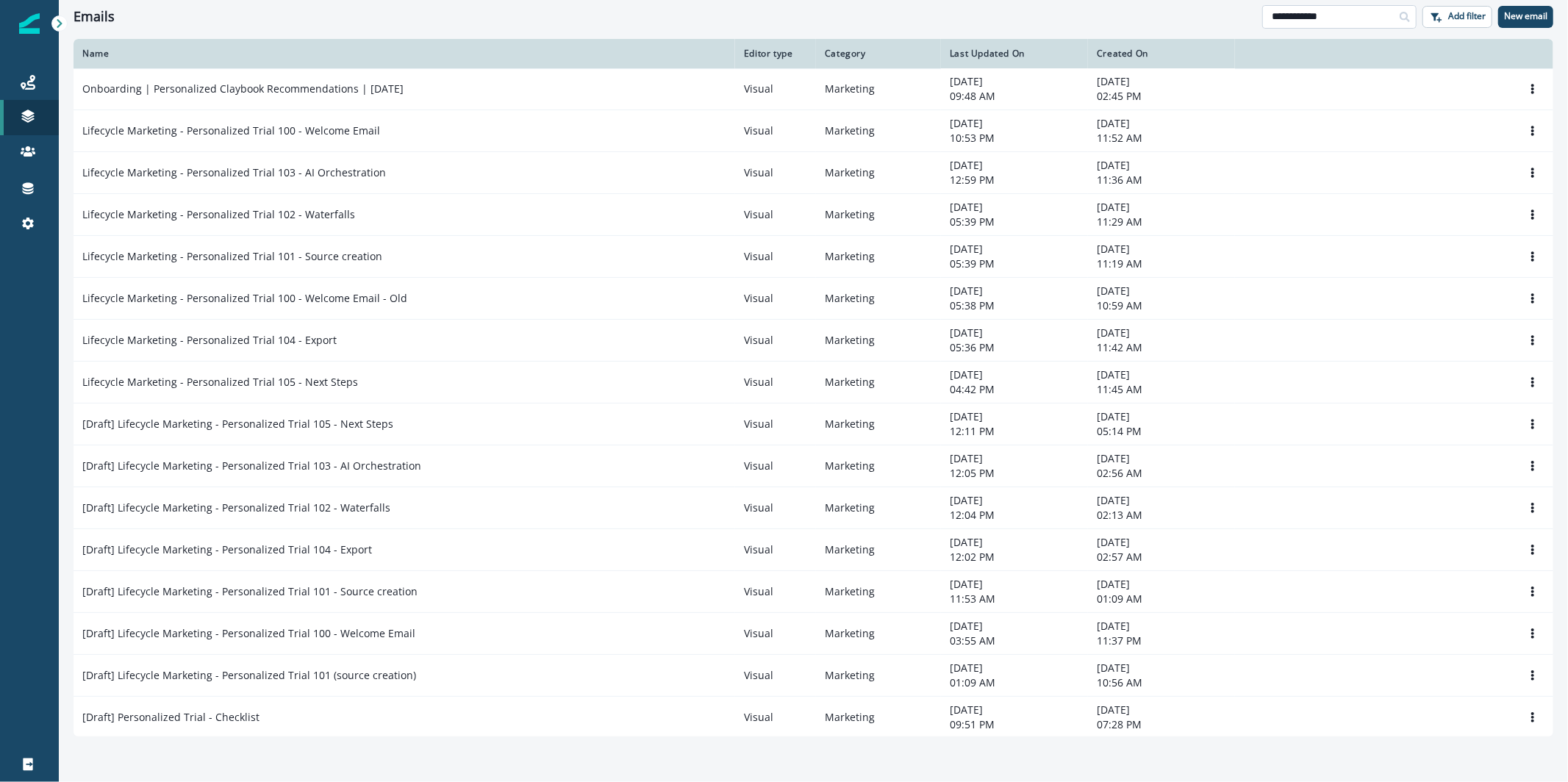
click at [1295, 23] on input "**********" at bounding box center [1339, 16] width 155 height 23
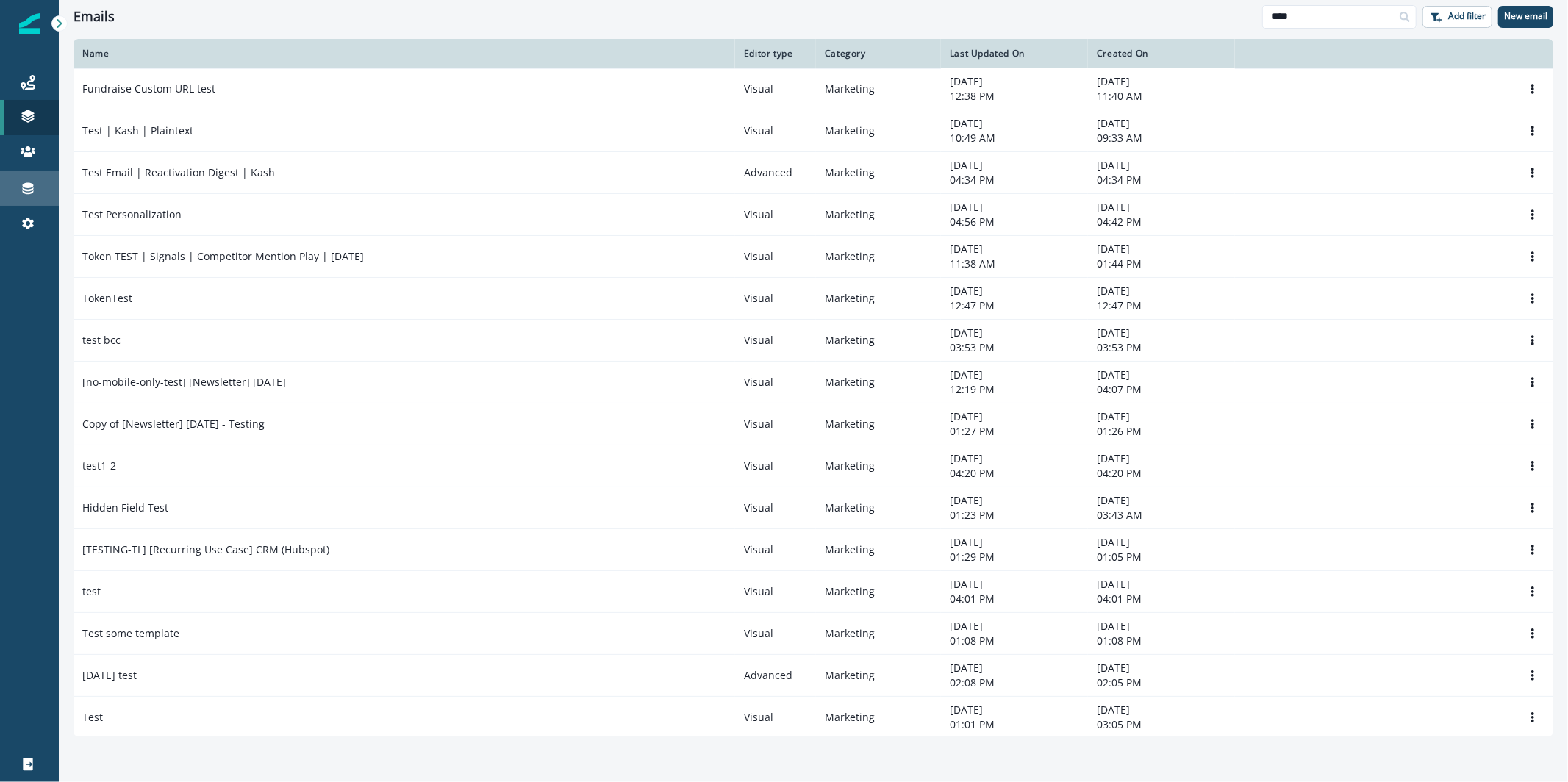
type input "****"
click at [29, 200] on link "Connections" at bounding box center [29, 188] width 59 height 36
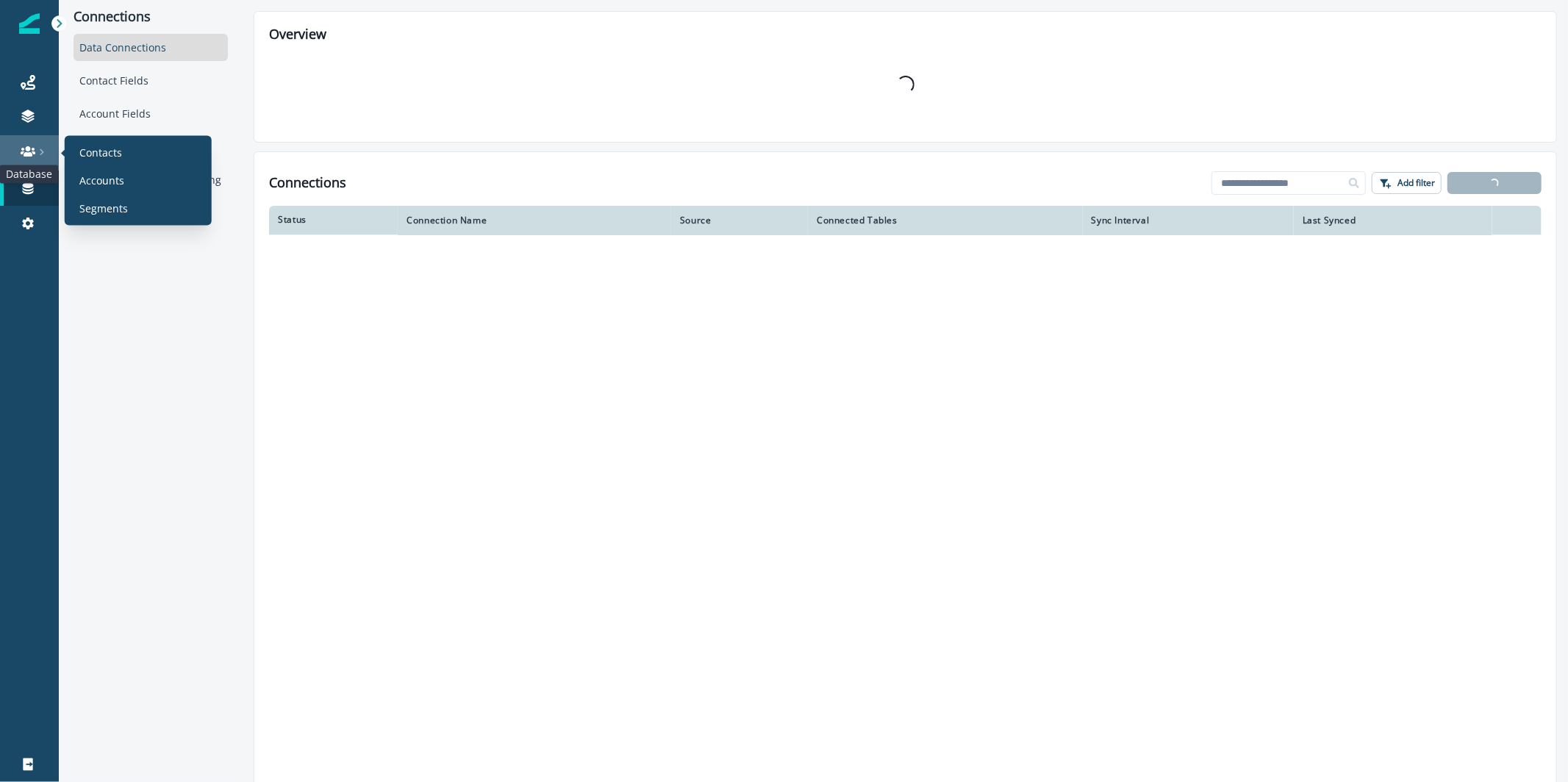
click at [23, 153] on icon at bounding box center [28, 151] width 15 height 11
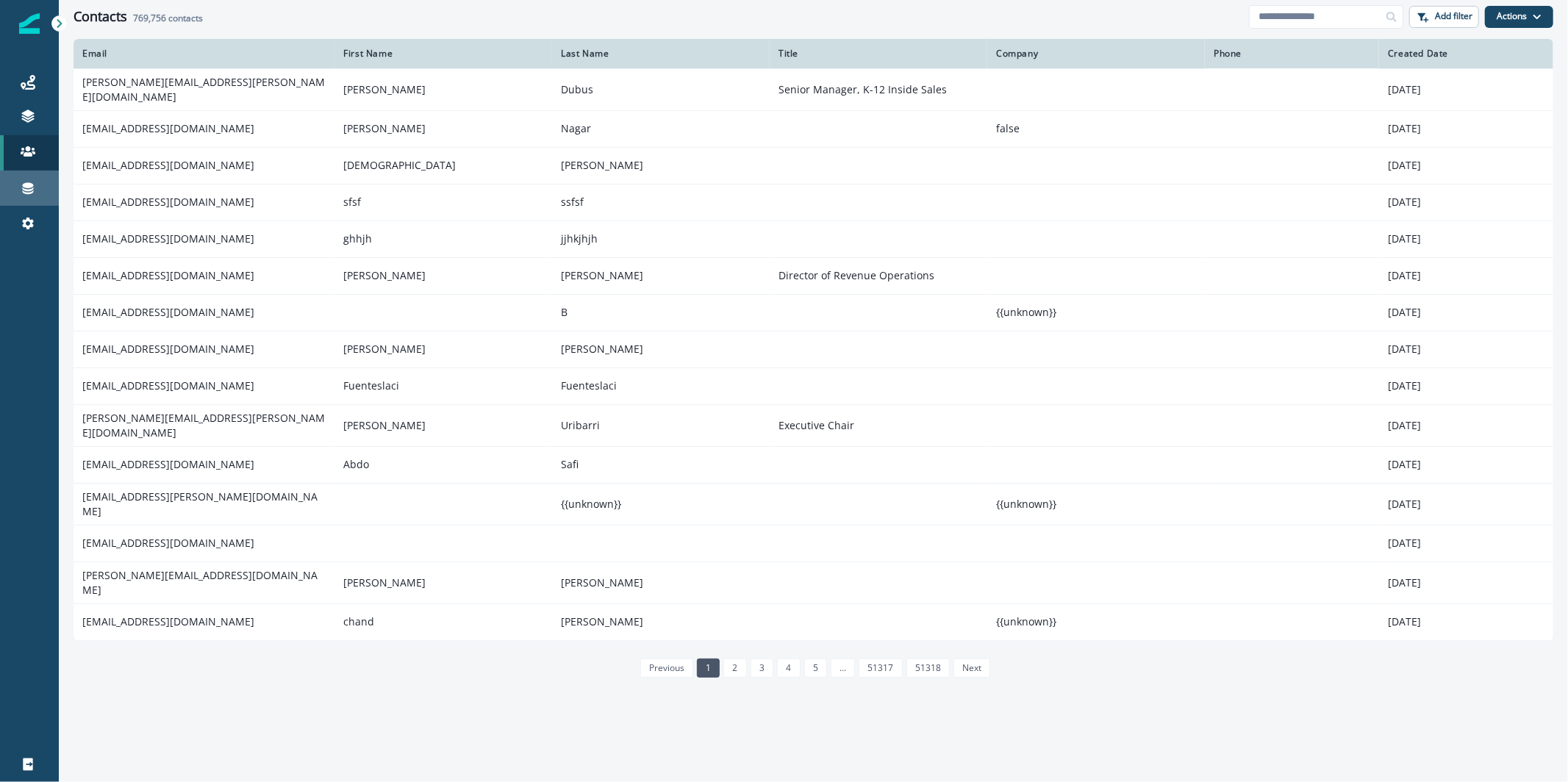
click at [35, 180] on div "Connections" at bounding box center [29, 188] width 47 height 18
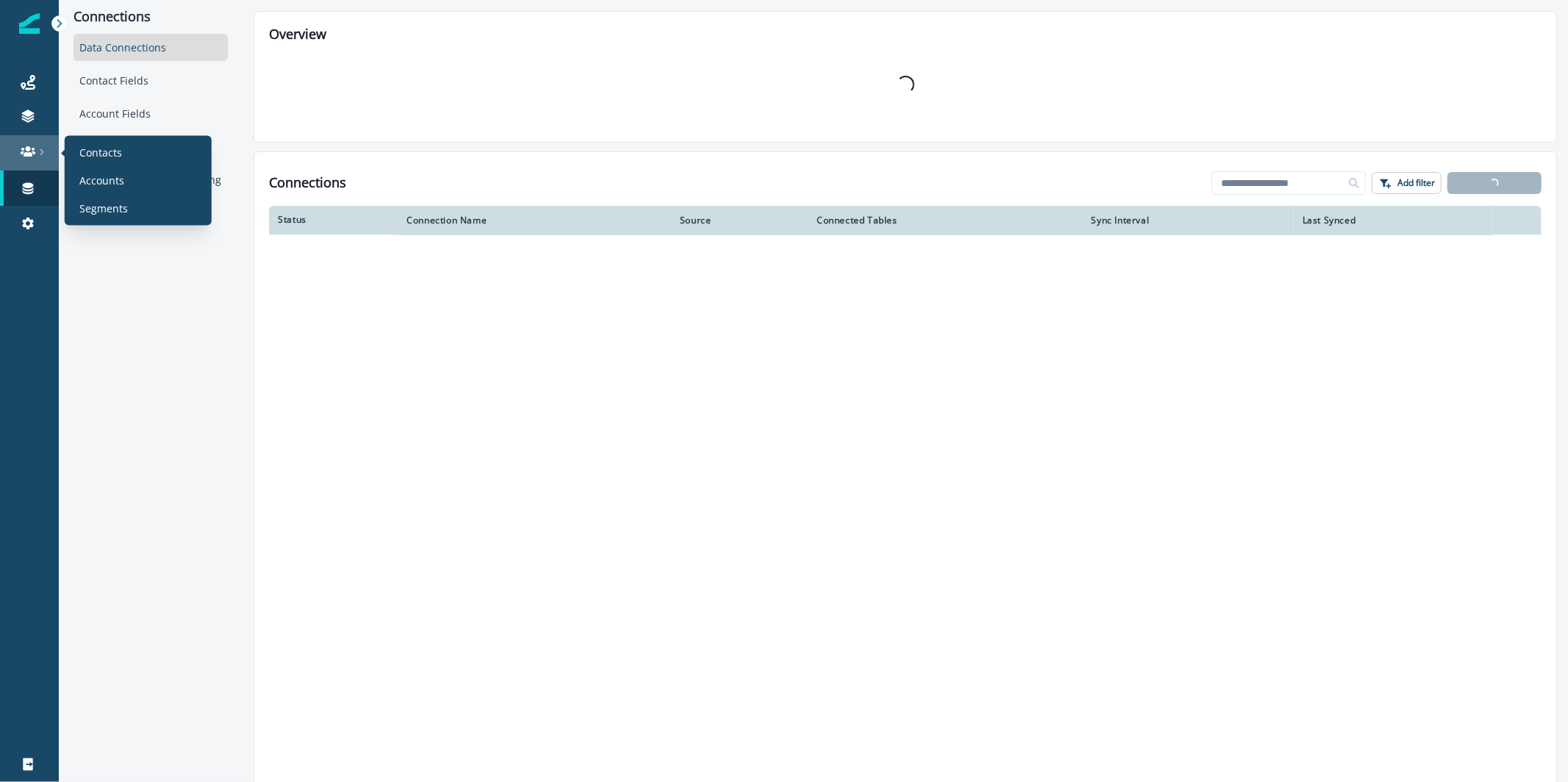
click at [28, 162] on link at bounding box center [29, 153] width 59 height 36
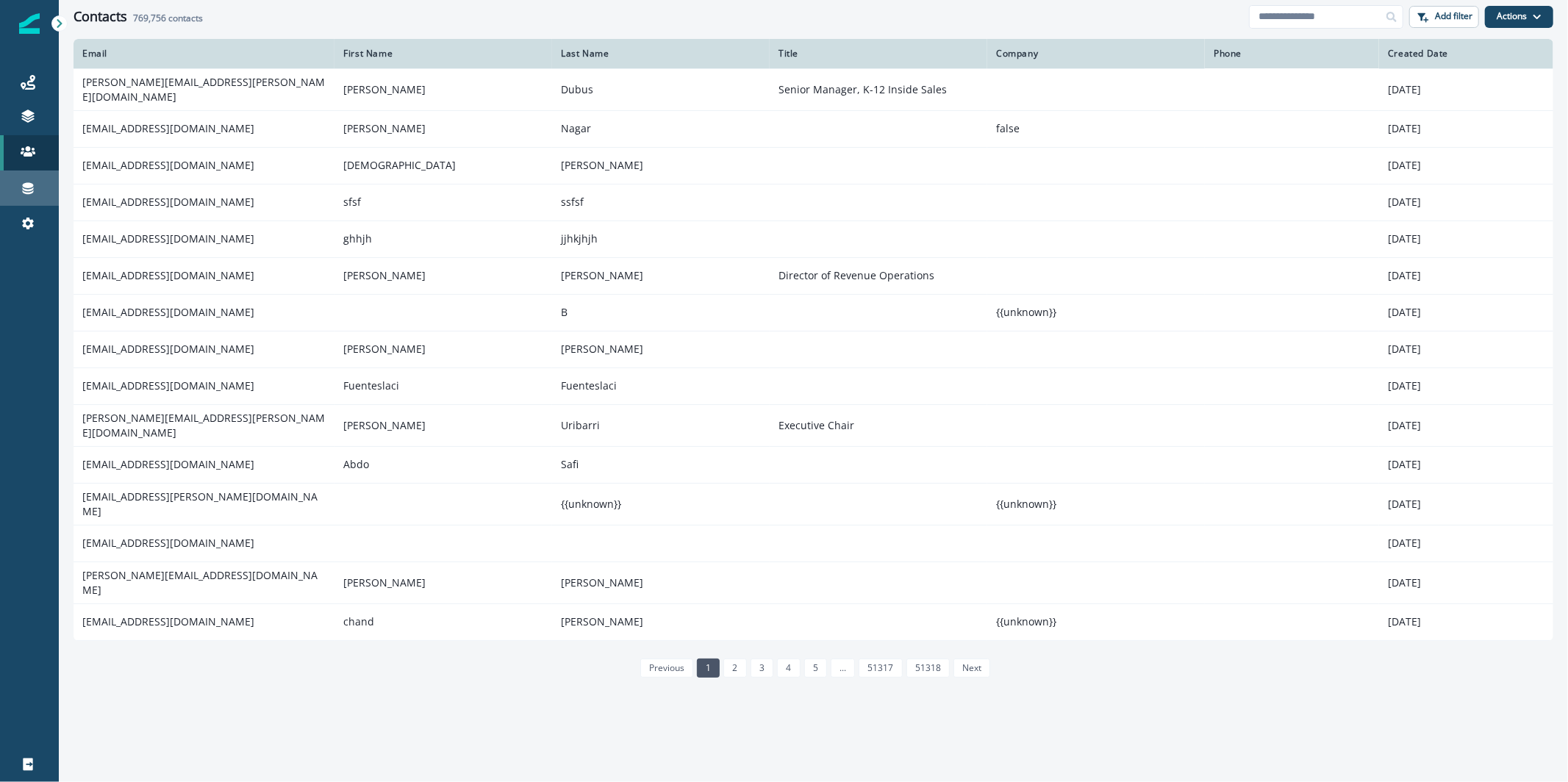
click at [44, 183] on div "Connections" at bounding box center [29, 188] width 47 height 18
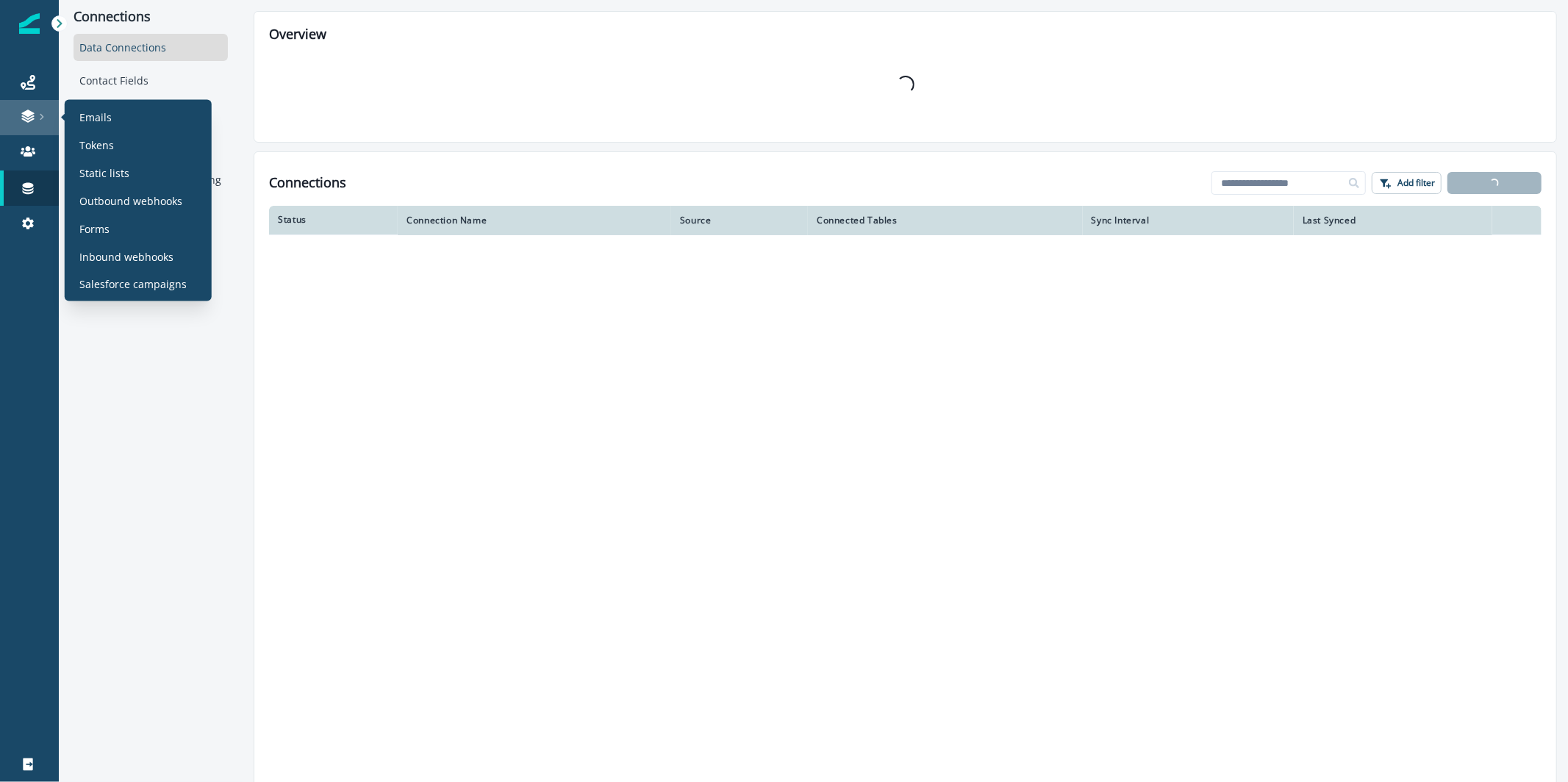
click at [38, 116] on icon at bounding box center [41, 116] width 7 height 7
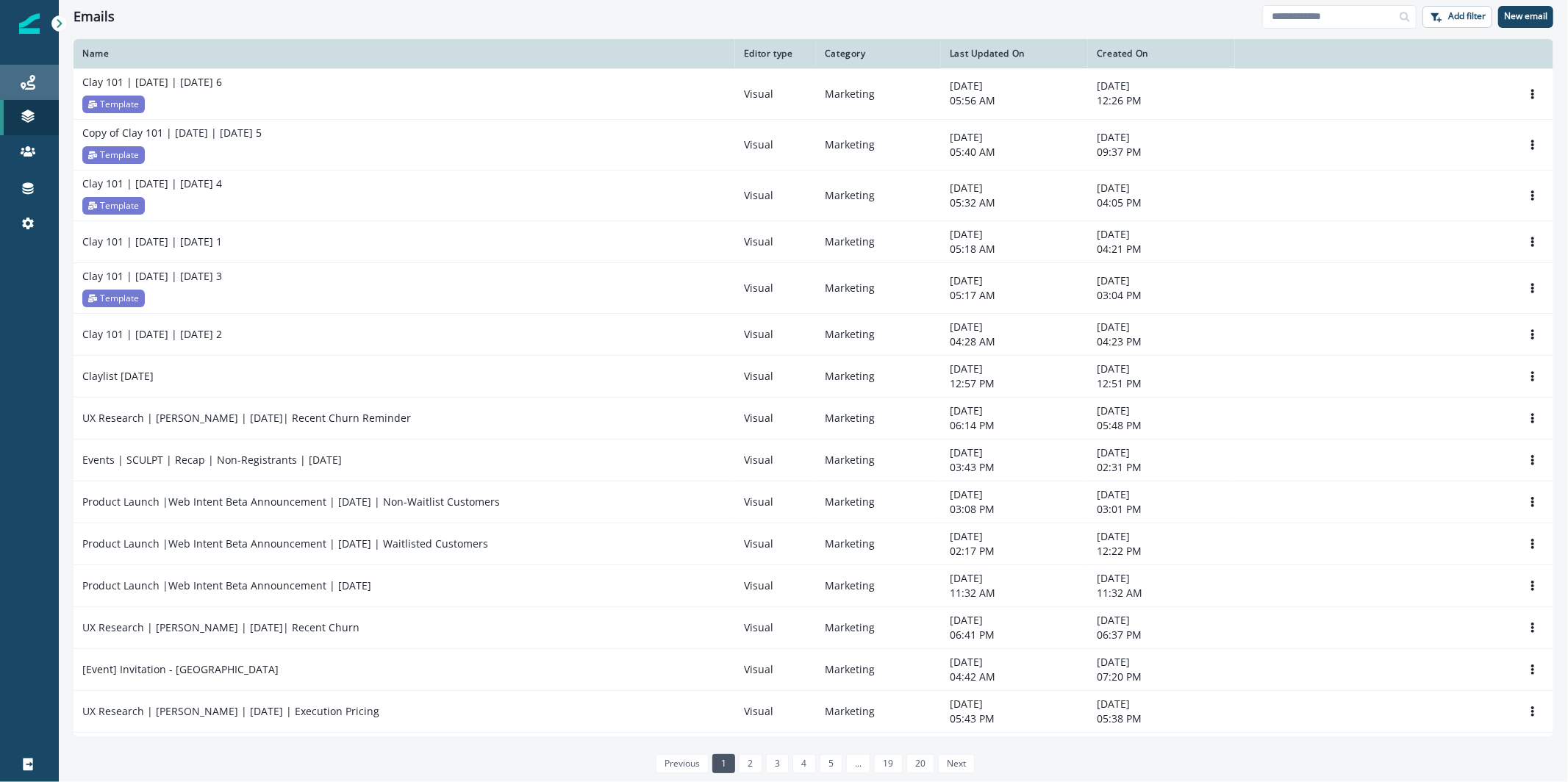
click at [18, 88] on div "Journeys" at bounding box center [29, 82] width 47 height 18
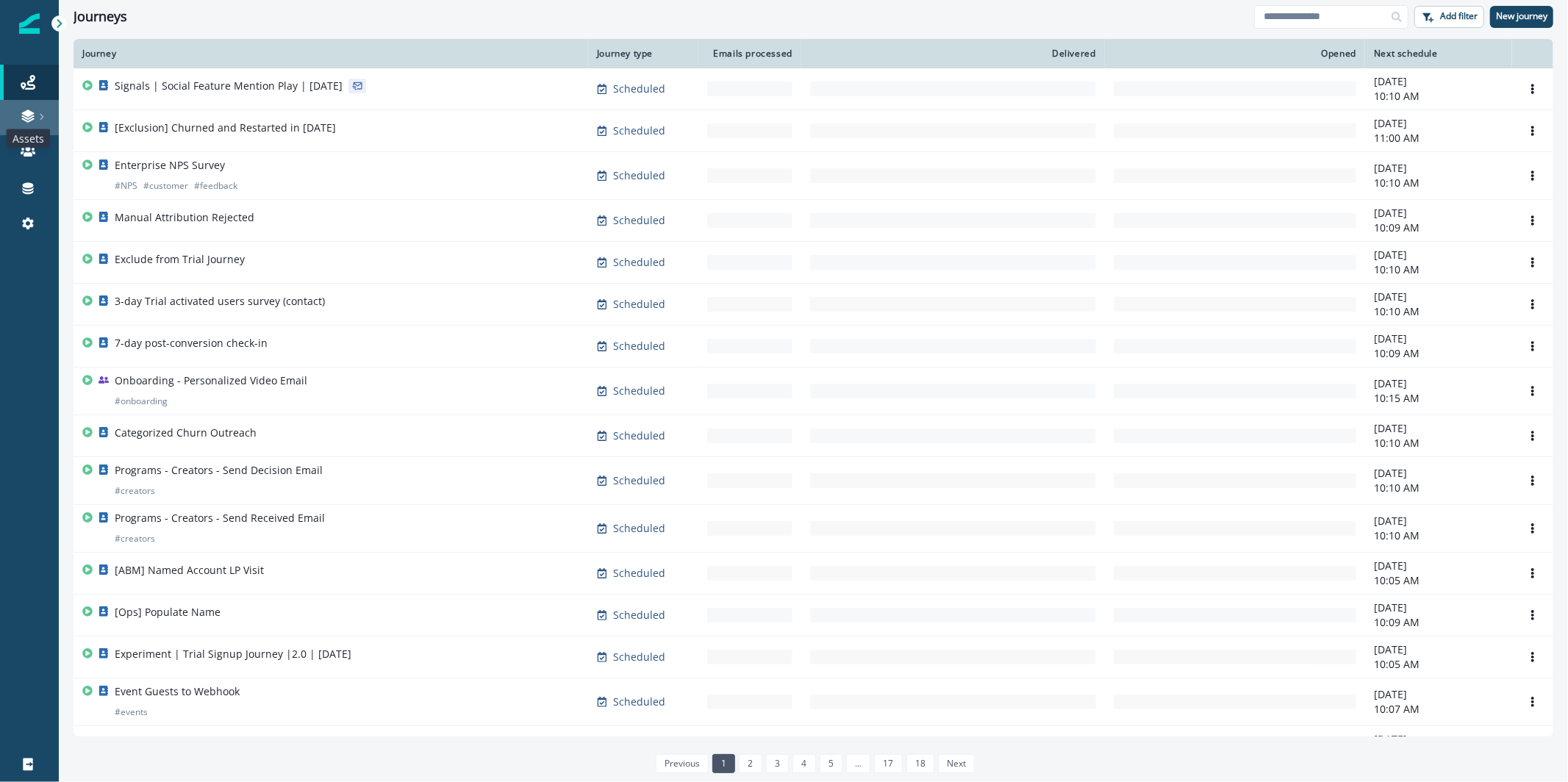
click at [33, 113] on icon at bounding box center [27, 112] width 12 height 7
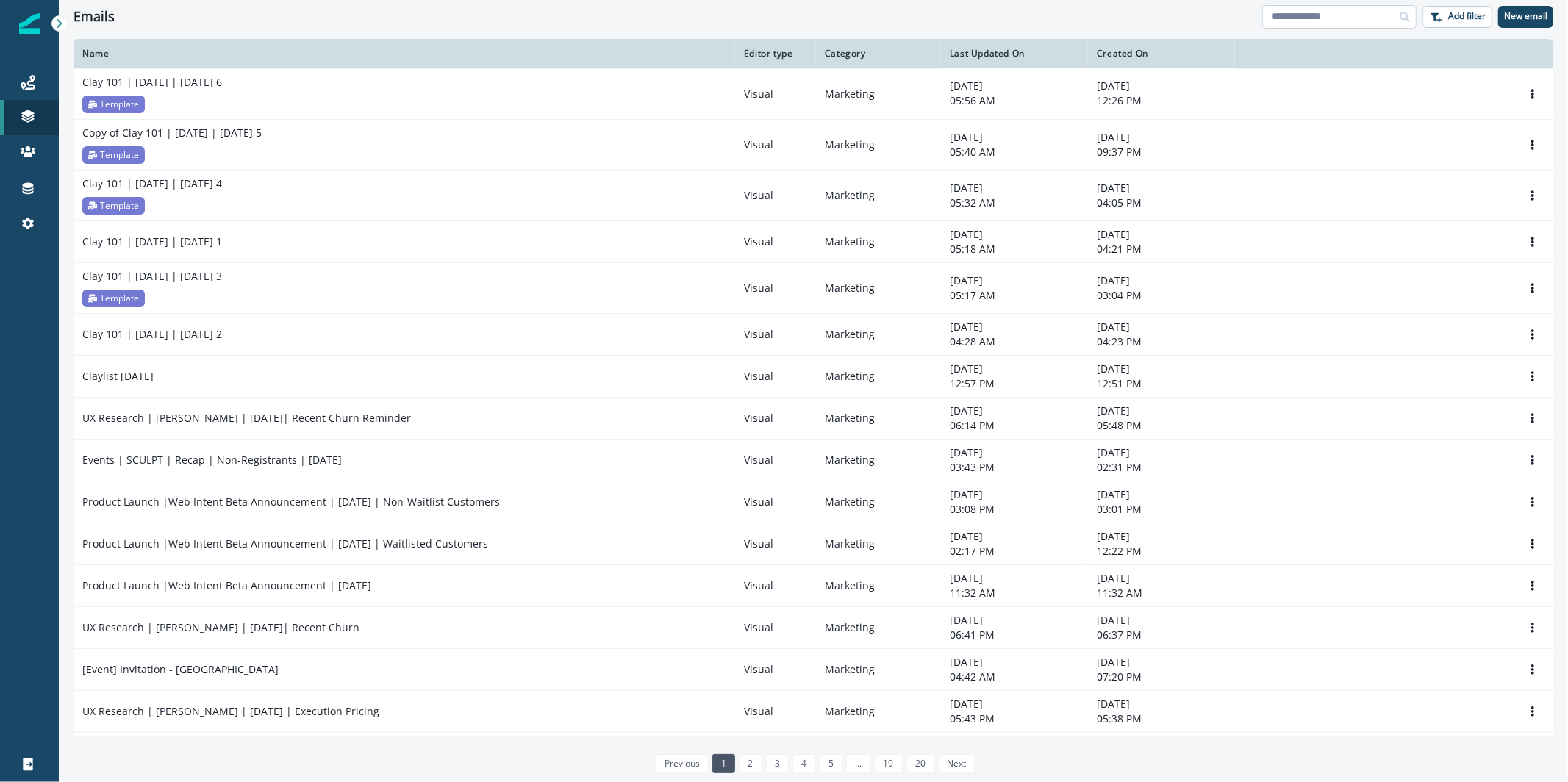
click at [1374, 13] on input at bounding box center [1339, 16] width 155 height 23
type input "****"
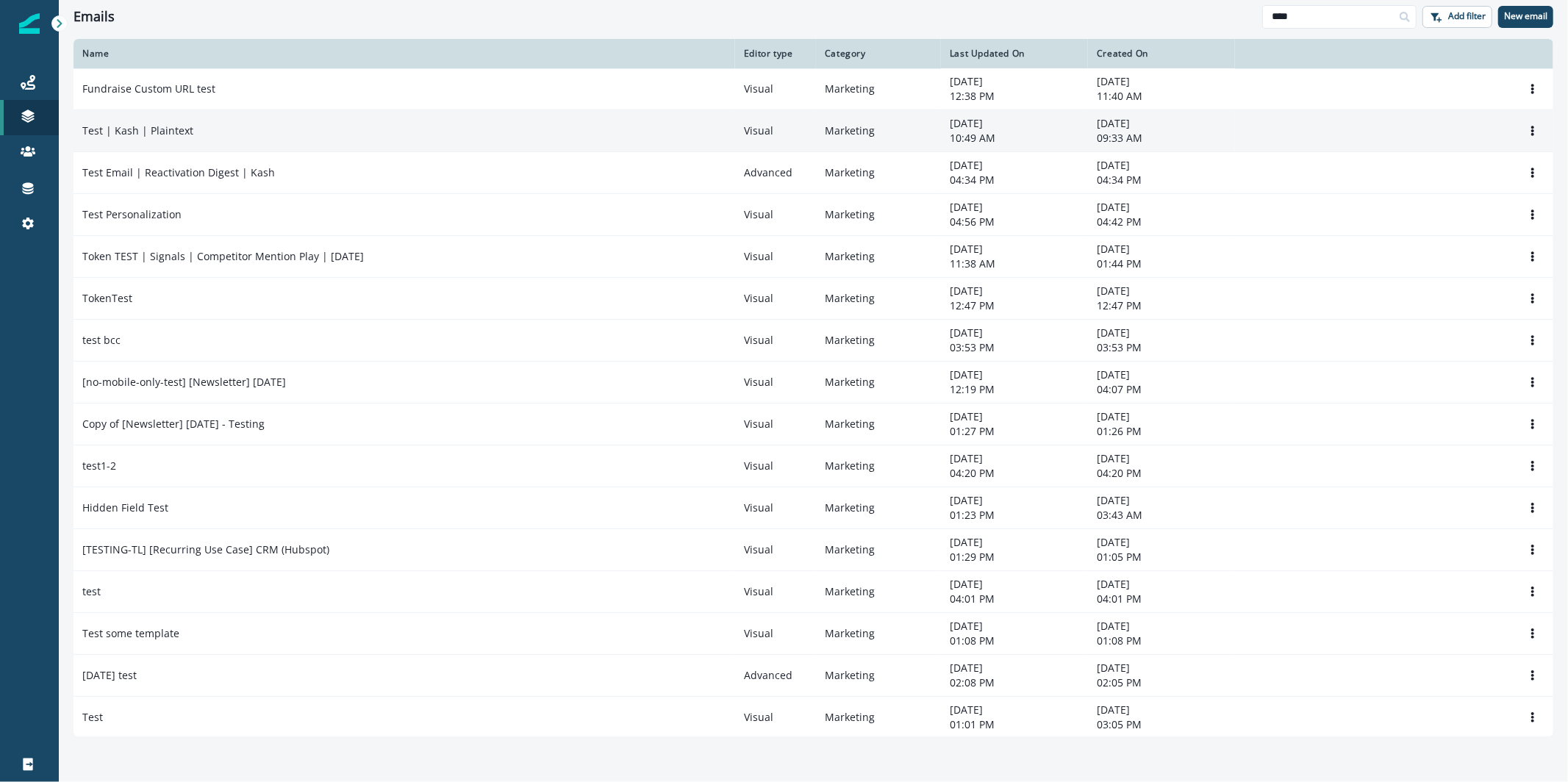
click at [155, 140] on td "Test | Kash | Plaintext" at bounding box center [405, 131] width 662 height 42
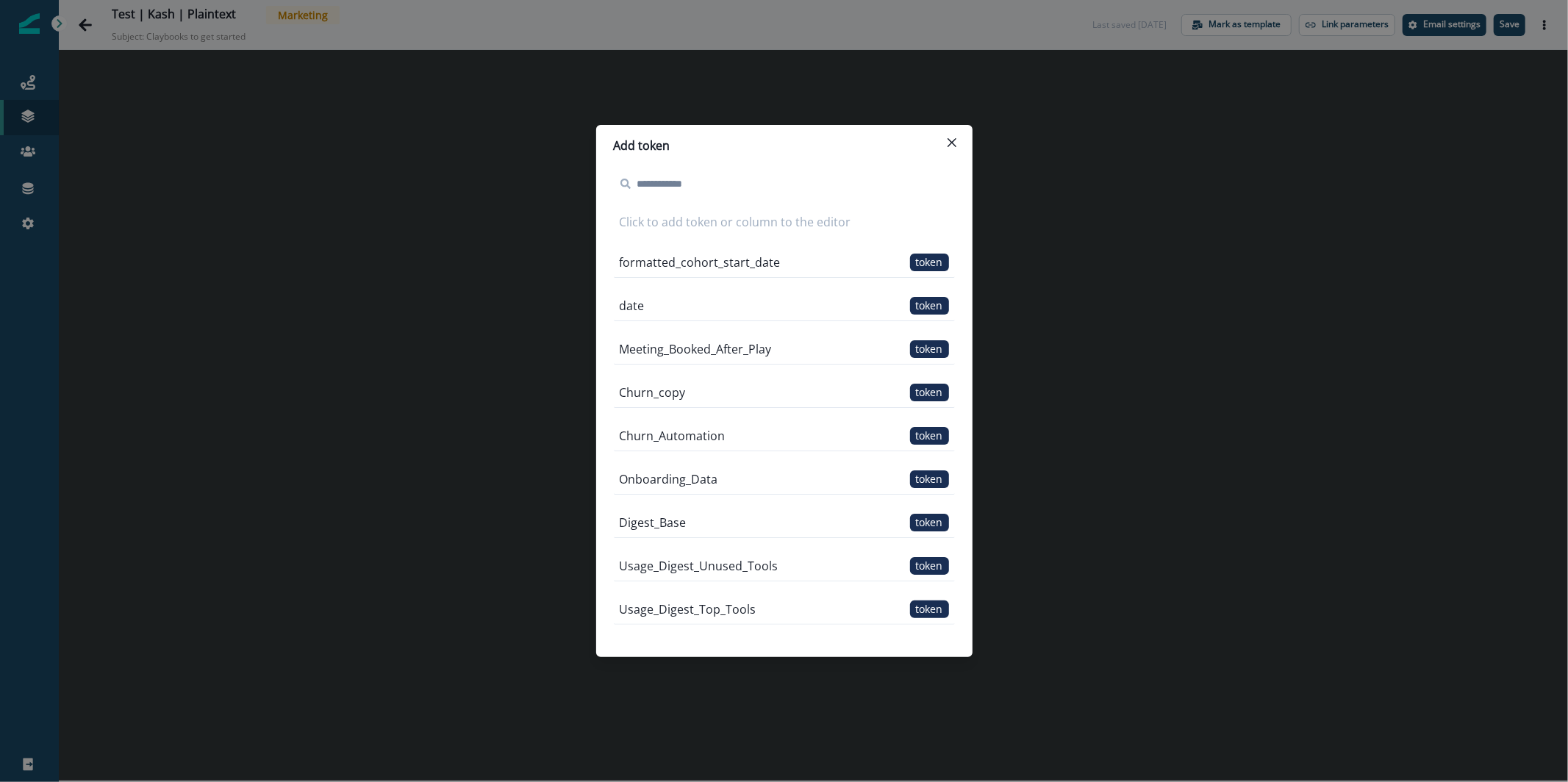
scroll to position [3065, 0]
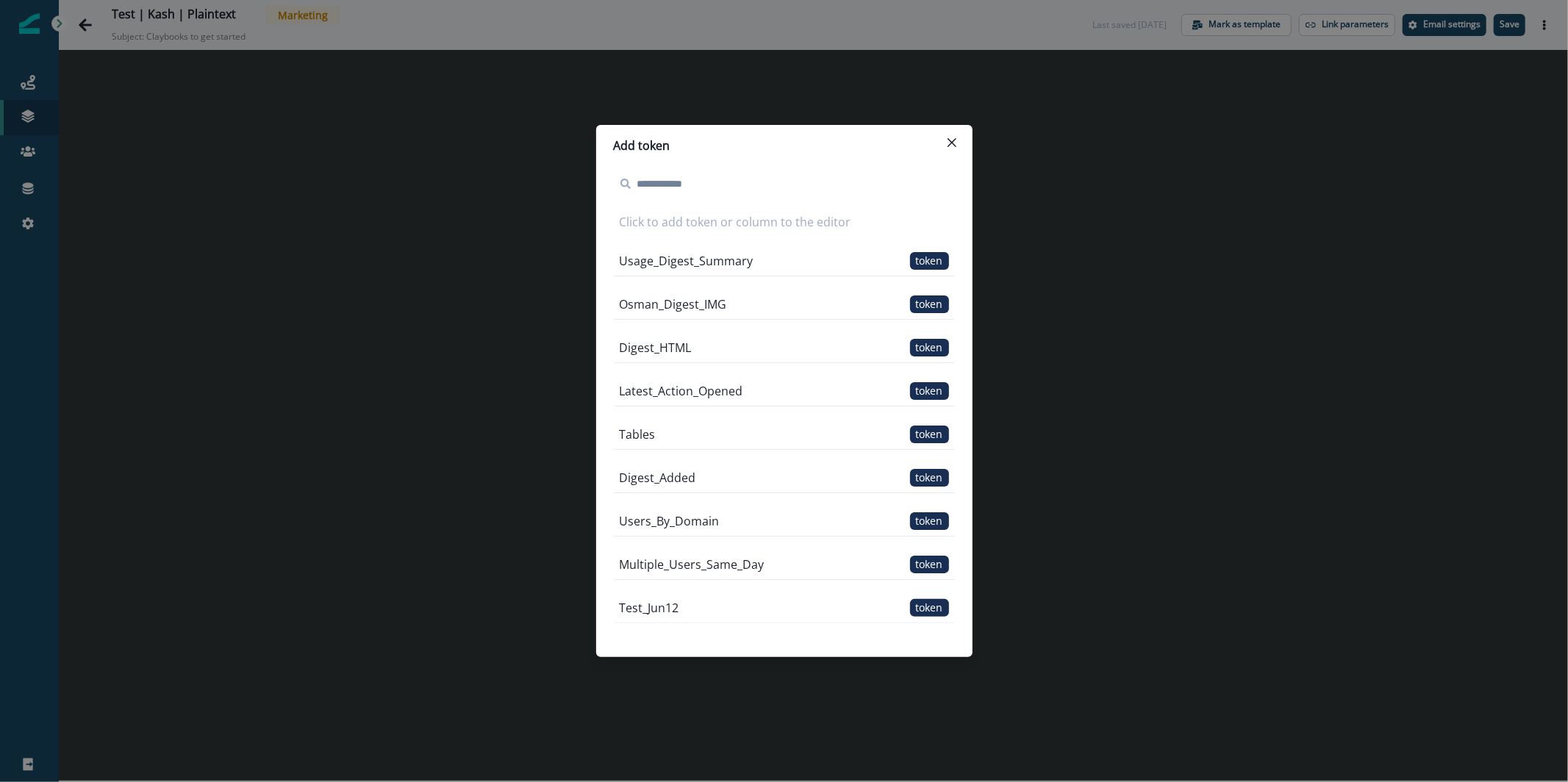
click at [939, 146] on div "Add token" at bounding box center [785, 146] width 341 height 18
click at [943, 146] on button "Close" at bounding box center [951, 142] width 23 height 23
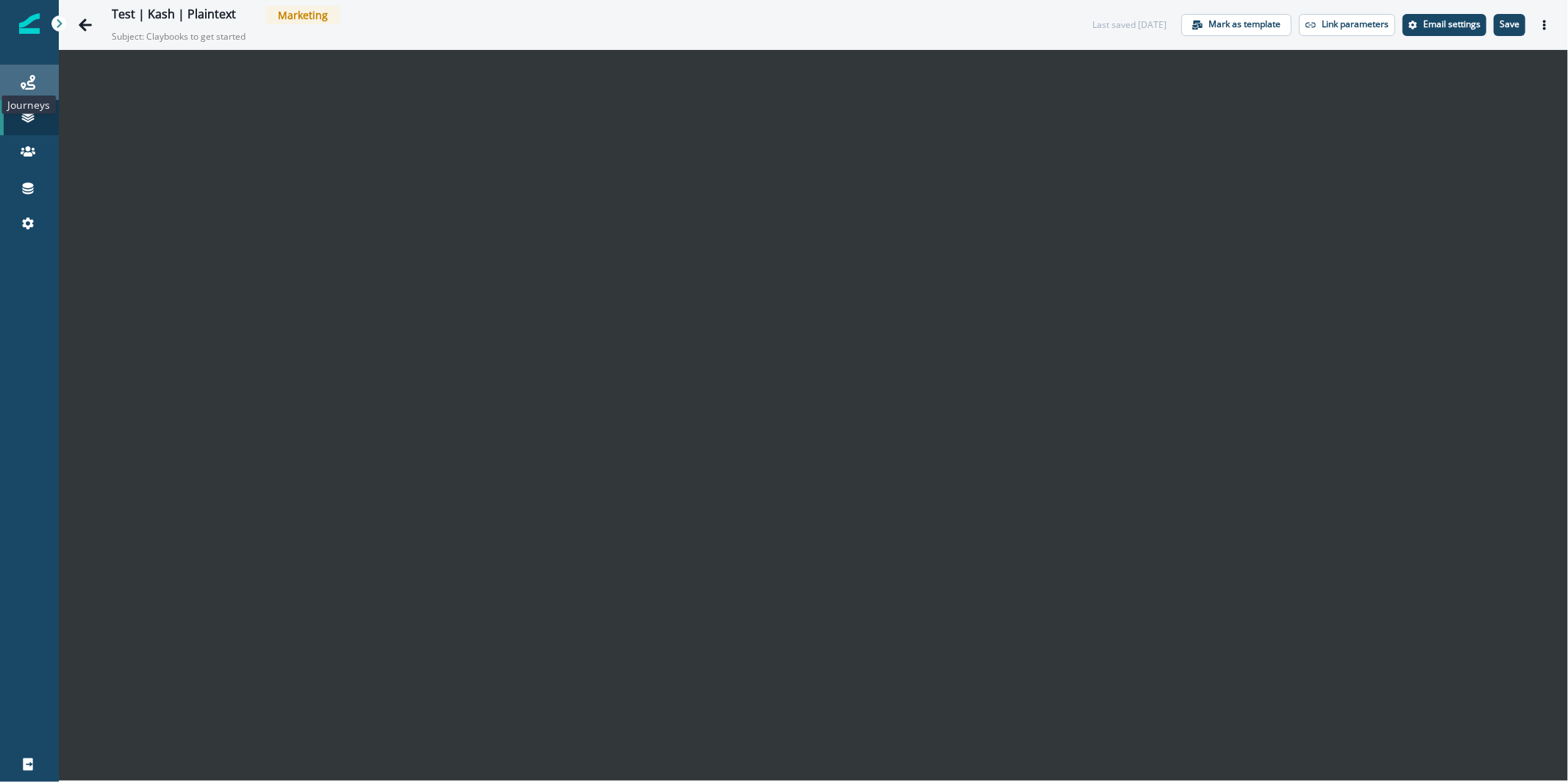
click at [32, 86] on icon at bounding box center [28, 82] width 15 height 15
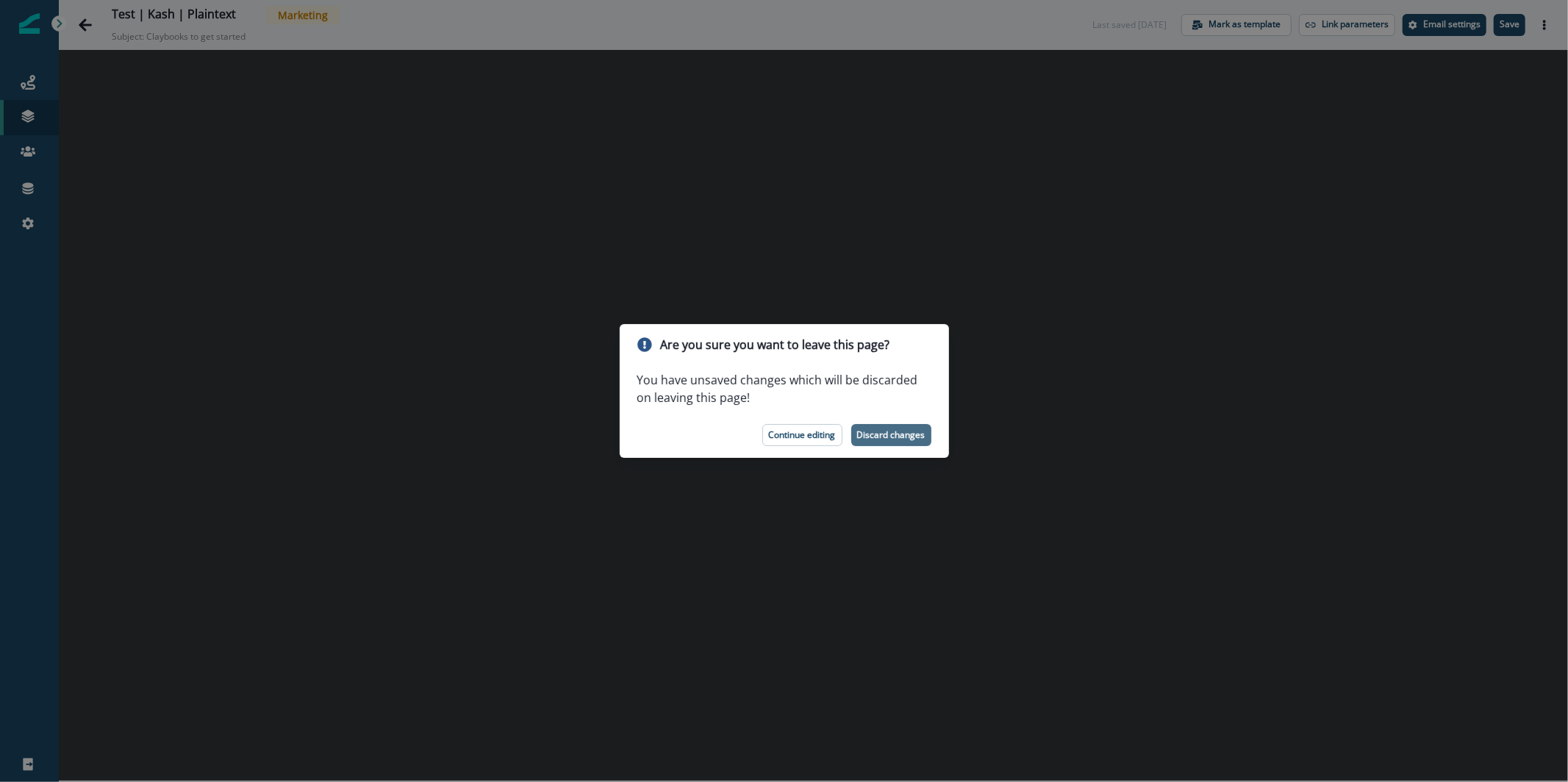
click at [923, 441] on button "Discard changes" at bounding box center [891, 434] width 80 height 22
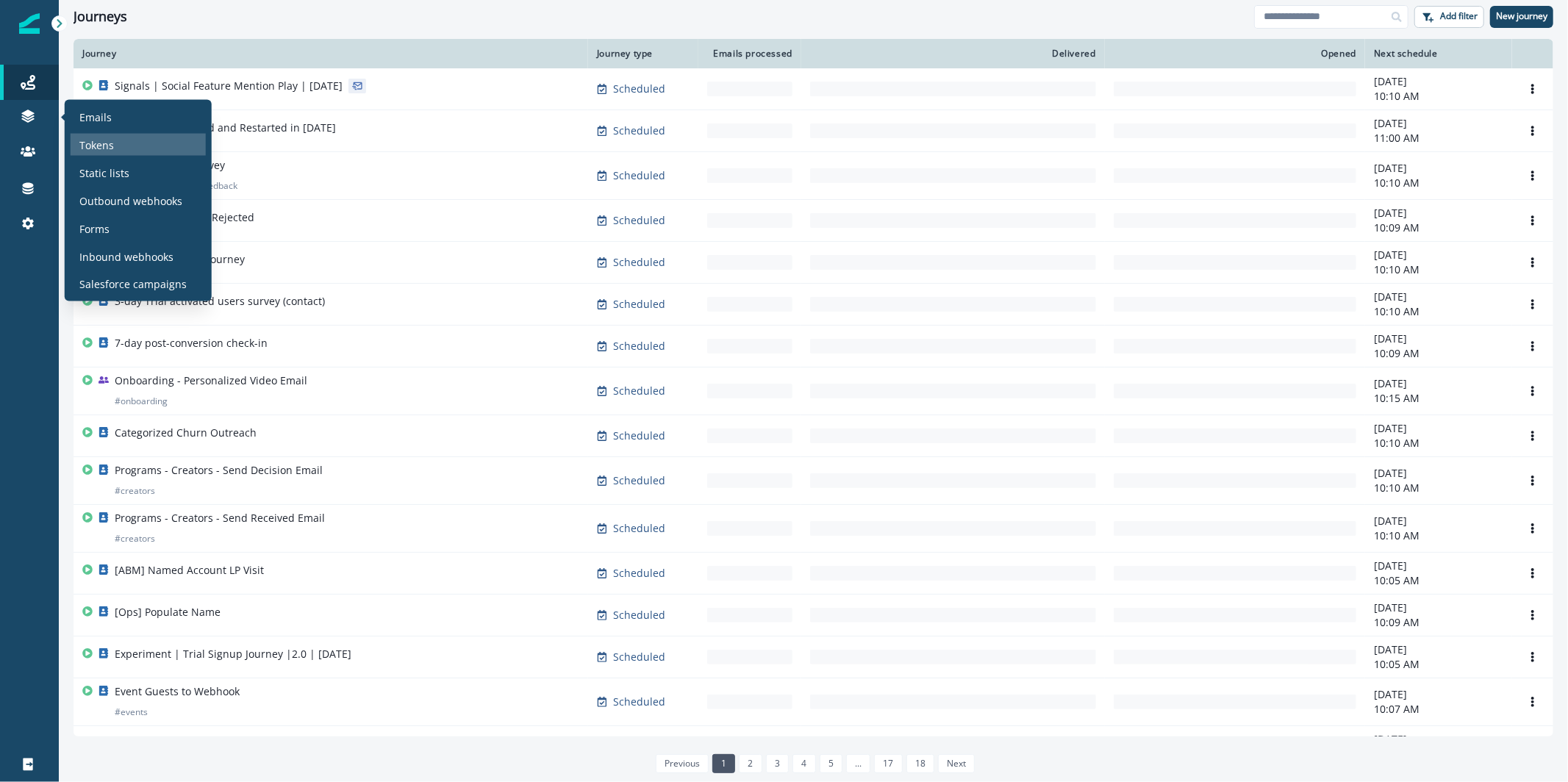
click at [115, 147] on div "Tokens" at bounding box center [138, 144] width 135 height 22
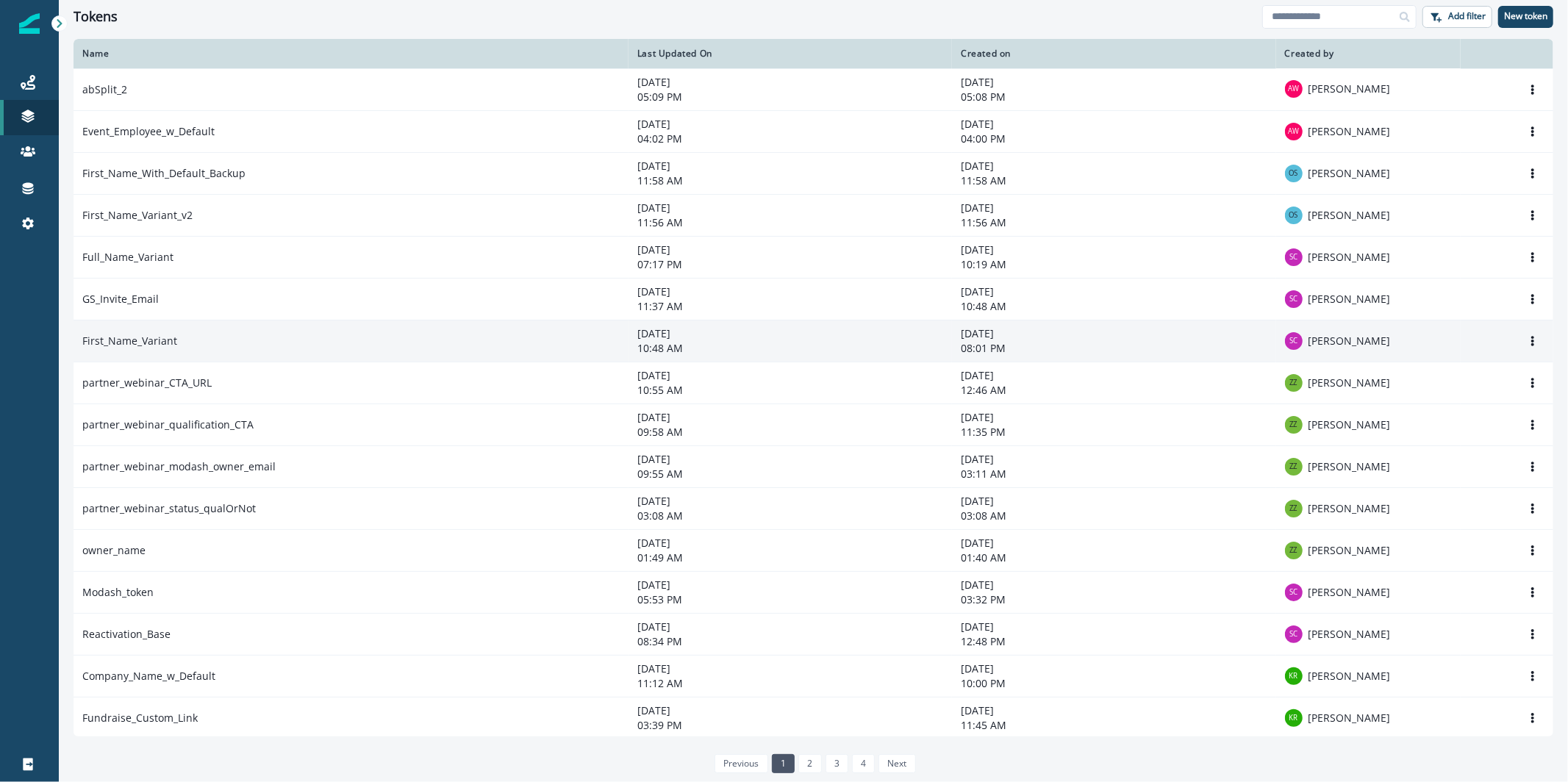
click at [311, 353] on td "First_Name_Variant" at bounding box center [351, 340] width 555 height 42
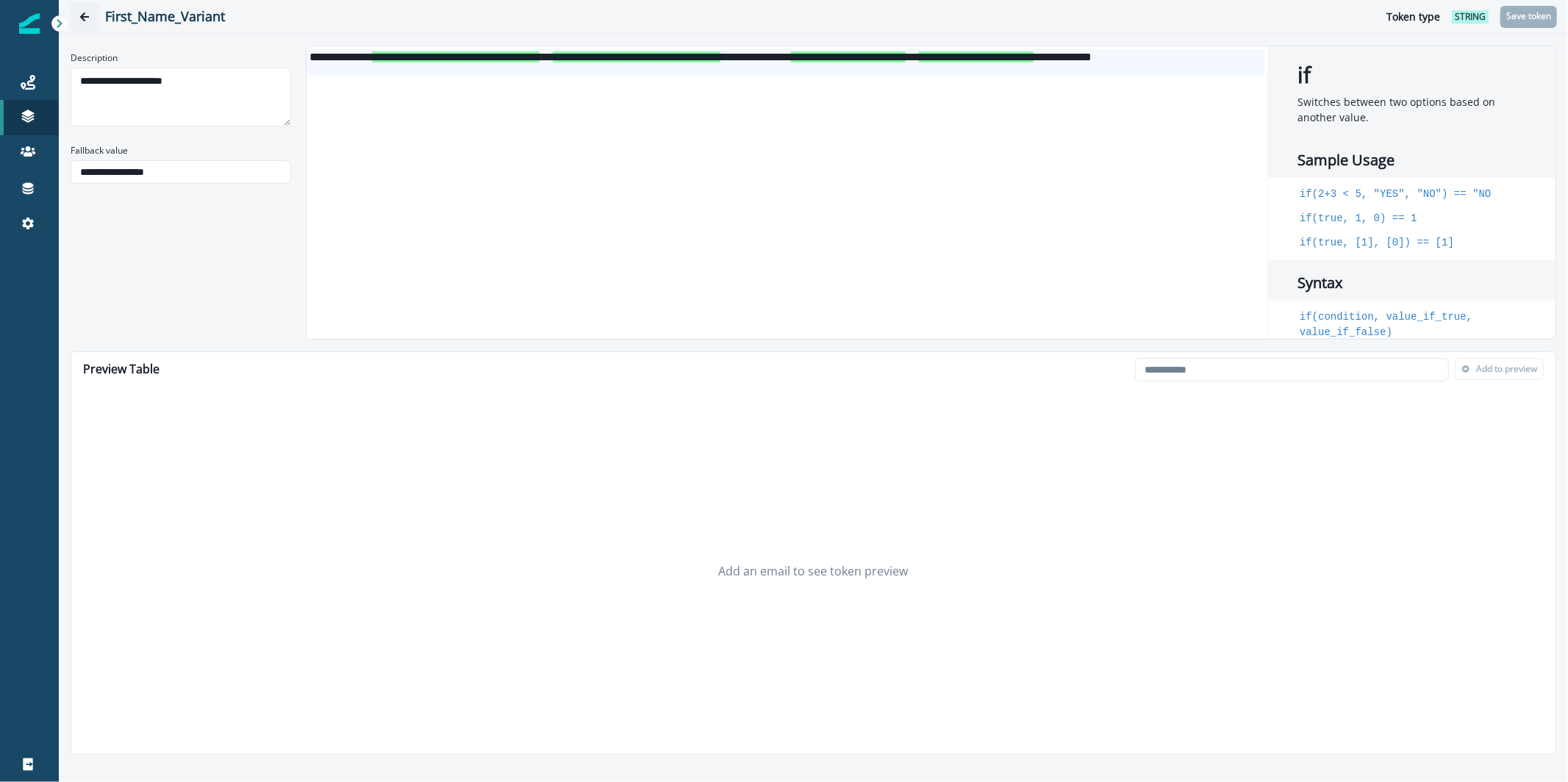
click at [93, 19] on button "Go back" at bounding box center [84, 17] width 29 height 29
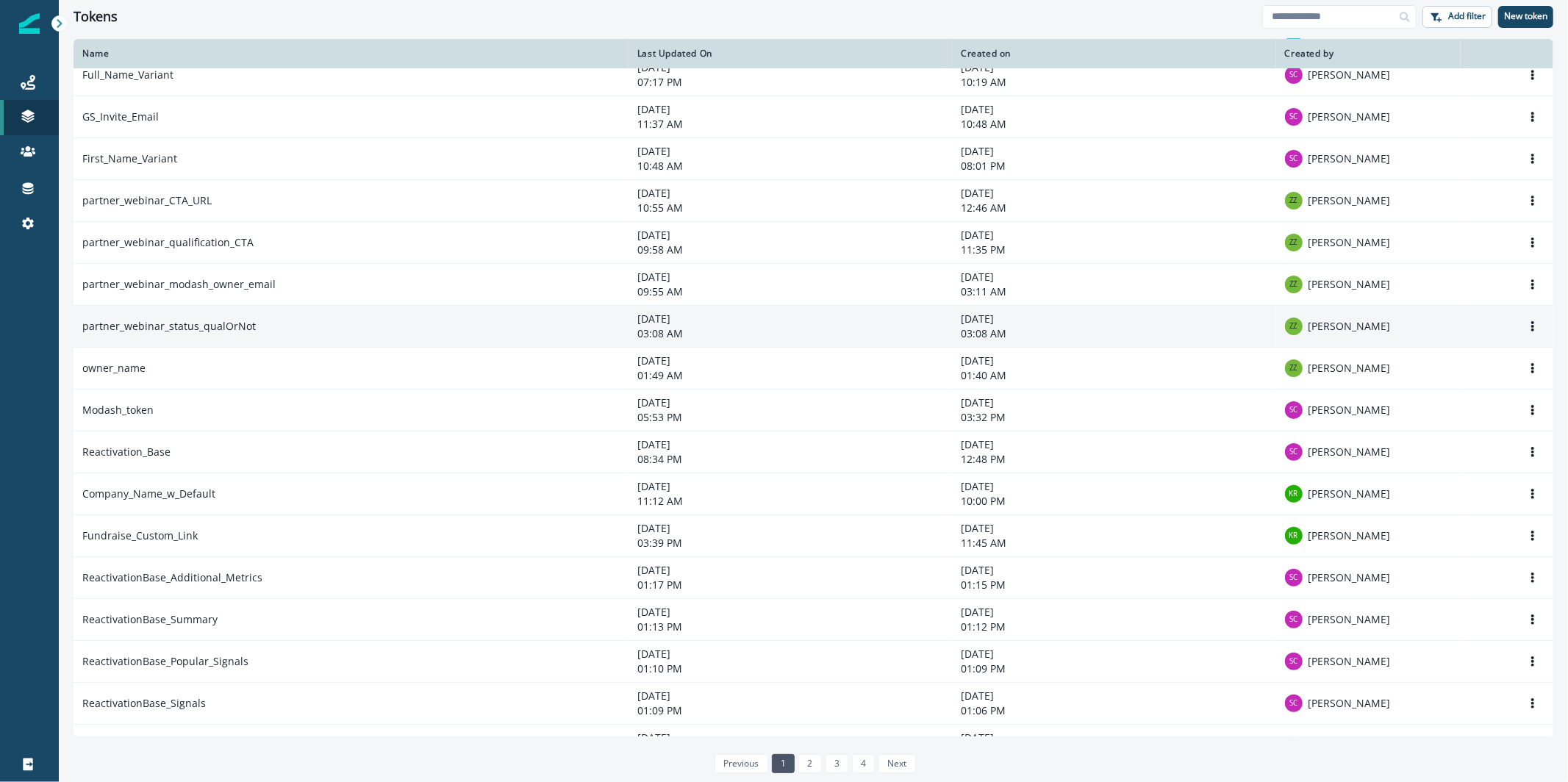
scroll to position [251, 0]
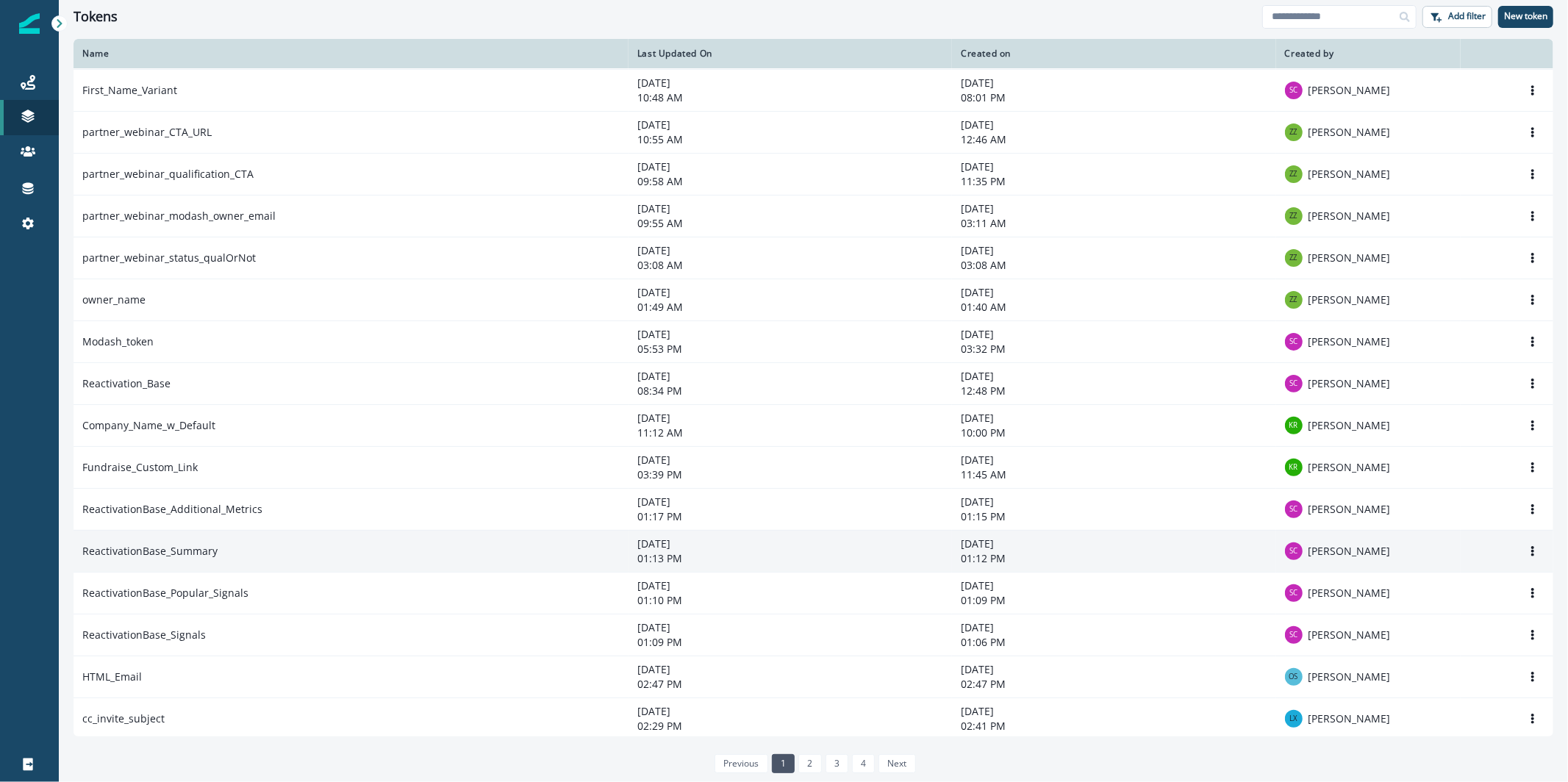
click at [396, 552] on td "ReactivationBase_Summary" at bounding box center [351, 551] width 555 height 42
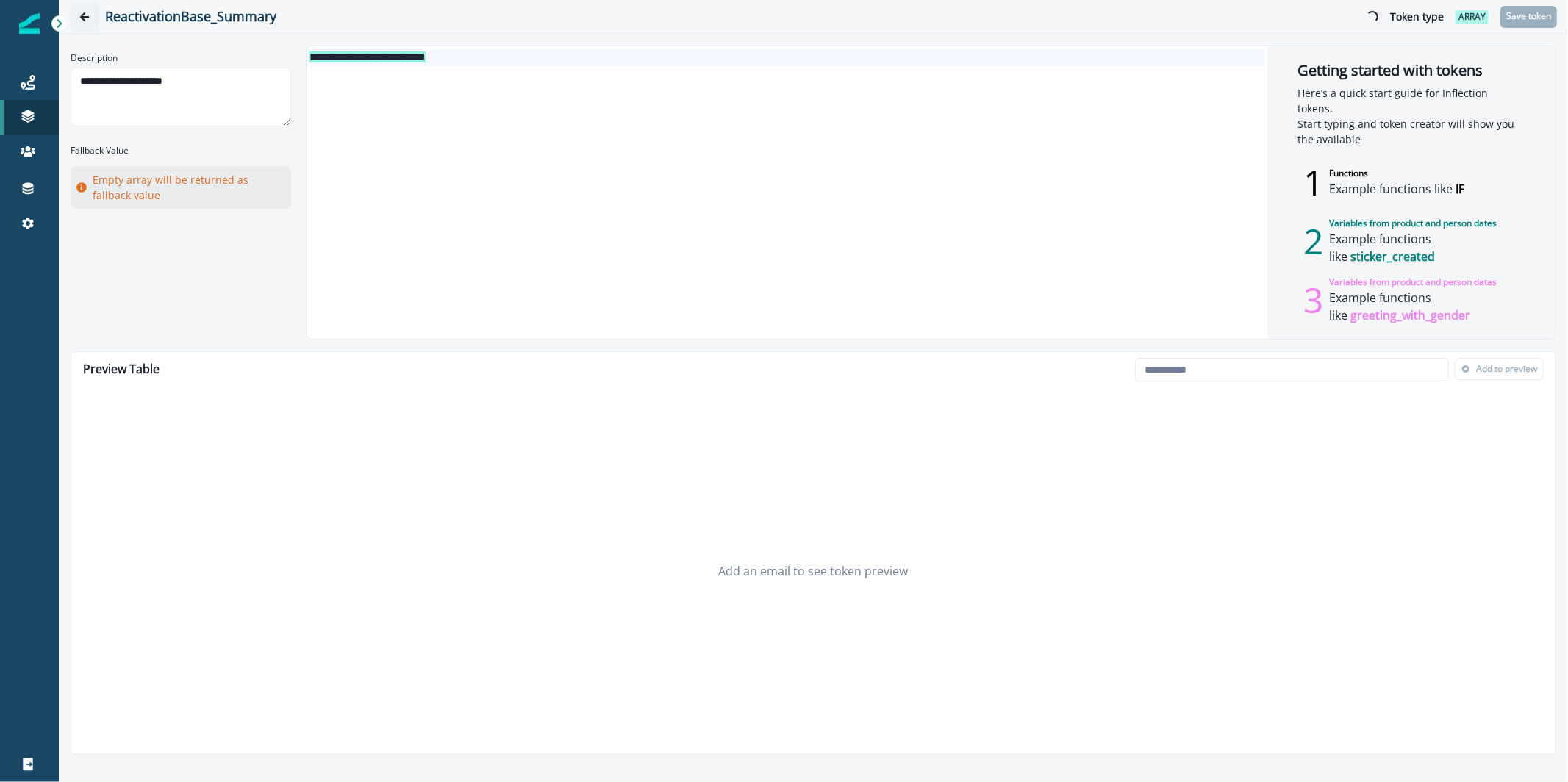
click at [85, 21] on icon "Go back" at bounding box center [84, 17] width 11 height 11
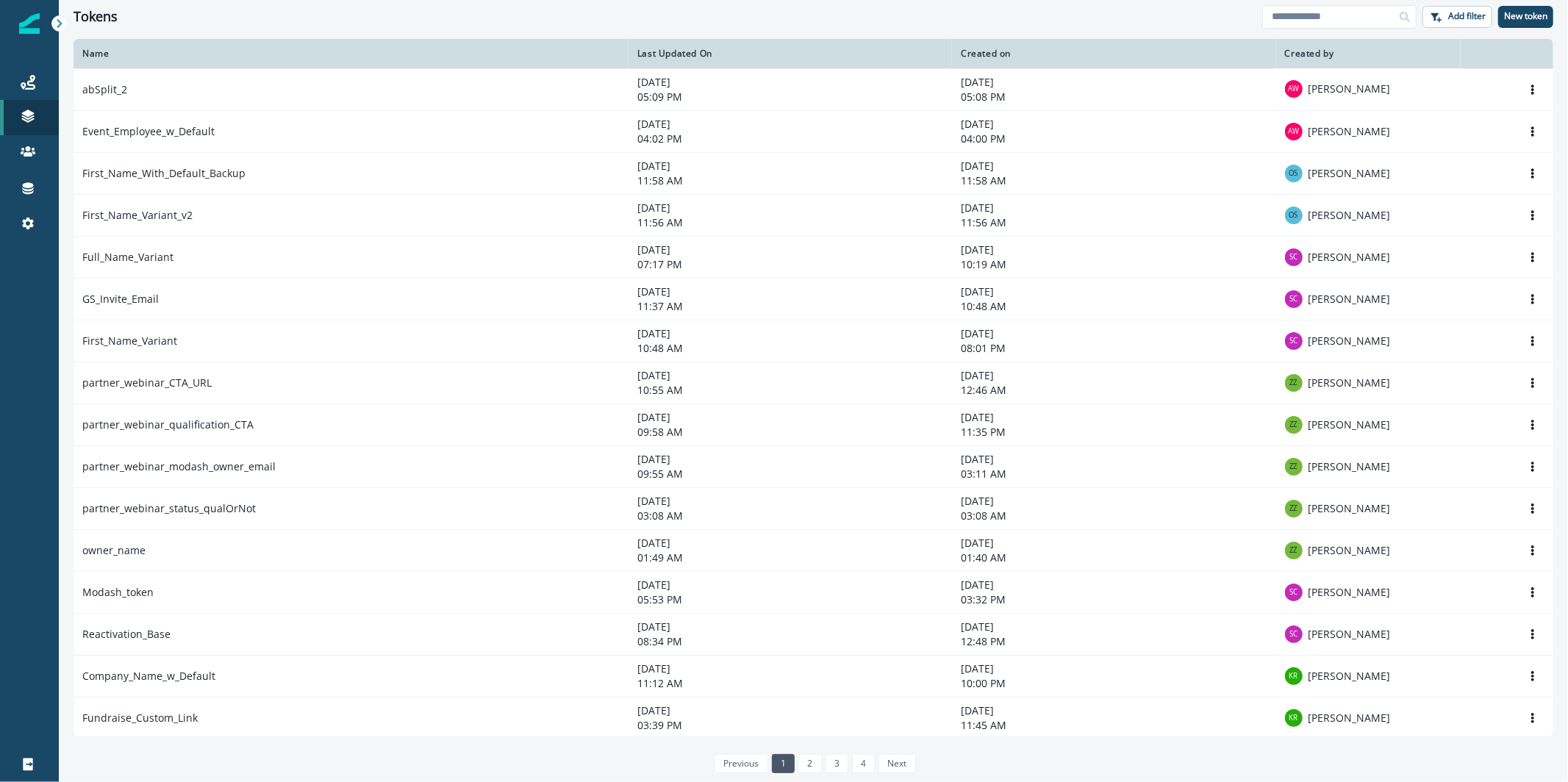
click at [1412, 18] on div at bounding box center [1405, 16] width 23 height 23
click at [1388, 8] on input at bounding box center [1339, 16] width 155 height 23
type input "**********"
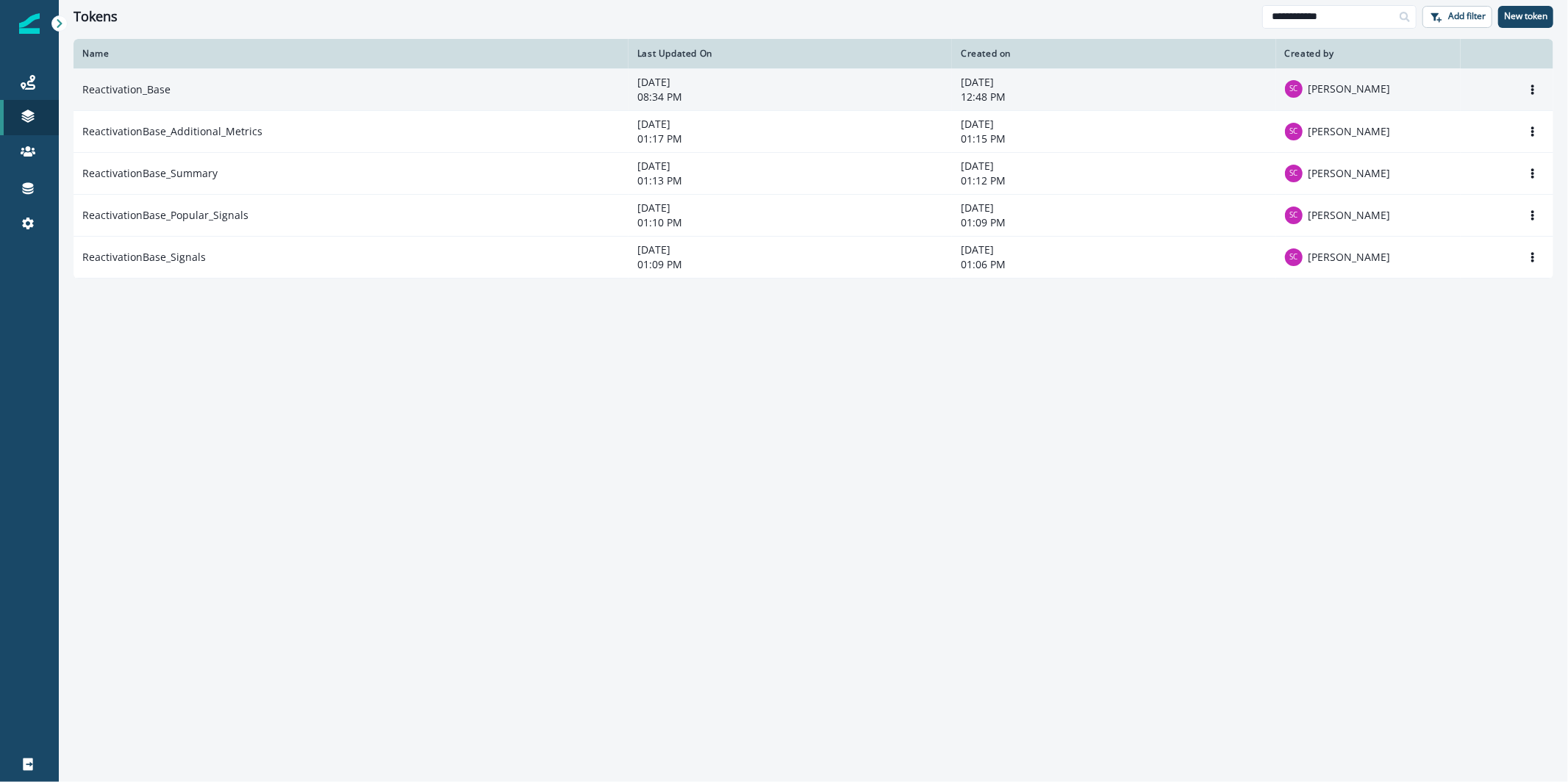
click at [134, 93] on td "Reactivation_Base" at bounding box center [351, 90] width 555 height 42
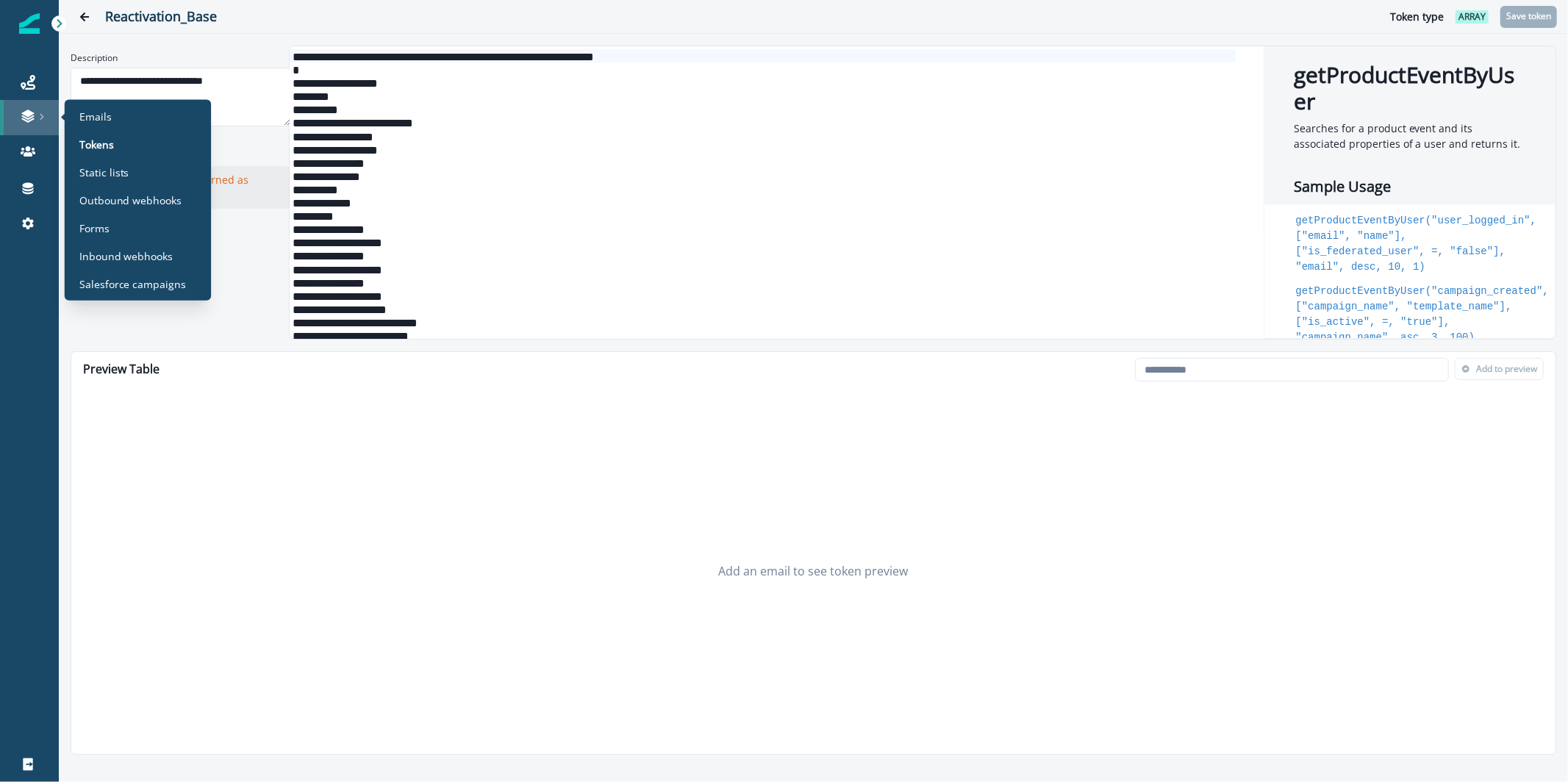
click at [46, 108] on div at bounding box center [29, 116] width 47 height 15
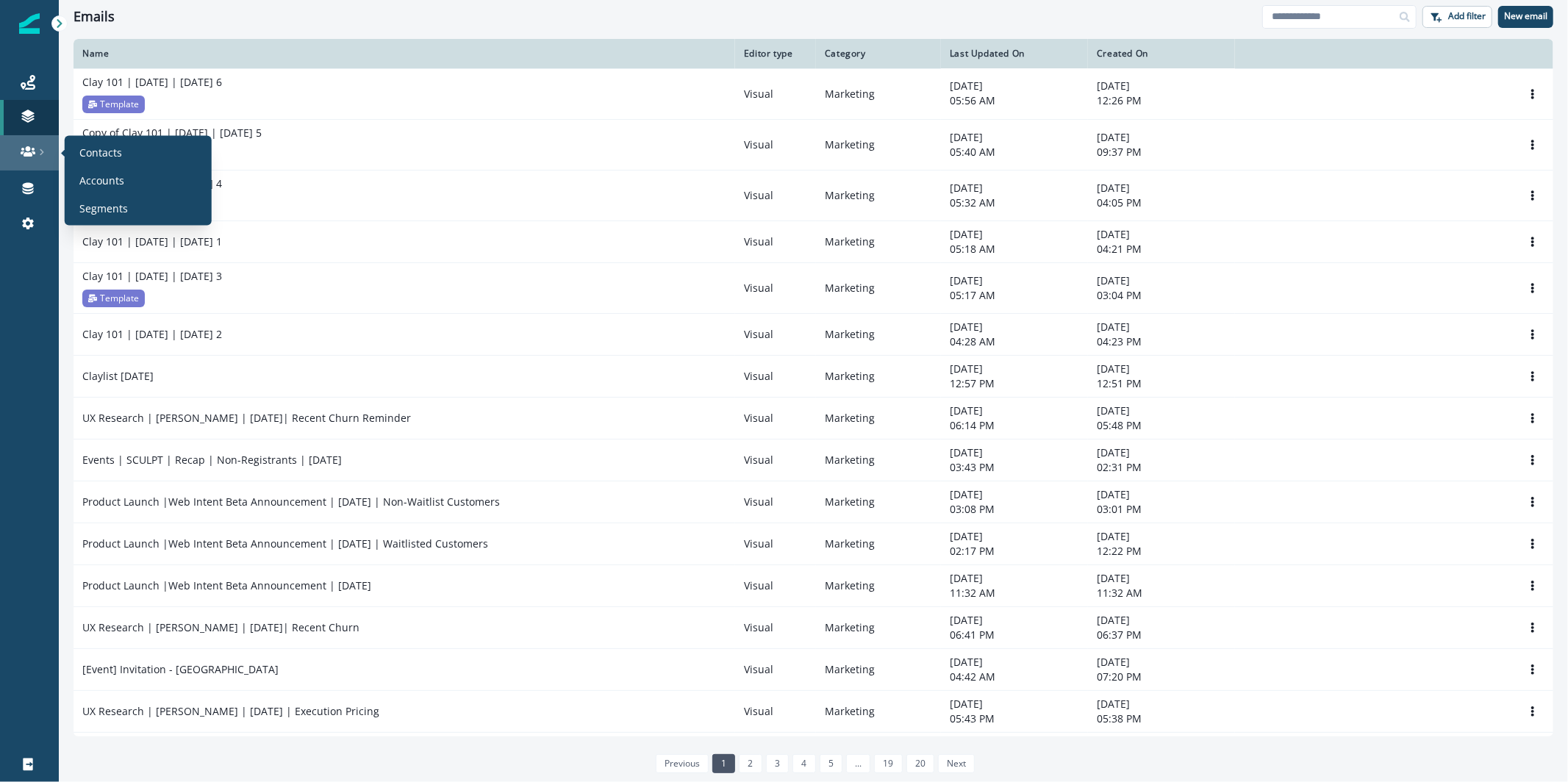
click at [38, 142] on link at bounding box center [29, 153] width 59 height 36
